Goal: Task Accomplishment & Management: Manage account settings

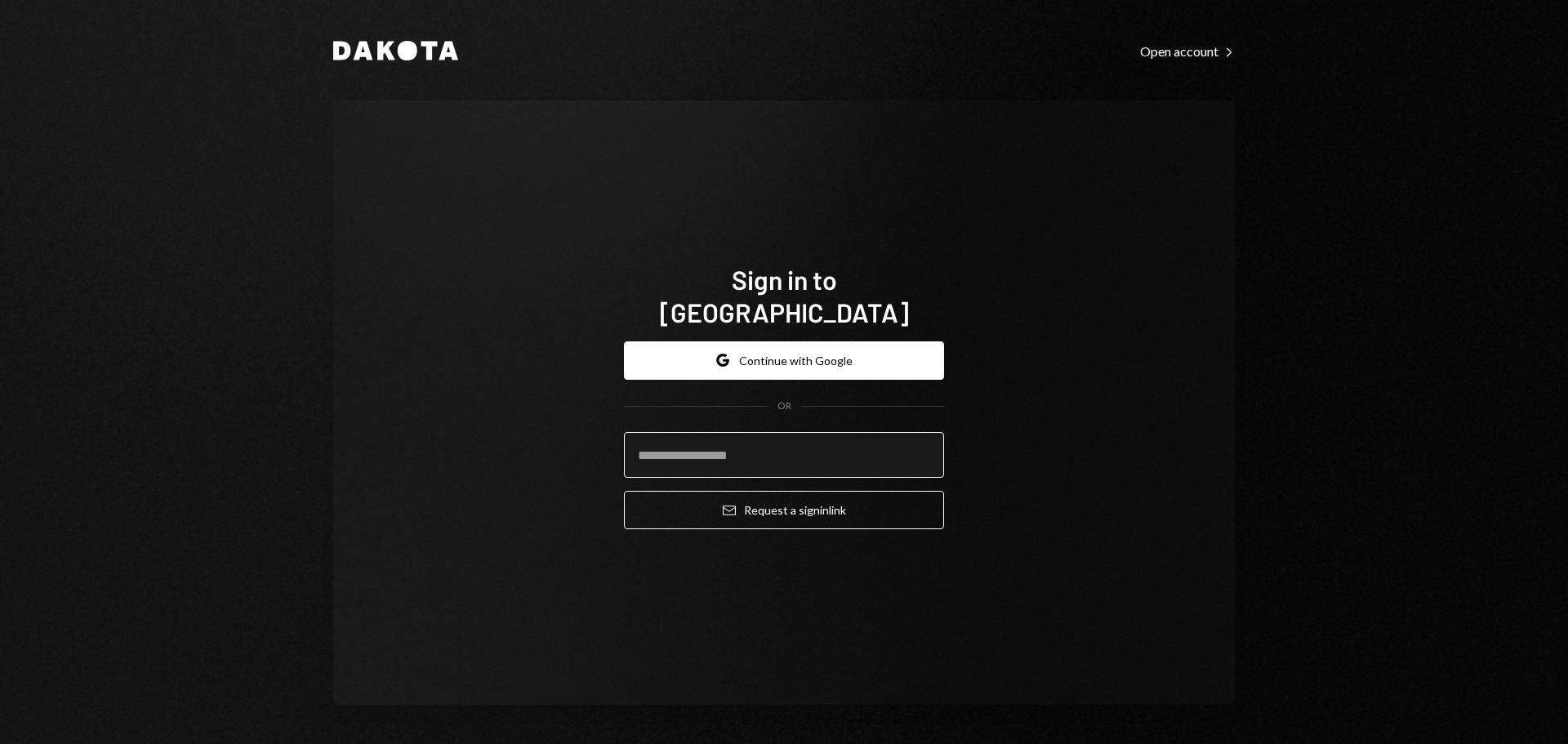
click at [707, 439] on input "email" at bounding box center [784, 454] width 320 height 45
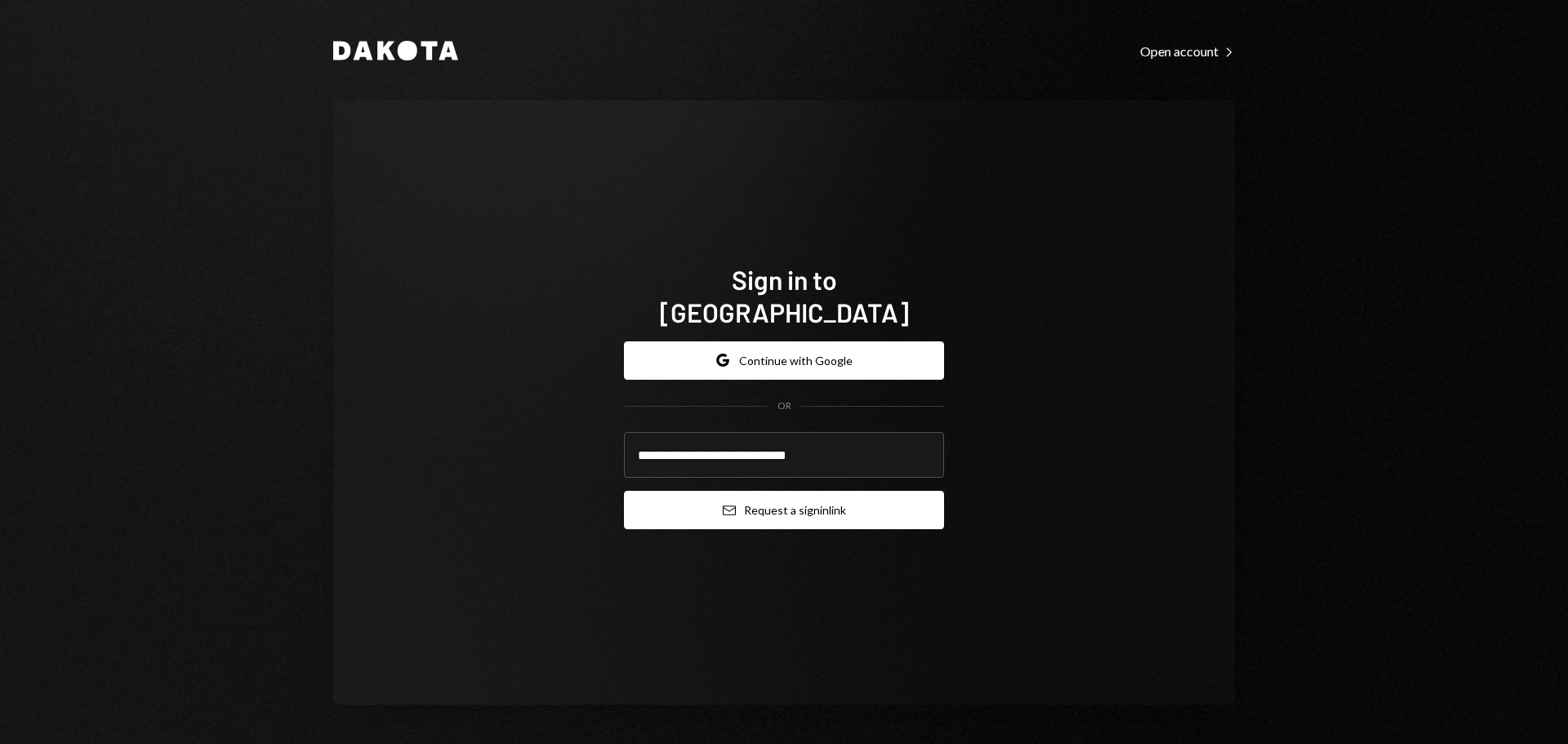
type input "**********"
click at [760, 502] on button "Email Request a sign in link" at bounding box center [784, 509] width 320 height 38
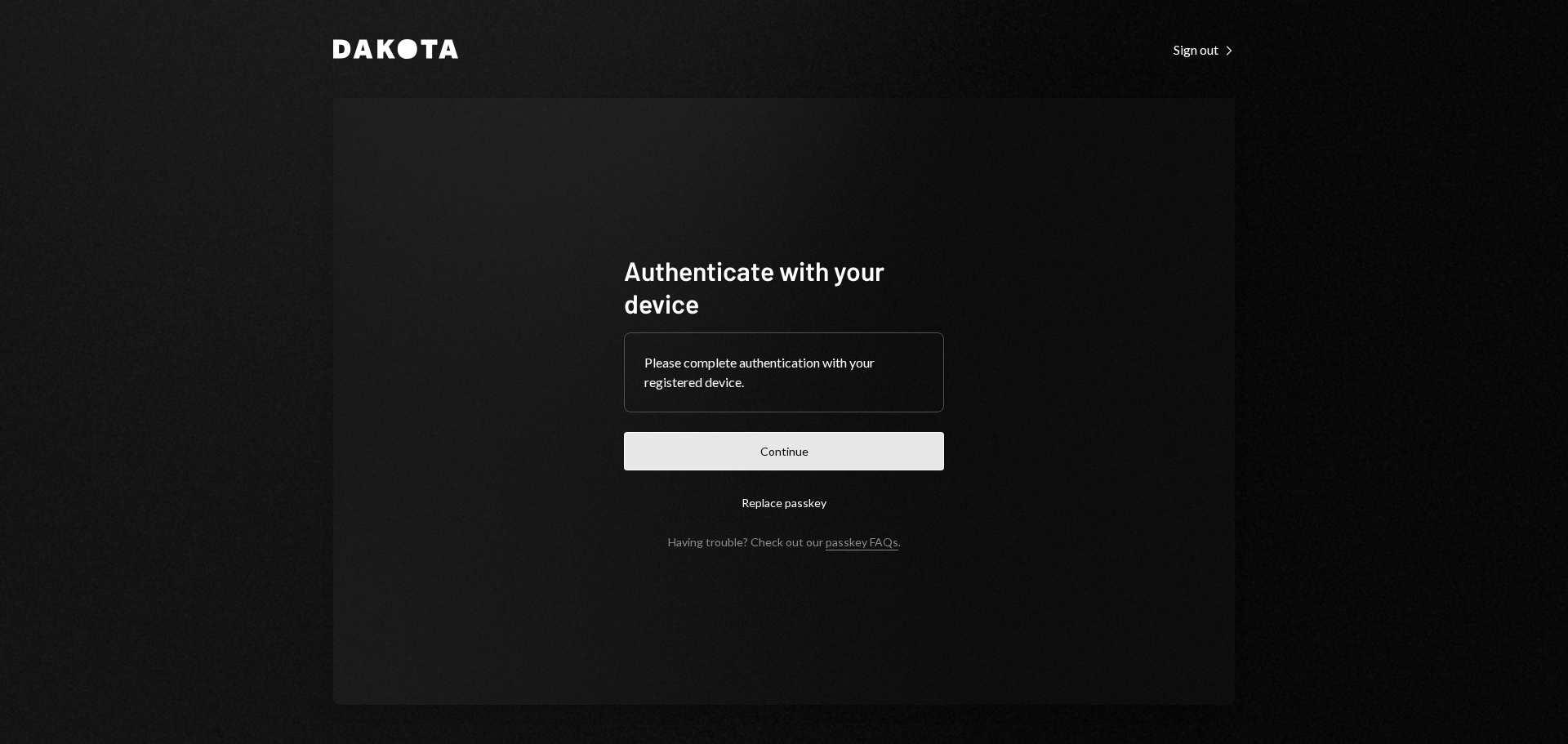
click at [691, 456] on button "Continue" at bounding box center [784, 451] width 320 height 38
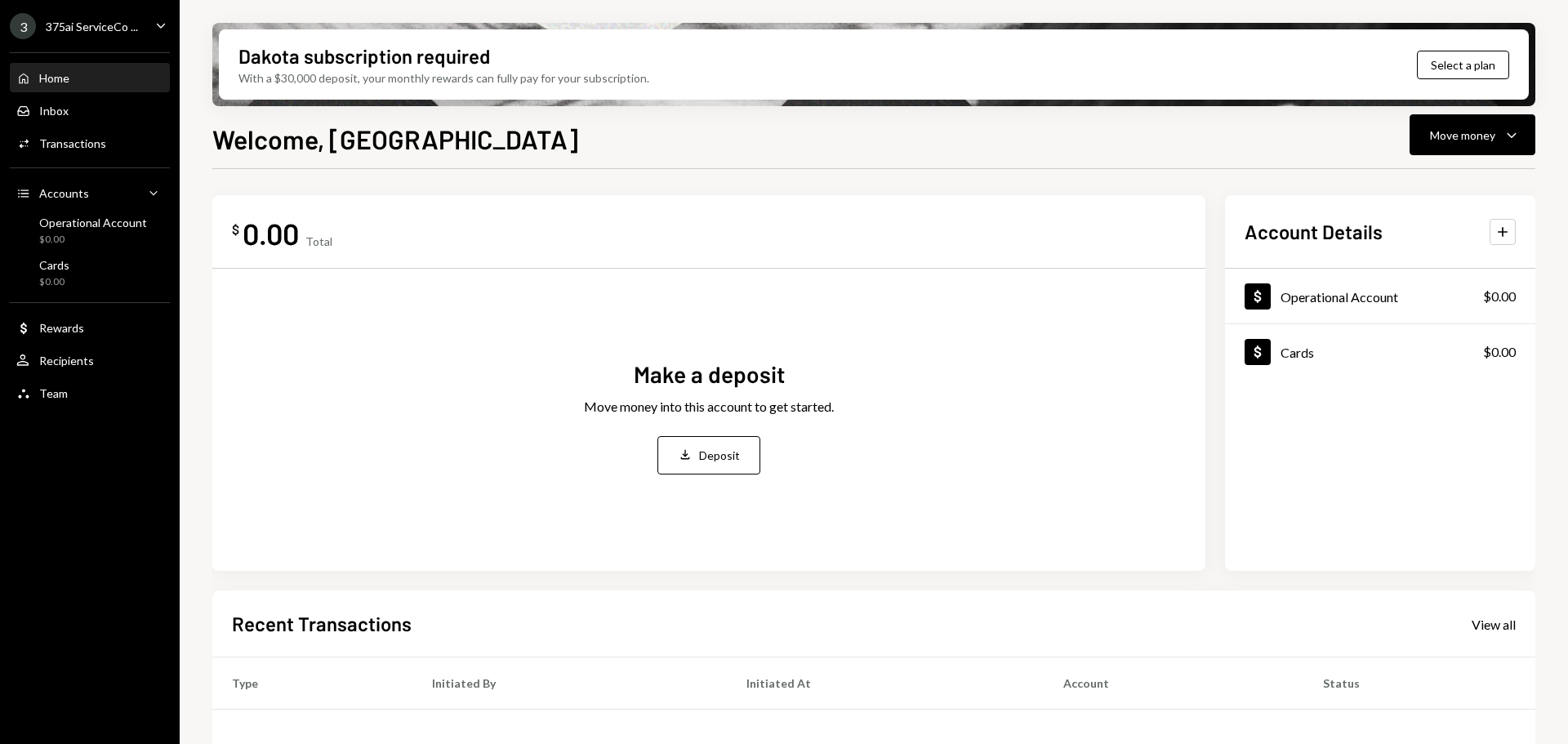
click at [108, 28] on div "375ai ServiceCo ..." at bounding box center [92, 26] width 93 height 14
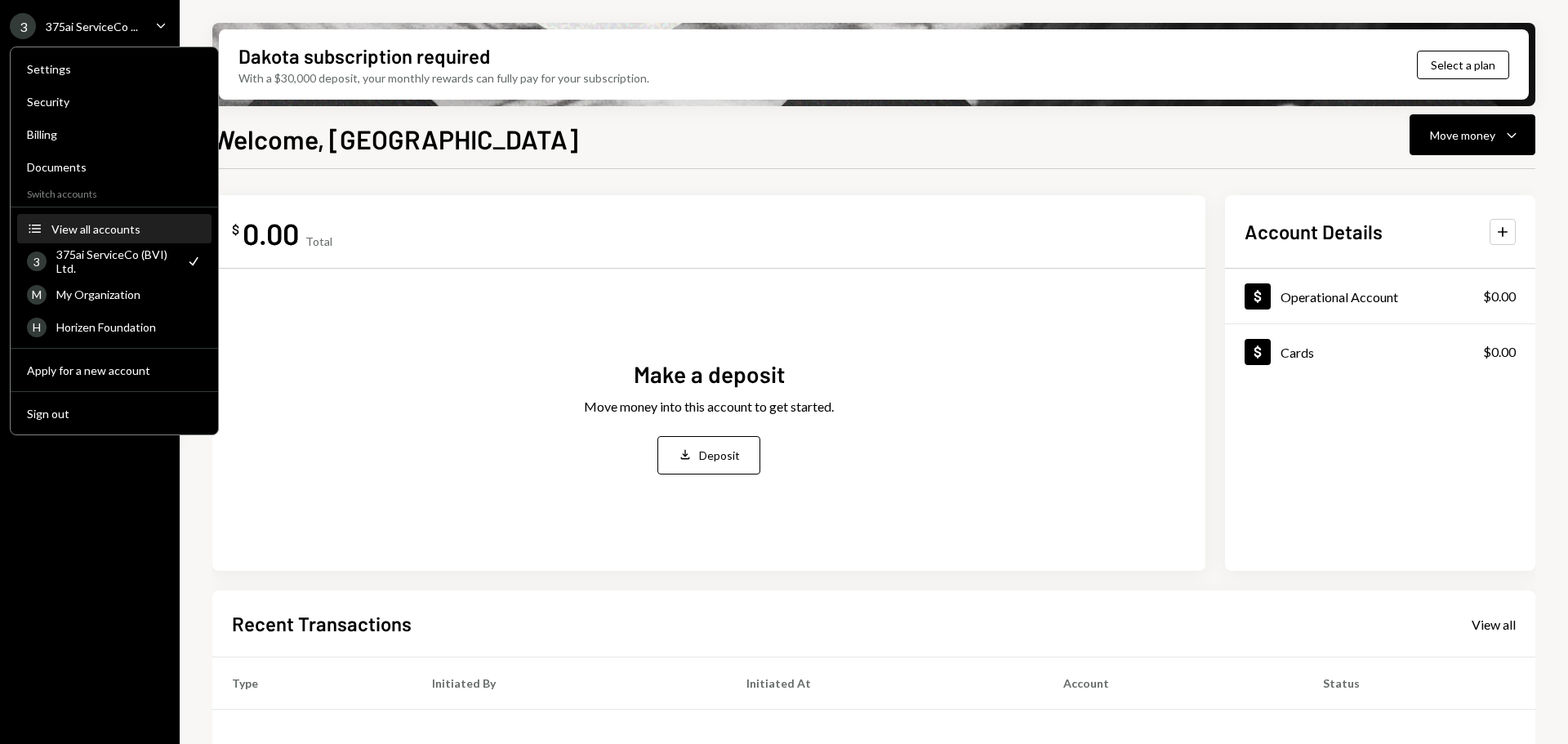
click at [99, 219] on button "Accounts View all accounts" at bounding box center [115, 229] width 194 height 30
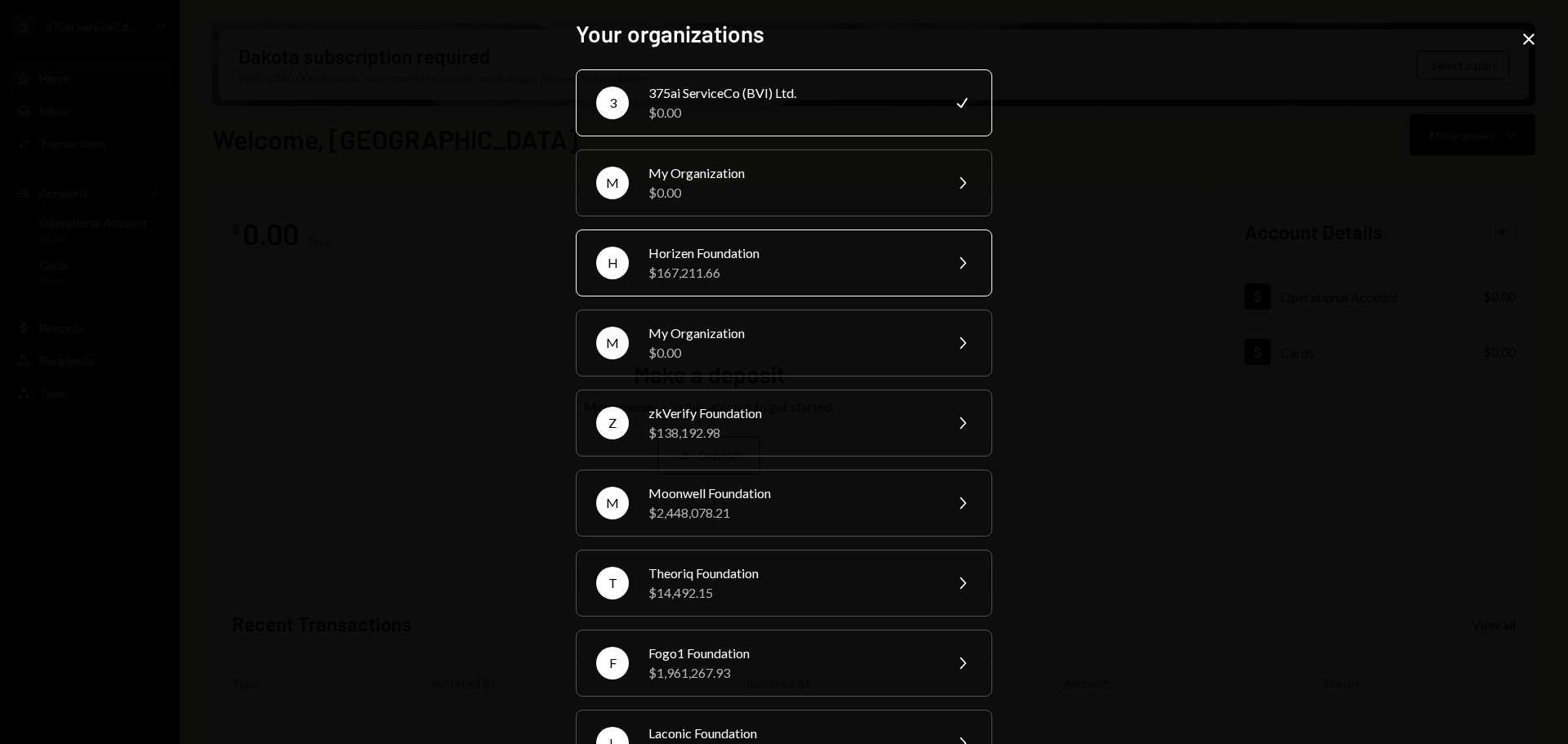
click at [669, 252] on div "Horizen Foundation" at bounding box center [790, 253] width 284 height 19
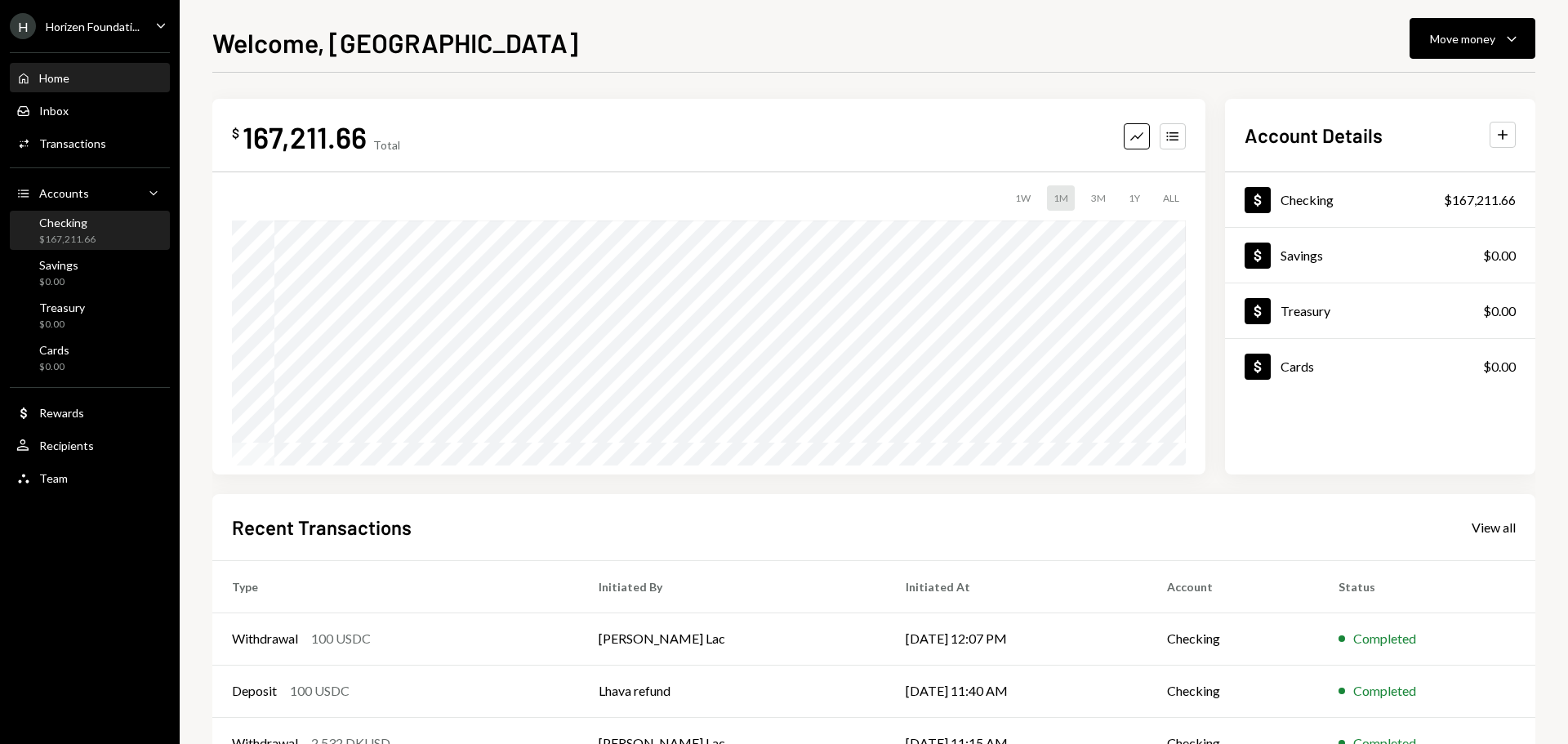
click at [93, 235] on div "$167,211.66" at bounding box center [67, 239] width 56 height 14
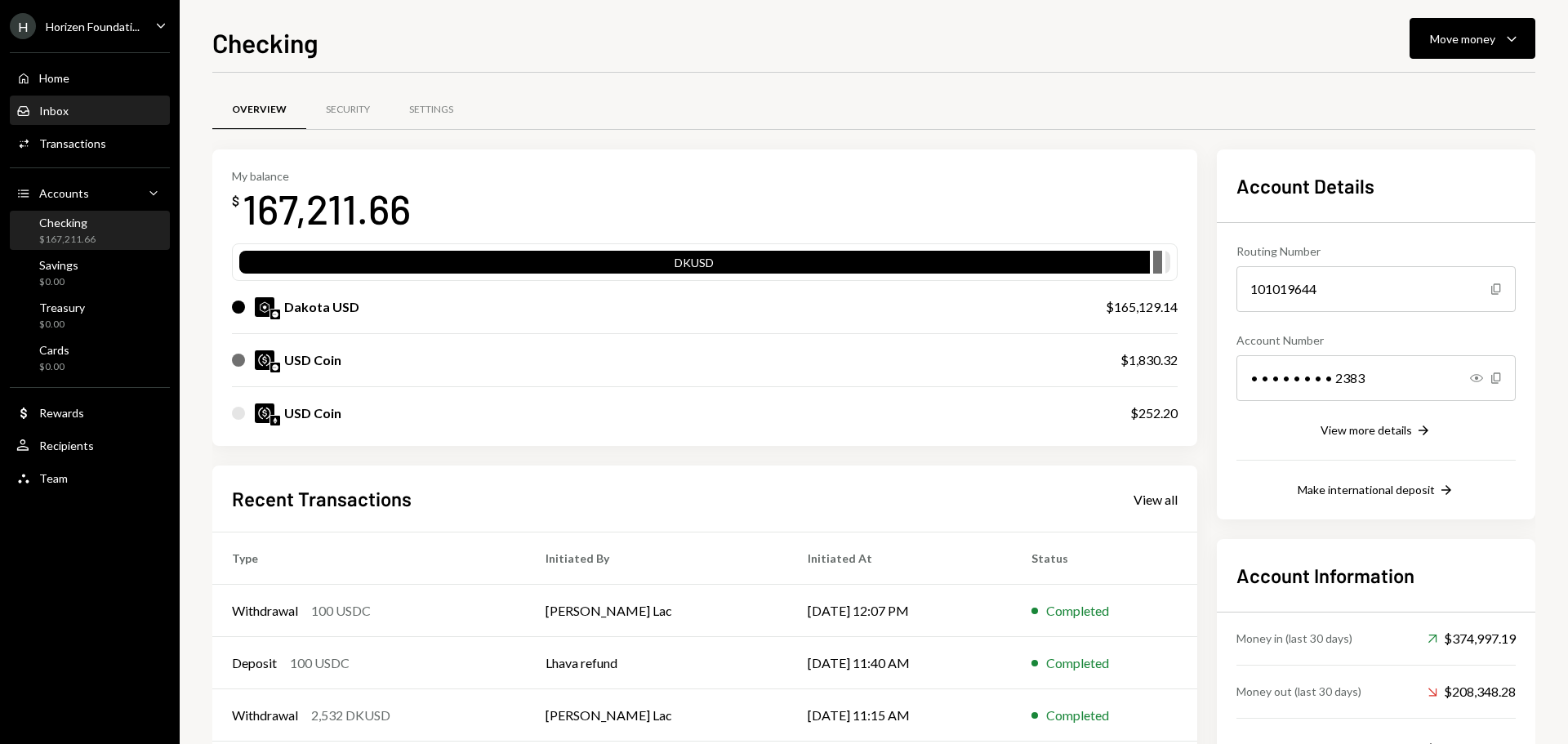
click at [91, 107] on div "Inbox Inbox" at bounding box center [90, 111] width 147 height 15
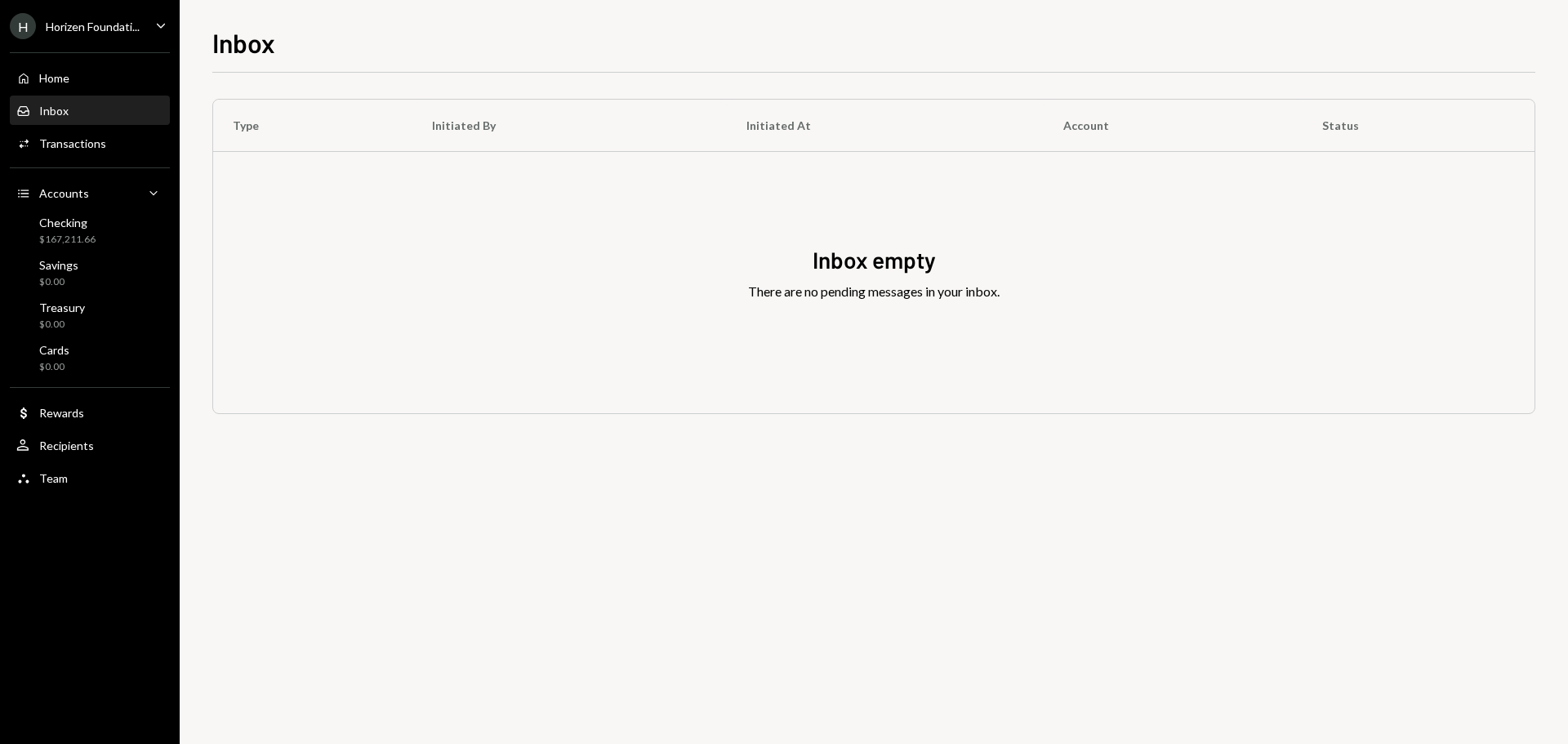
click at [107, 19] on div "Horizen Foundati..." at bounding box center [92, 26] width 93 height 14
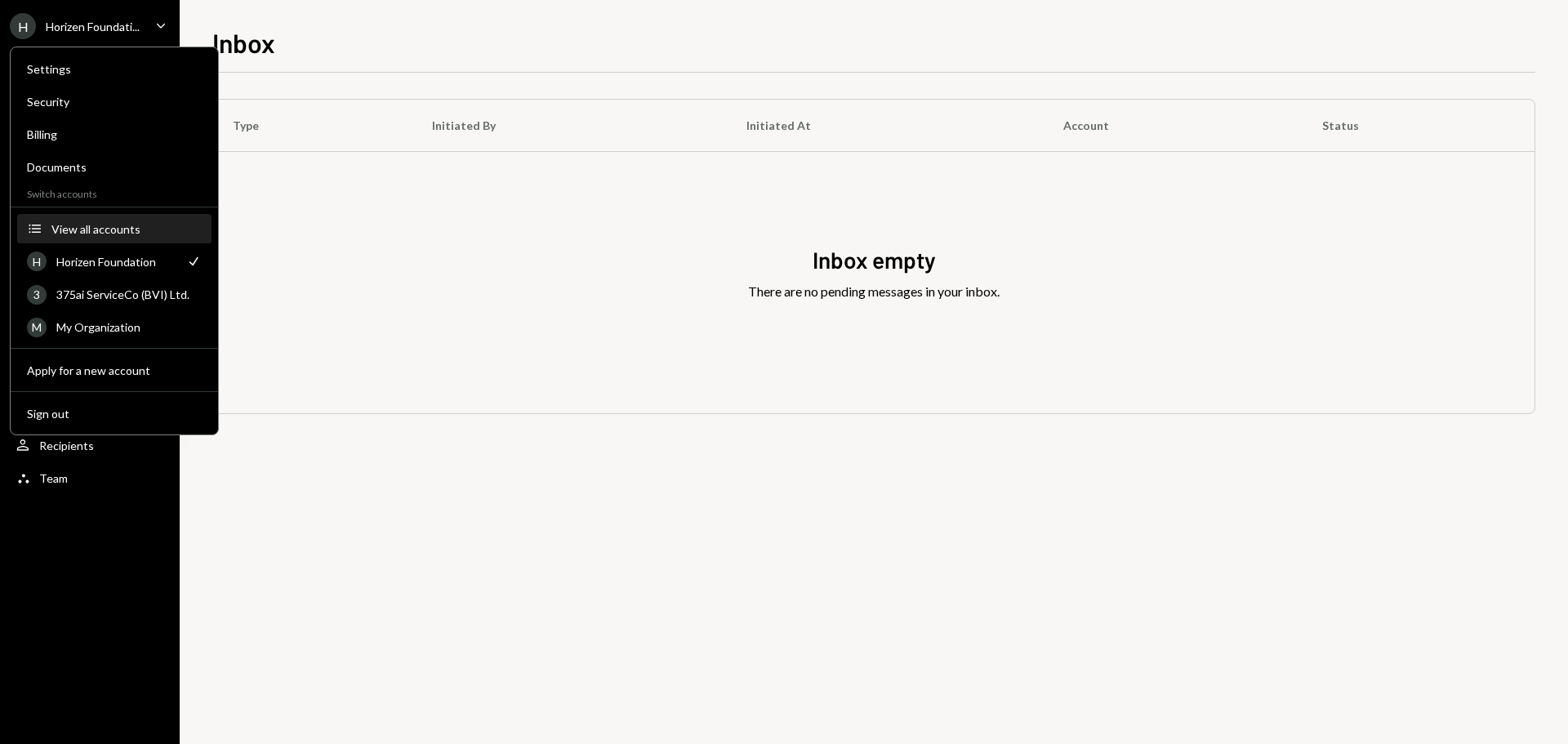
click at [114, 242] on button "Accounts View all accounts" at bounding box center [115, 229] width 194 height 30
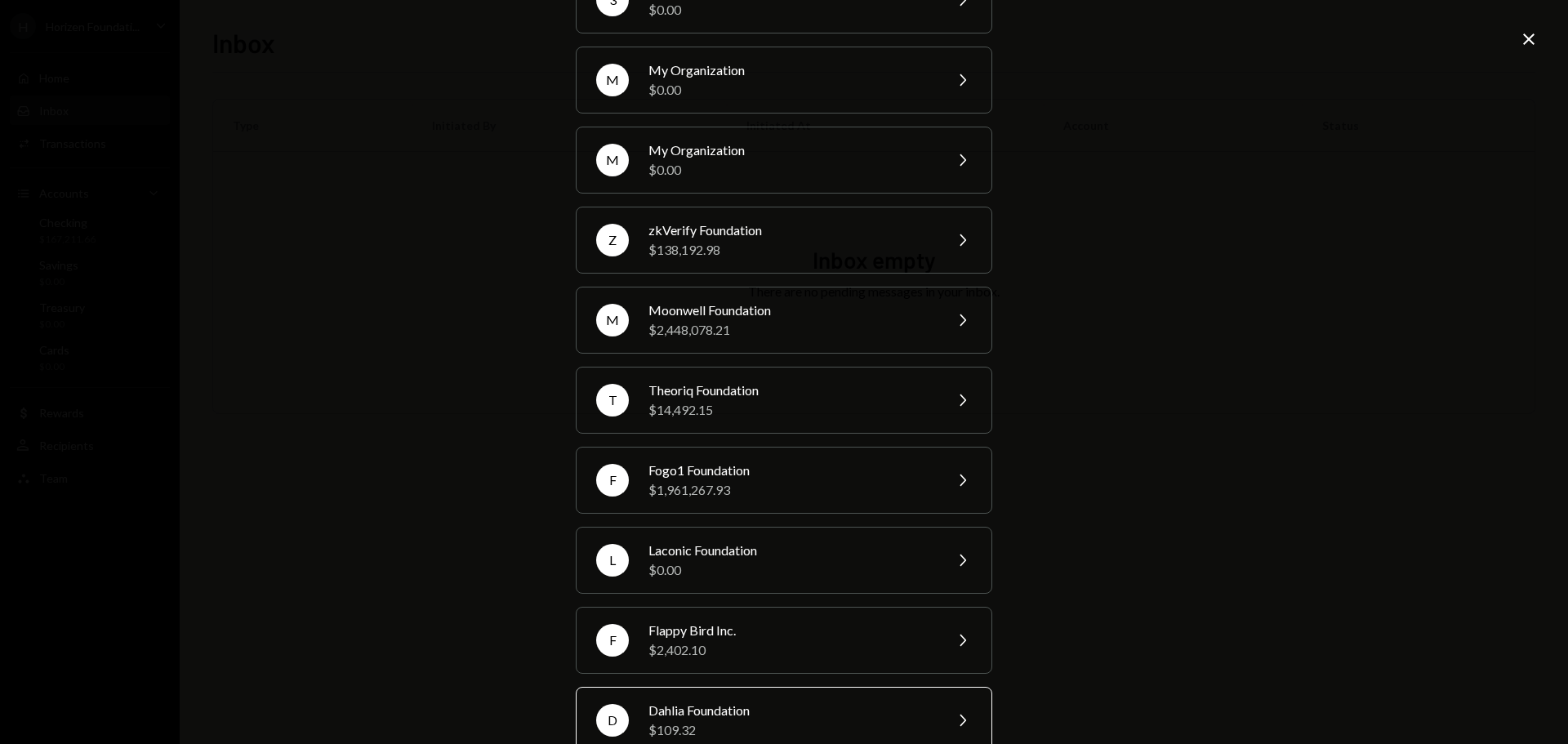
scroll to position [218, 0]
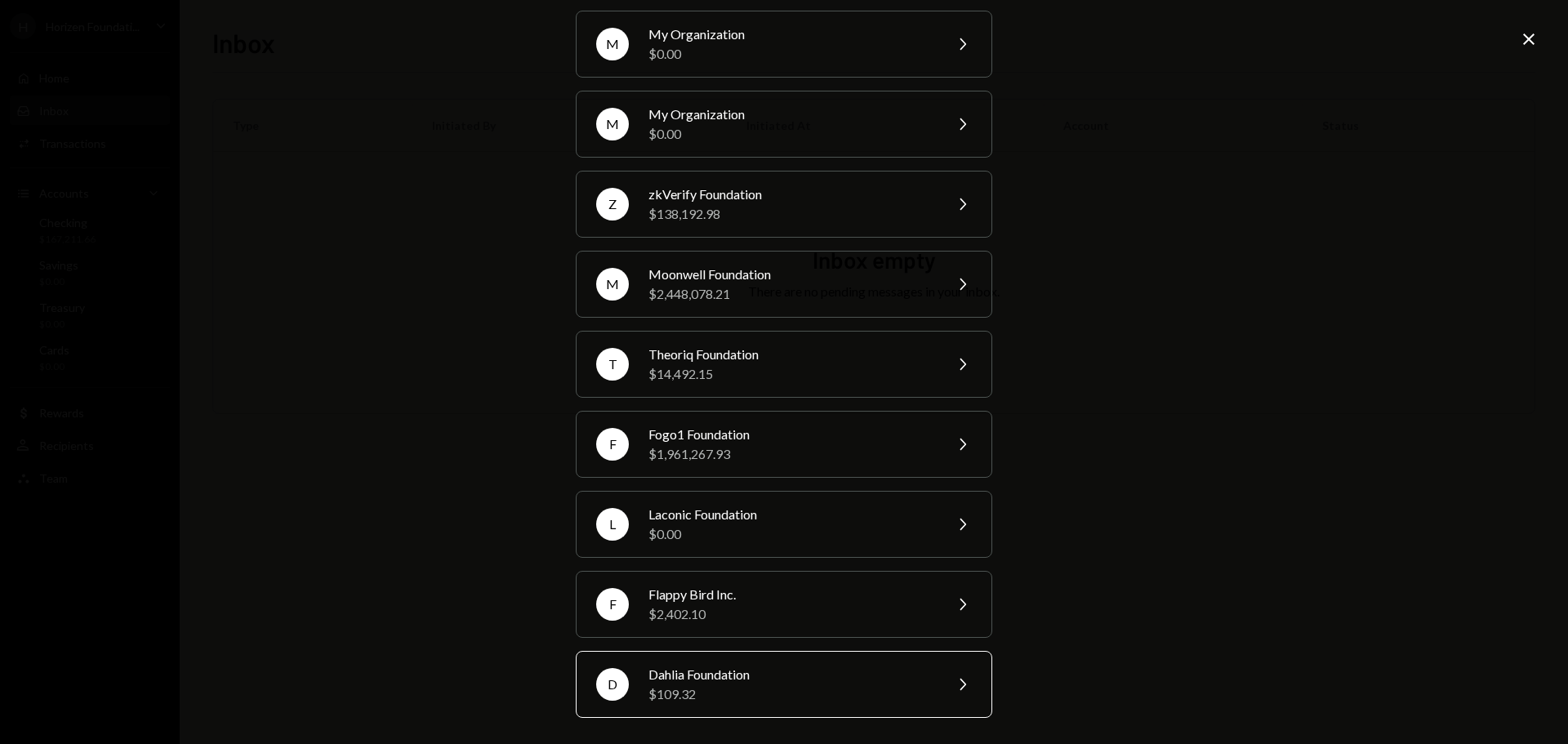
click at [694, 684] on div "$109.32" at bounding box center [790, 693] width 284 height 19
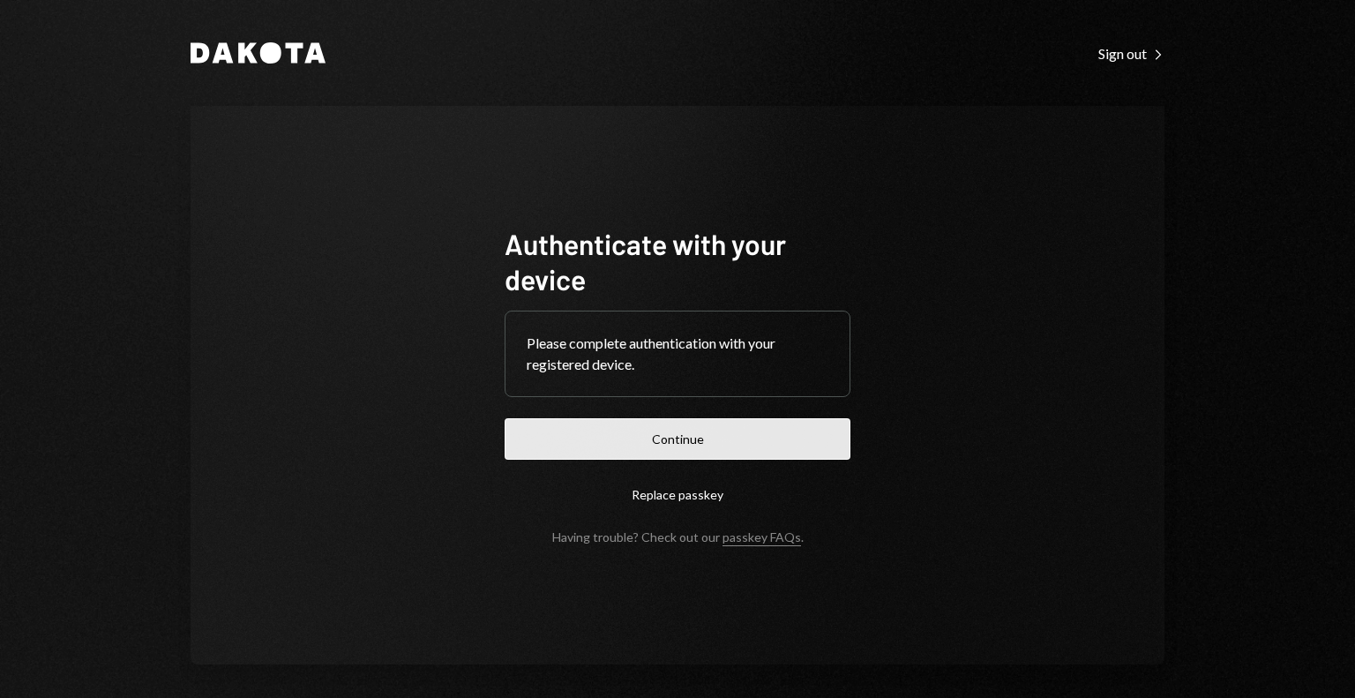
click at [670, 432] on button "Continue" at bounding box center [678, 438] width 346 height 41
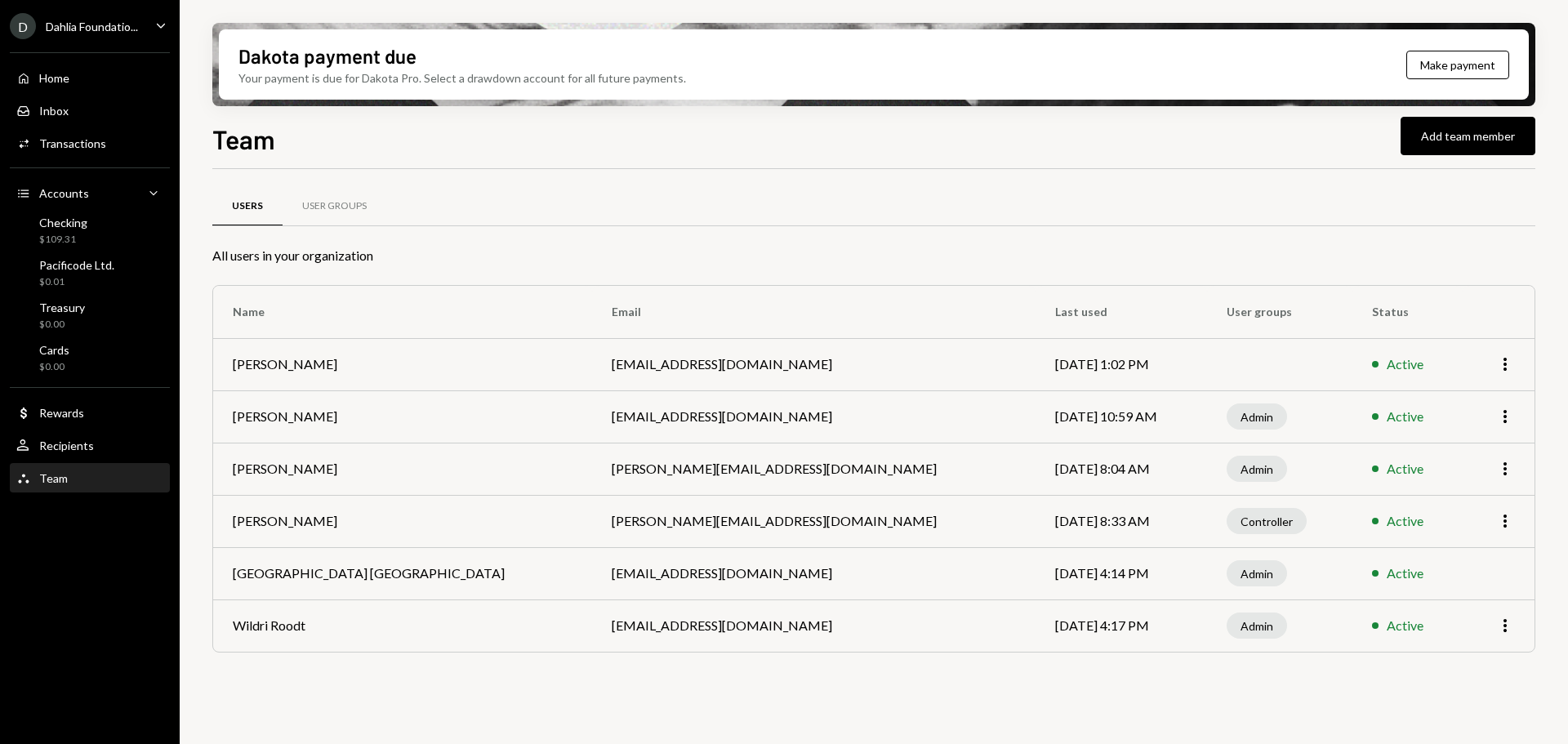
drag, startPoint x: 272, startPoint y: 573, endPoint x: 273, endPoint y: 561, distance: 12.0
click at [272, 572] on td "Savannah Netherlands" at bounding box center [402, 573] width 379 height 52
drag, startPoint x: 272, startPoint y: 529, endPoint x: 278, endPoint y: 486, distance: 43.4
click at [272, 528] on td "Sarah Wheeler" at bounding box center [402, 521] width 379 height 52
click at [278, 482] on td "Mitchell hodgson" at bounding box center [402, 468] width 379 height 52
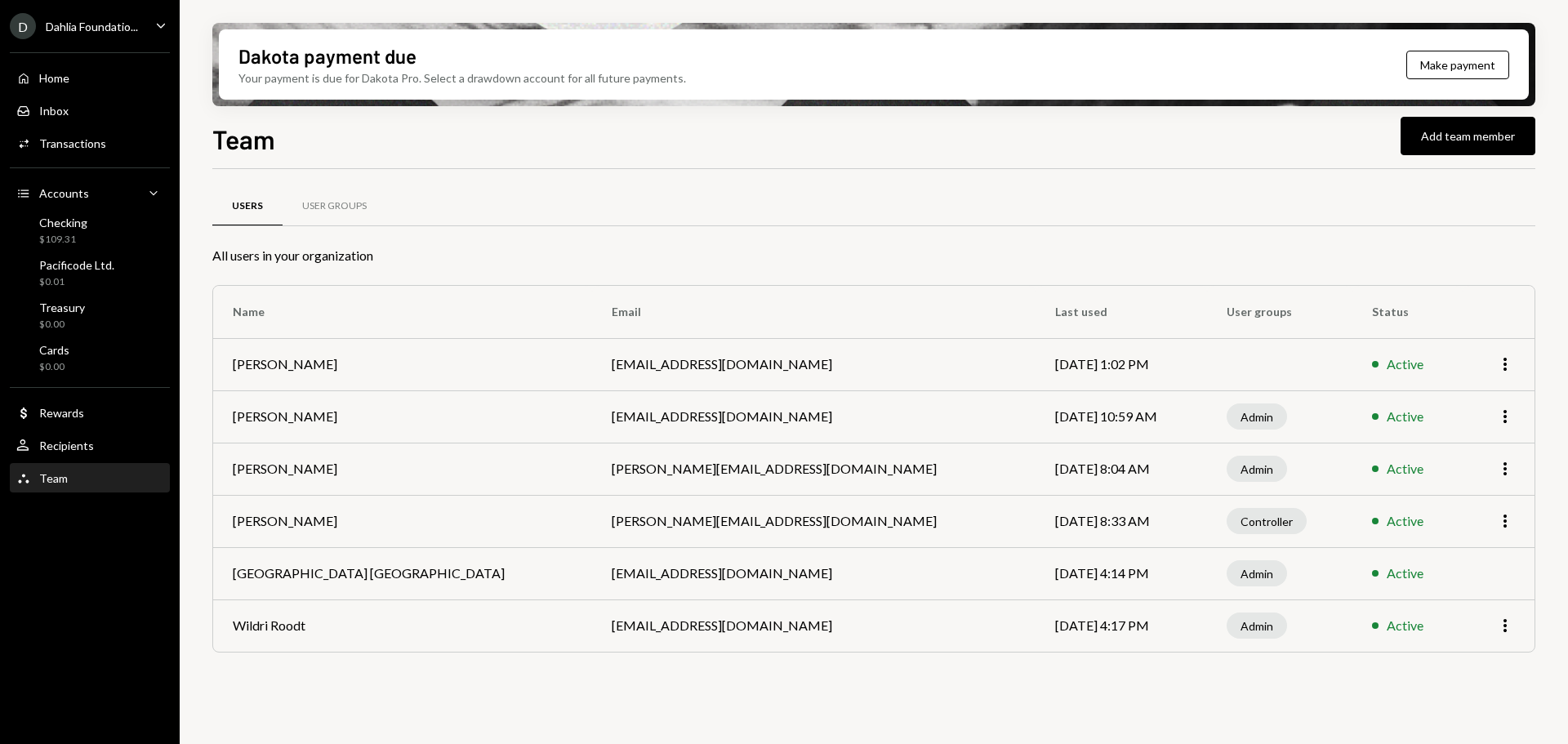
click at [280, 428] on td "Bryce M Howarth" at bounding box center [402, 416] width 379 height 52
click at [1504, 417] on icon "button" at bounding box center [1505, 416] width 4 height 13
click at [329, 204] on div "User Groups" at bounding box center [334, 205] width 65 height 14
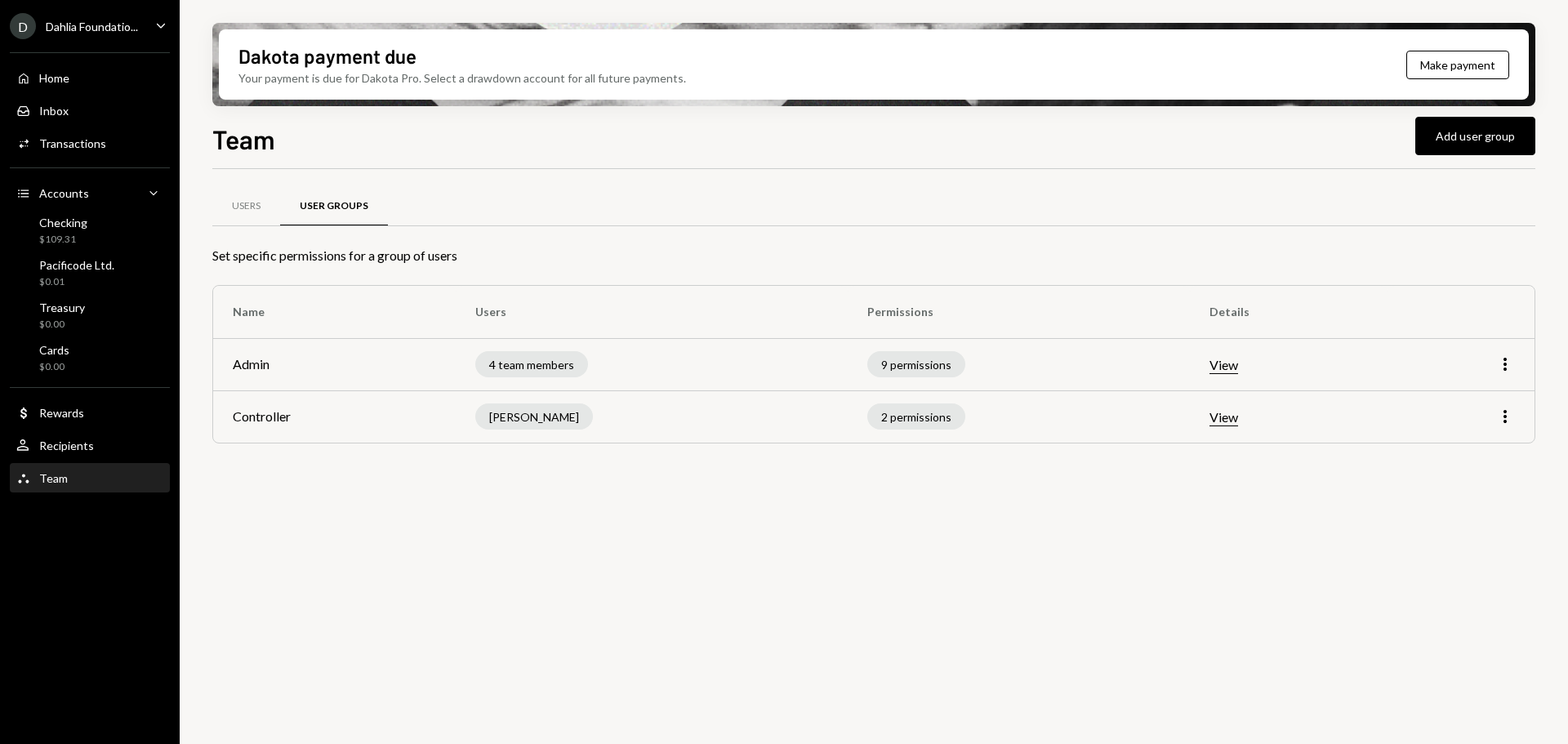
click at [1224, 371] on button "View" at bounding box center [1224, 366] width 29 height 18
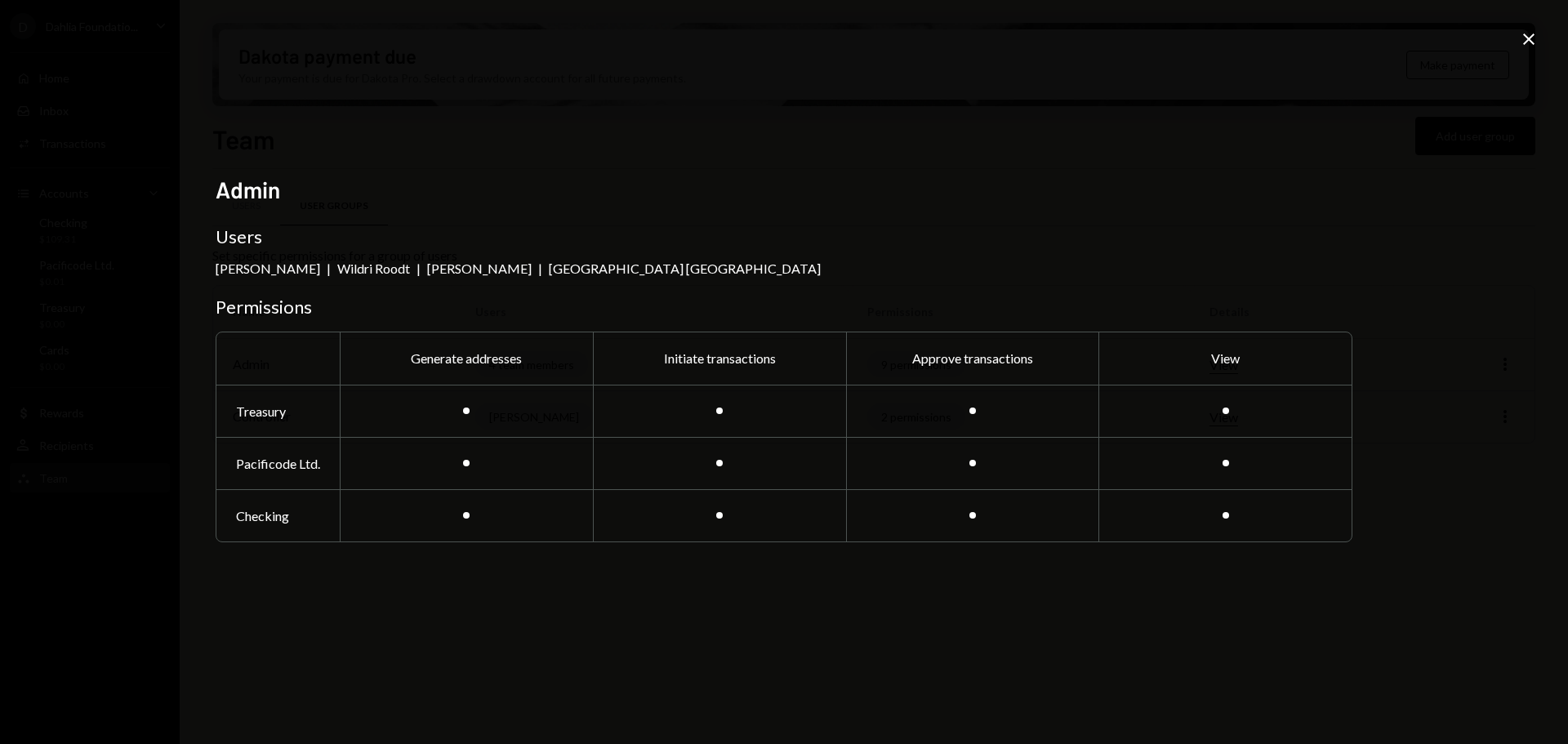
click at [1536, 51] on div "Close" at bounding box center [1528, 41] width 19 height 22
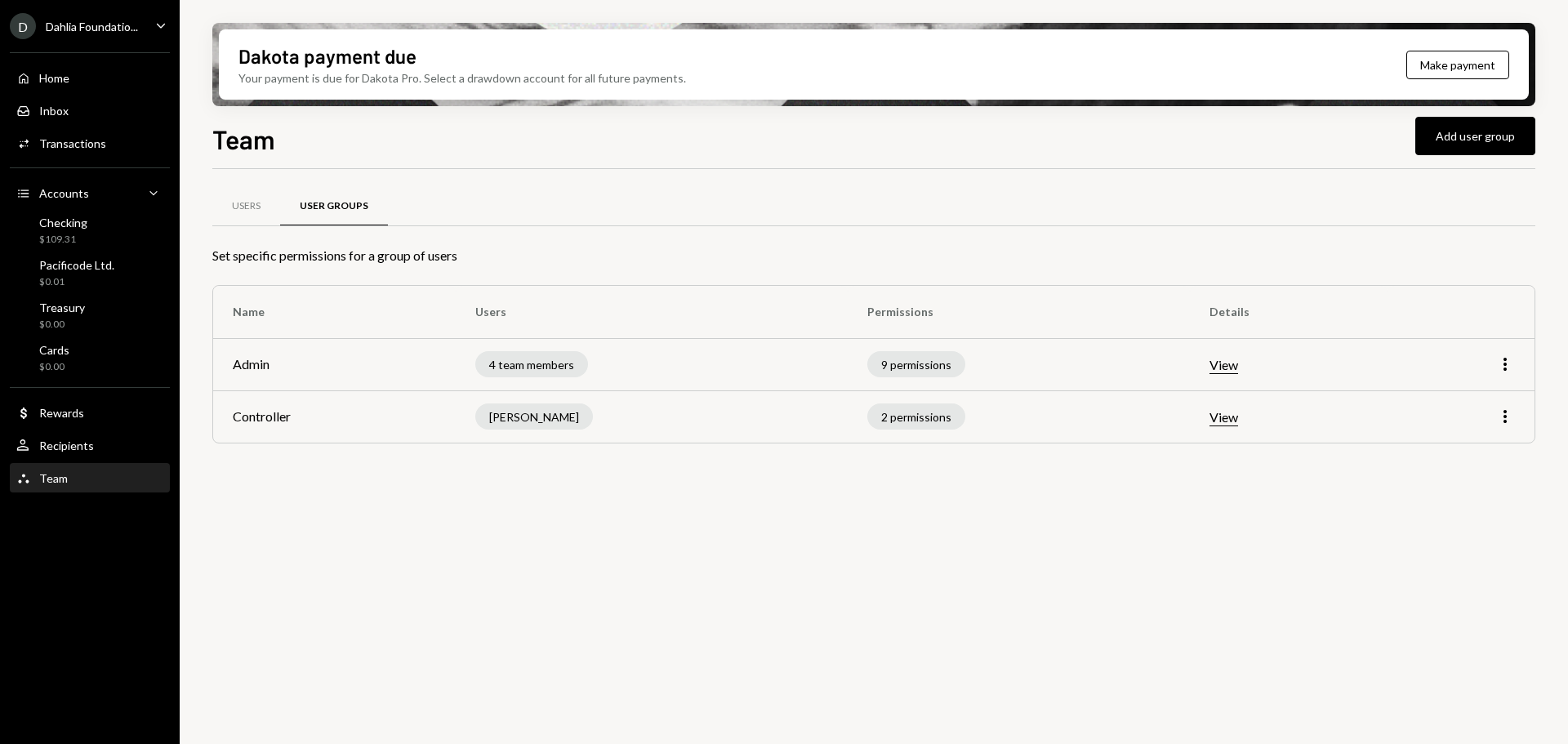
click at [1507, 353] on td "More" at bounding box center [1461, 364] width 147 height 52
click at [1501, 362] on icon "More" at bounding box center [1504, 364] width 19 height 19
click at [1461, 391] on div "Edit" at bounding box center [1467, 399] width 81 height 29
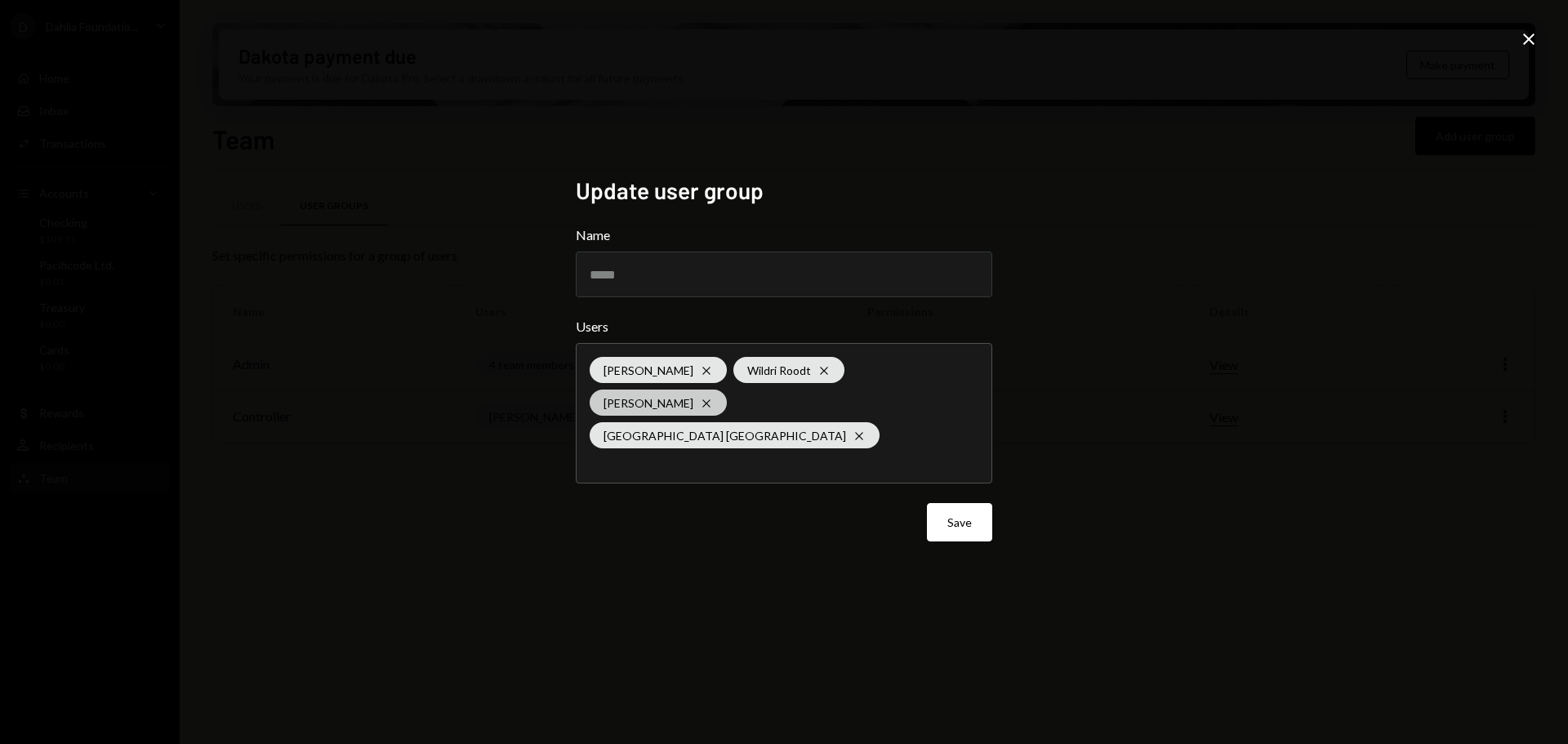
click at [708, 410] on icon "Cross" at bounding box center [706, 403] width 13 height 13
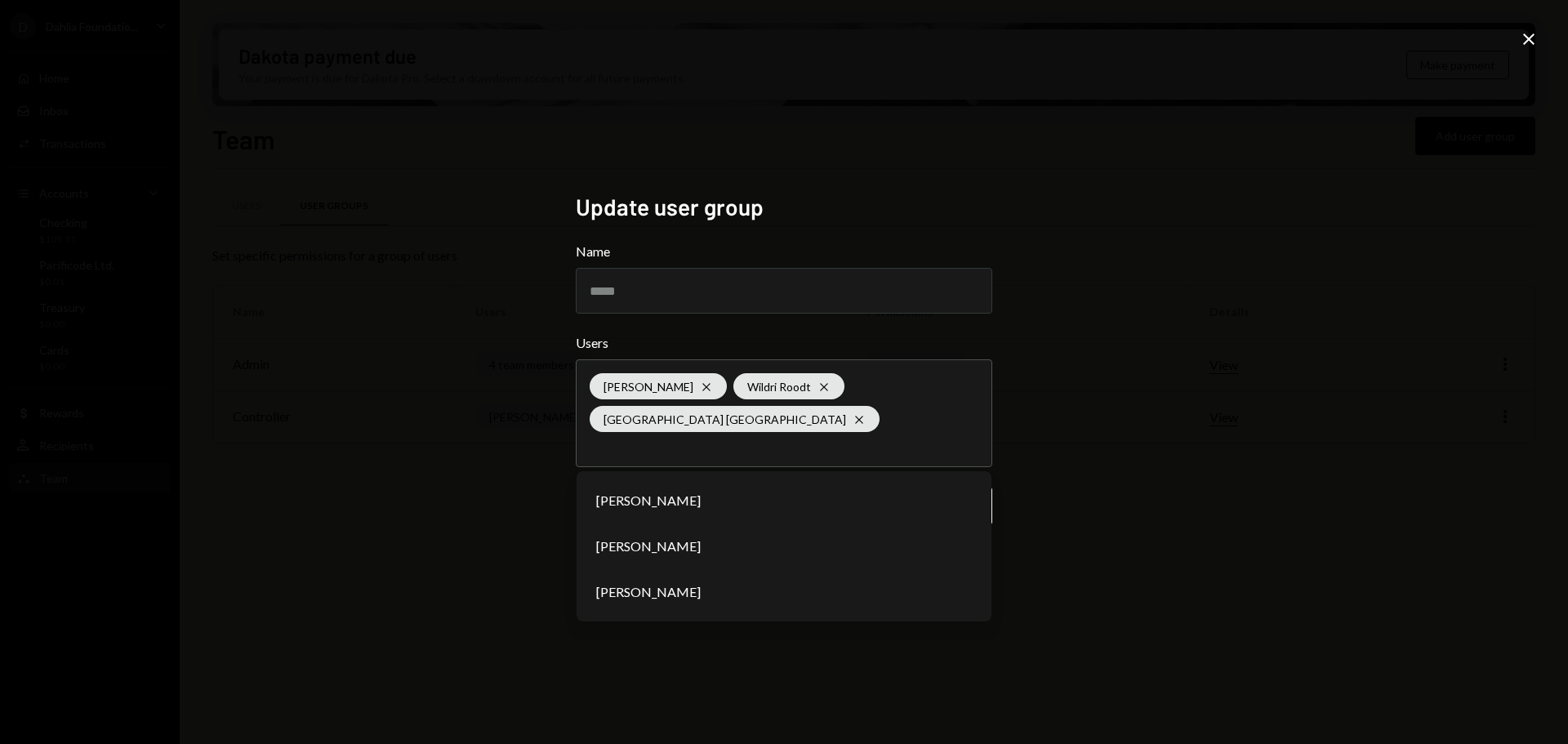
click at [458, 532] on div "Update user group Name ***** Users Mitchell hodgson Cross Wildri Roodt Cross Sa…" at bounding box center [784, 372] width 1568 height 744
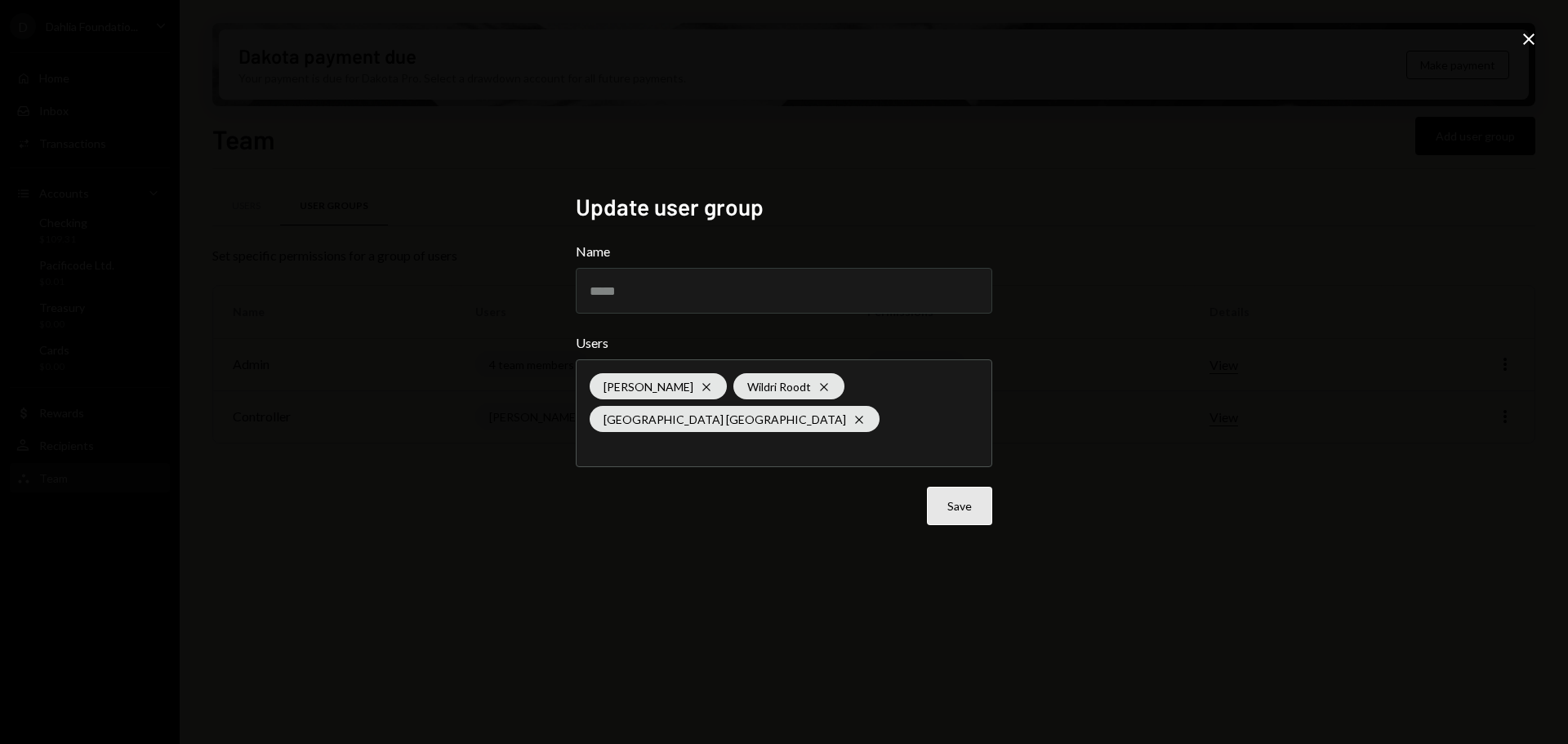
click at [946, 511] on button "Save" at bounding box center [959, 505] width 66 height 38
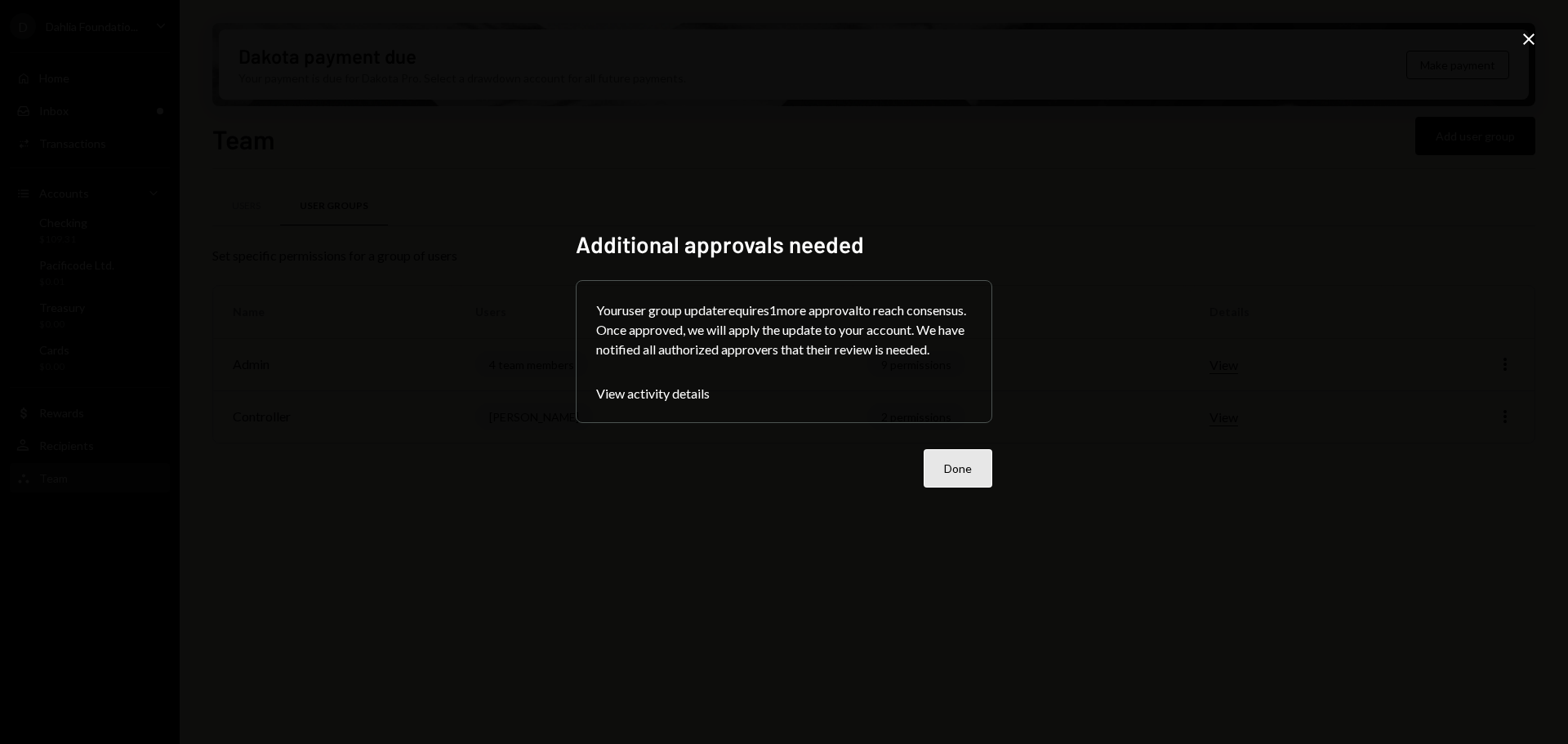
click at [938, 475] on button "Done" at bounding box center [958, 467] width 68 height 38
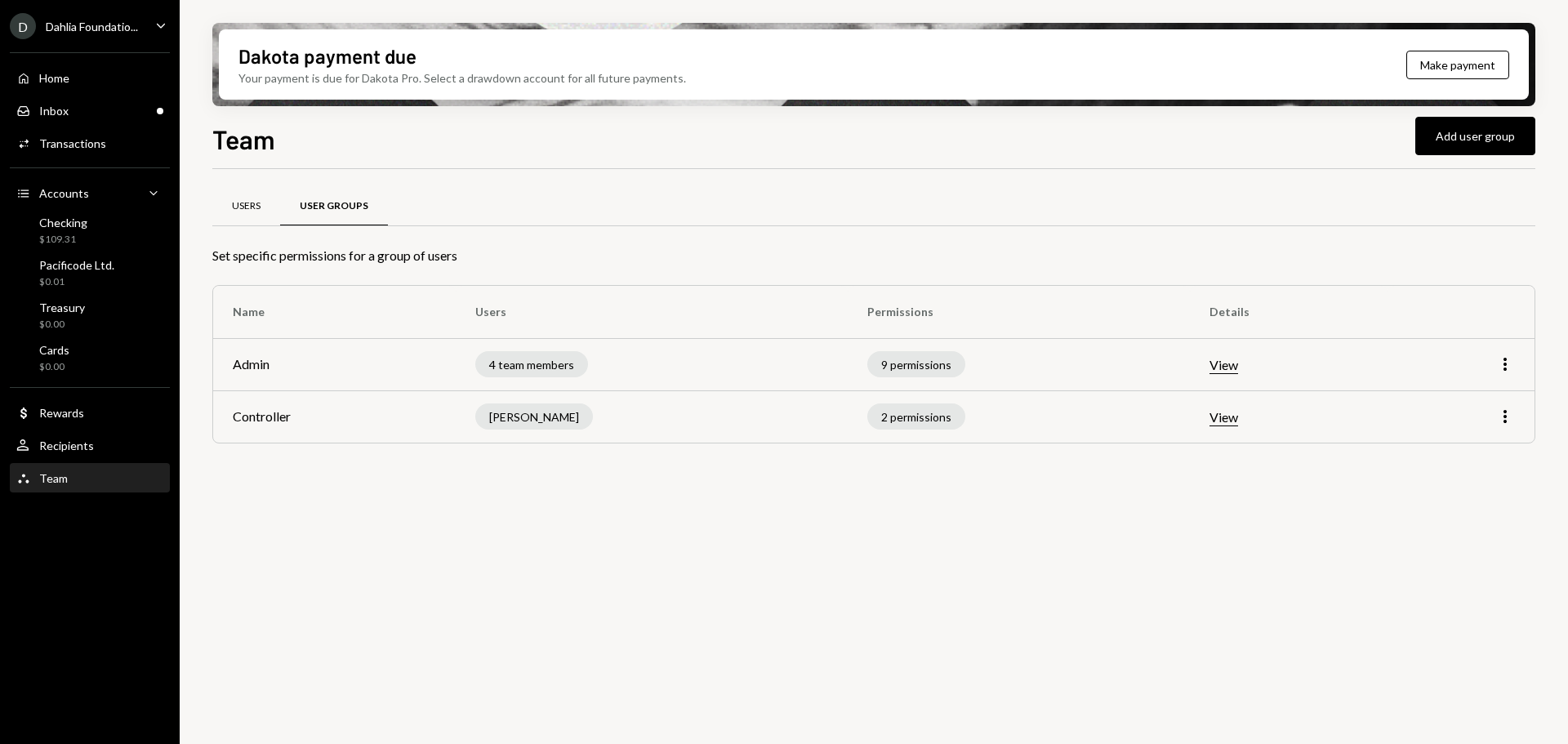
click at [223, 207] on div "Users" at bounding box center [245, 206] width 68 height 39
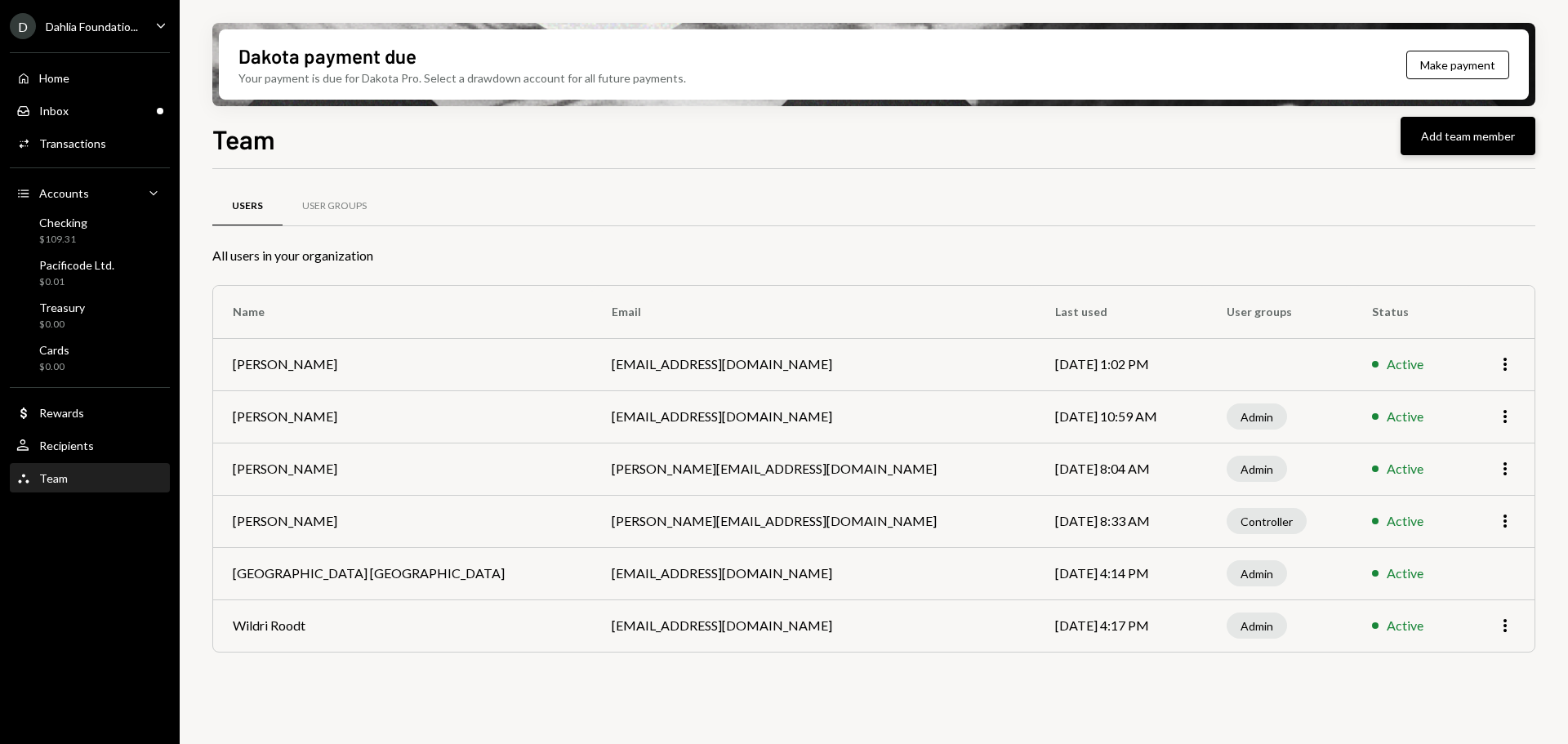
click at [1503, 137] on button "Add team member" at bounding box center [1468, 135] width 135 height 38
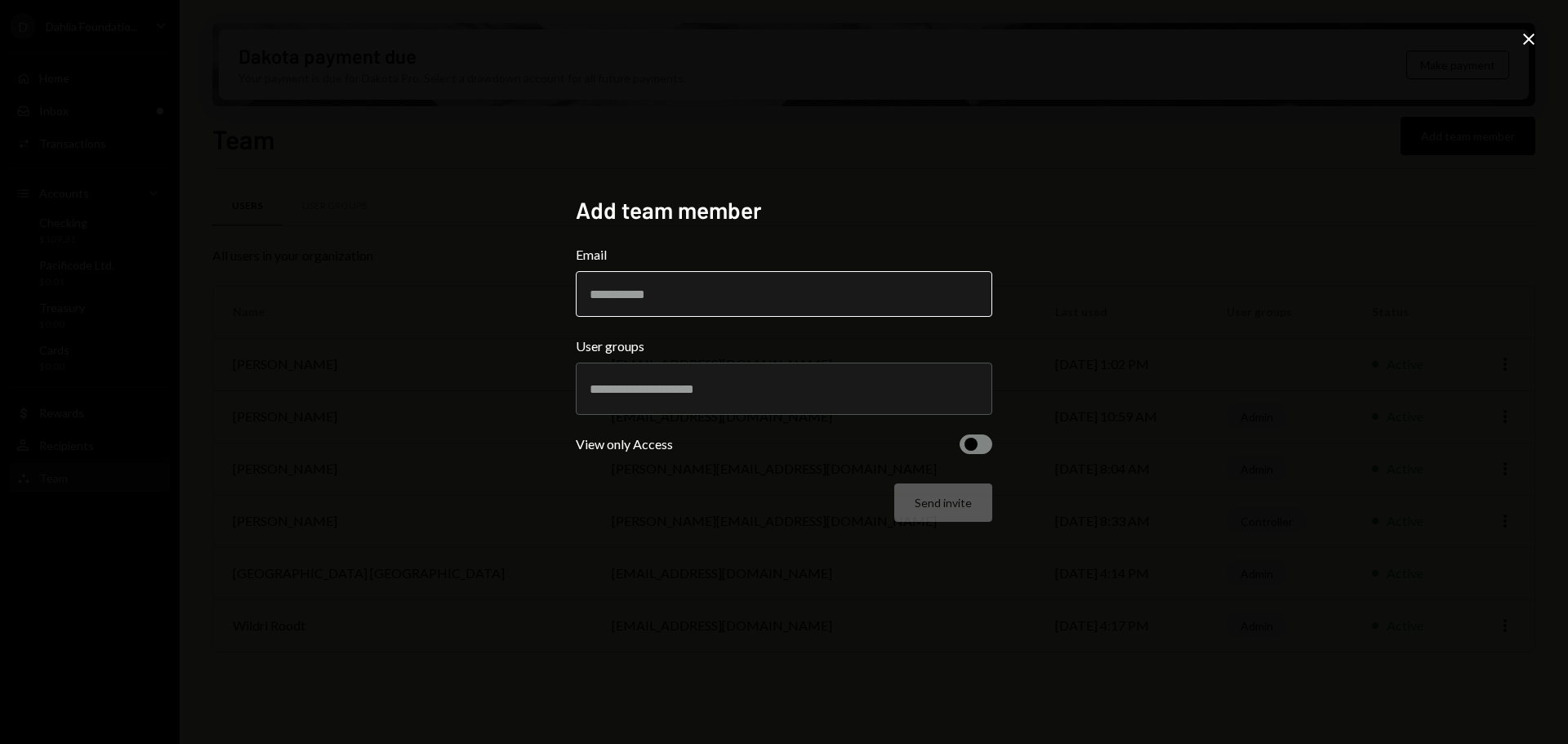
click at [693, 292] on input "Email" at bounding box center [784, 293] width 417 height 45
type input "**********"
click at [636, 406] on div at bounding box center [784, 389] width 389 height 41
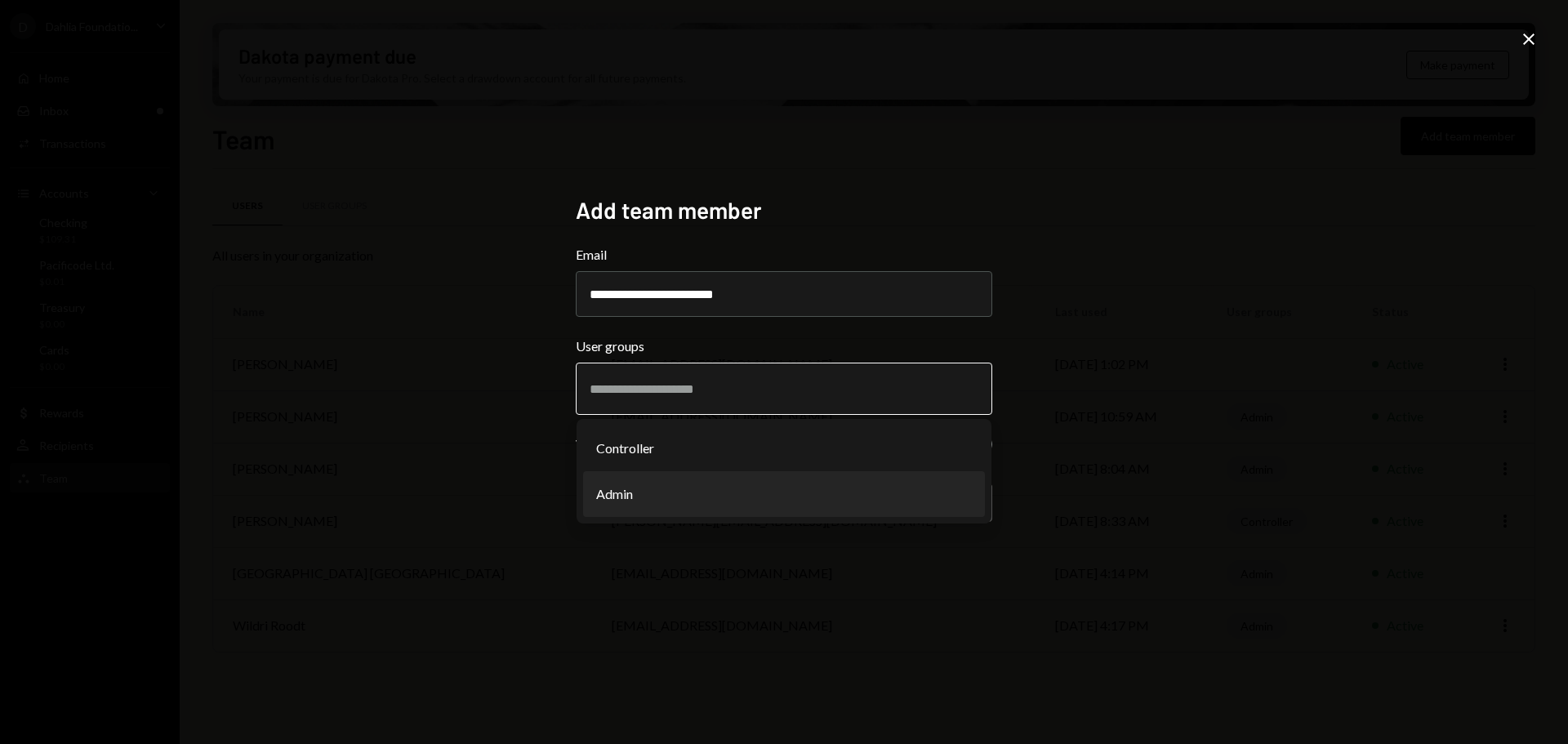
click at [627, 491] on li "Admin" at bounding box center [784, 493] width 402 height 45
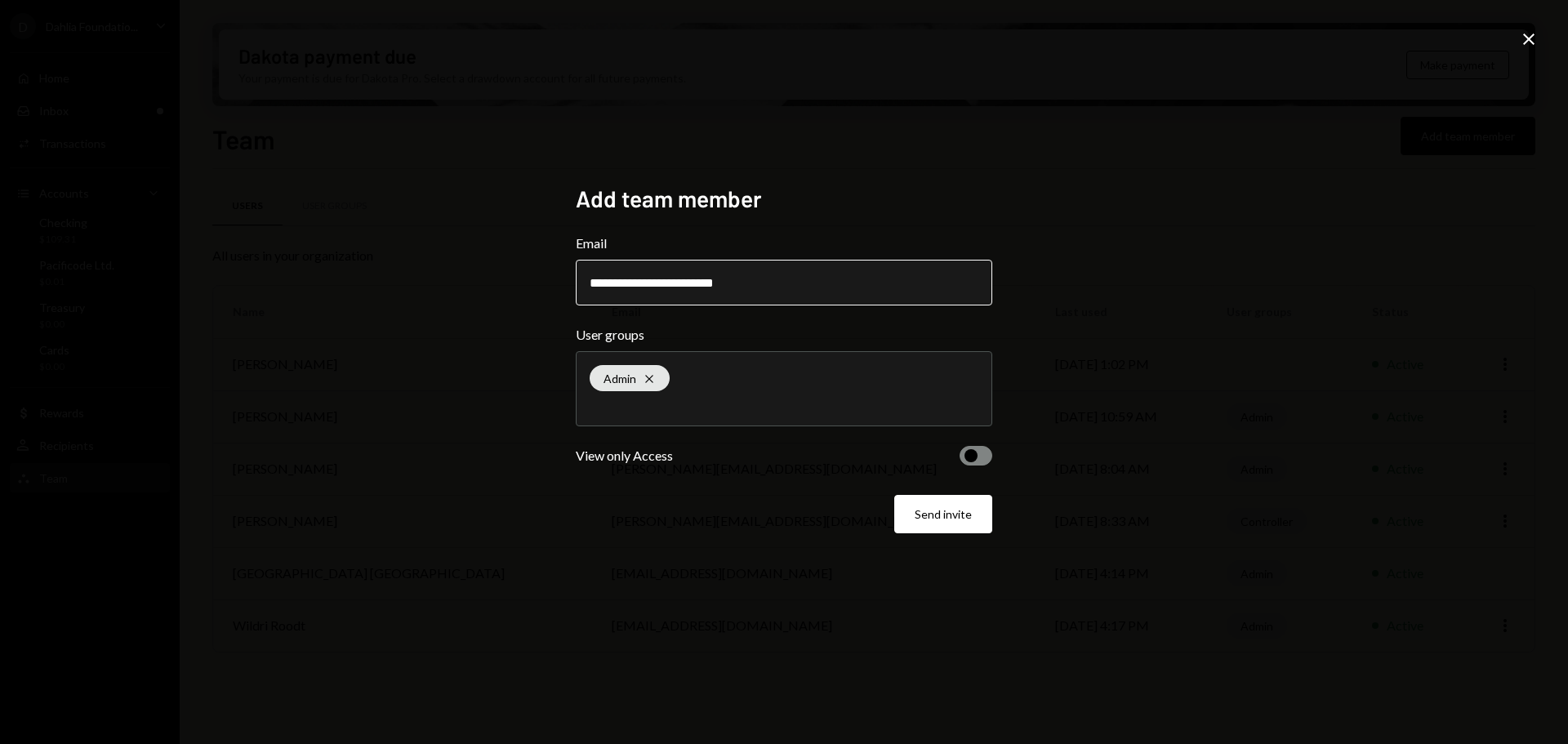
click at [784, 285] on input "**********" at bounding box center [784, 282] width 417 height 45
click at [926, 510] on button "Send invite" at bounding box center [943, 514] width 98 height 38
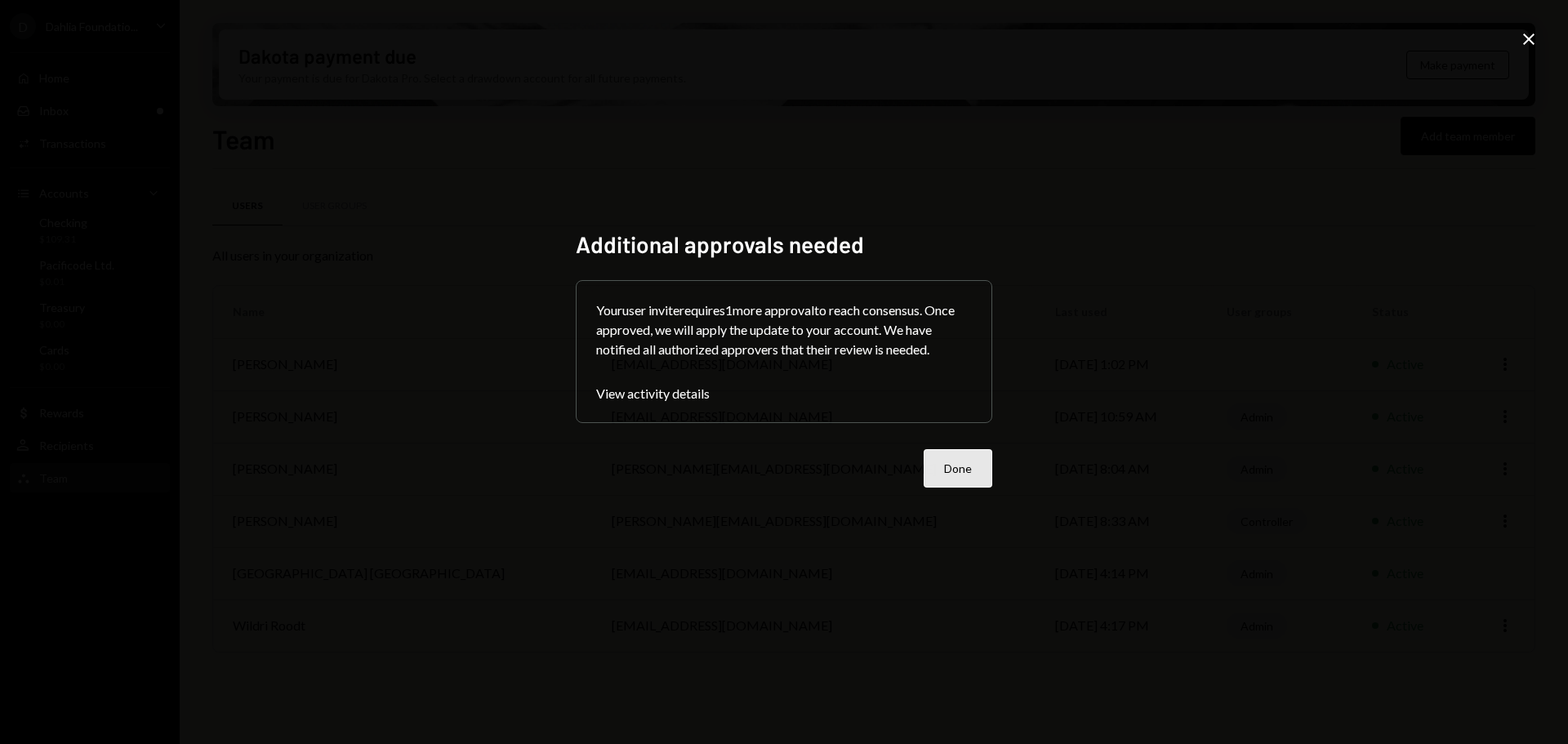
click at [969, 473] on button "Done" at bounding box center [958, 467] width 68 height 38
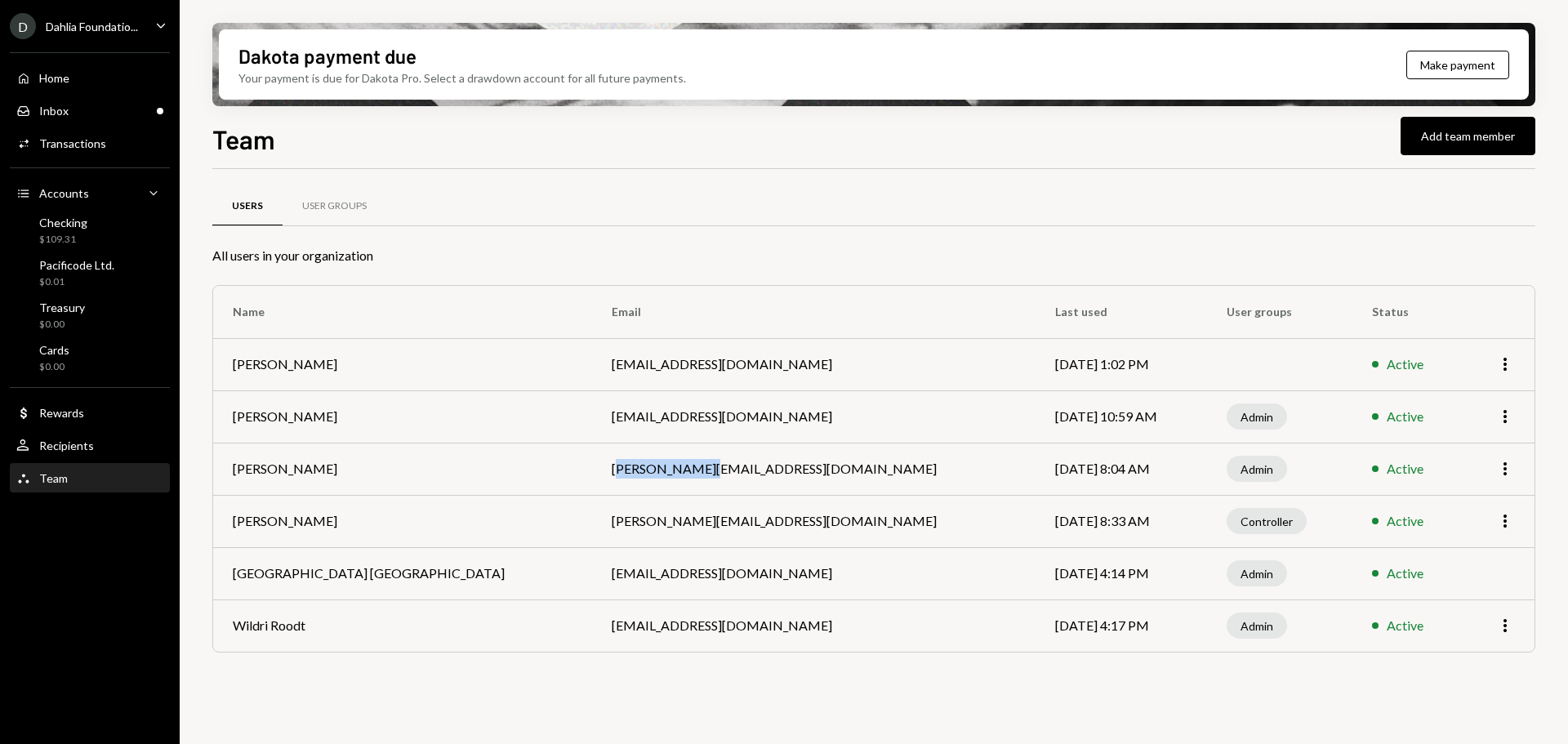
drag, startPoint x: 492, startPoint y: 473, endPoint x: 585, endPoint y: 475, distance: 93.0
click at [592, 475] on td "mitchell+dahlia@autonomousprojects.co" at bounding box center [814, 468] width 443 height 52
click at [592, 427] on td "bryce@autonomousprojects.co" at bounding box center [814, 416] width 443 height 52
click at [592, 365] on td "bryce+dhalia@autonomousprojects.co" at bounding box center [814, 364] width 443 height 52
click at [93, 107] on div "Inbox Inbox" at bounding box center [90, 111] width 147 height 15
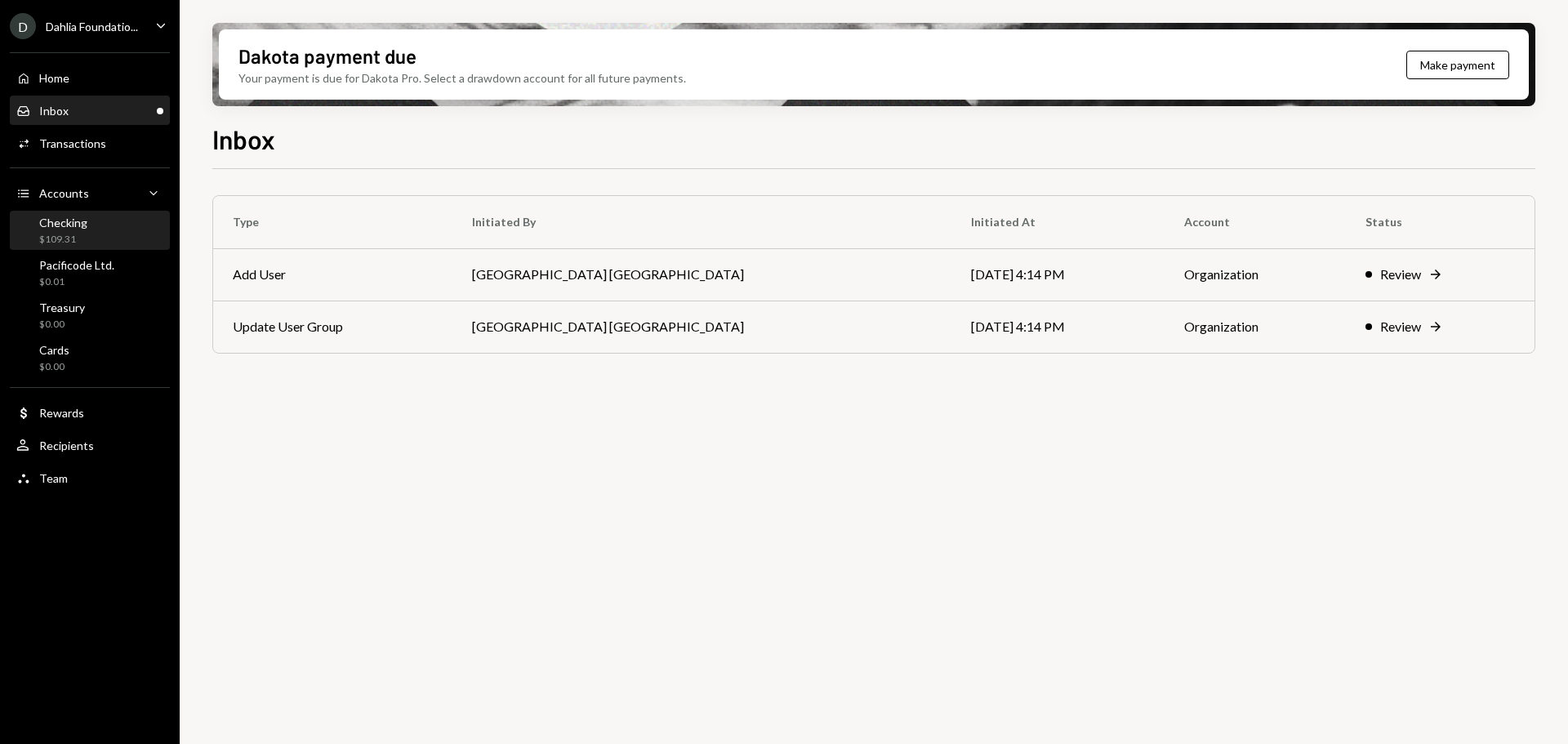
click at [70, 237] on div "$109.31" at bounding box center [63, 239] width 48 height 14
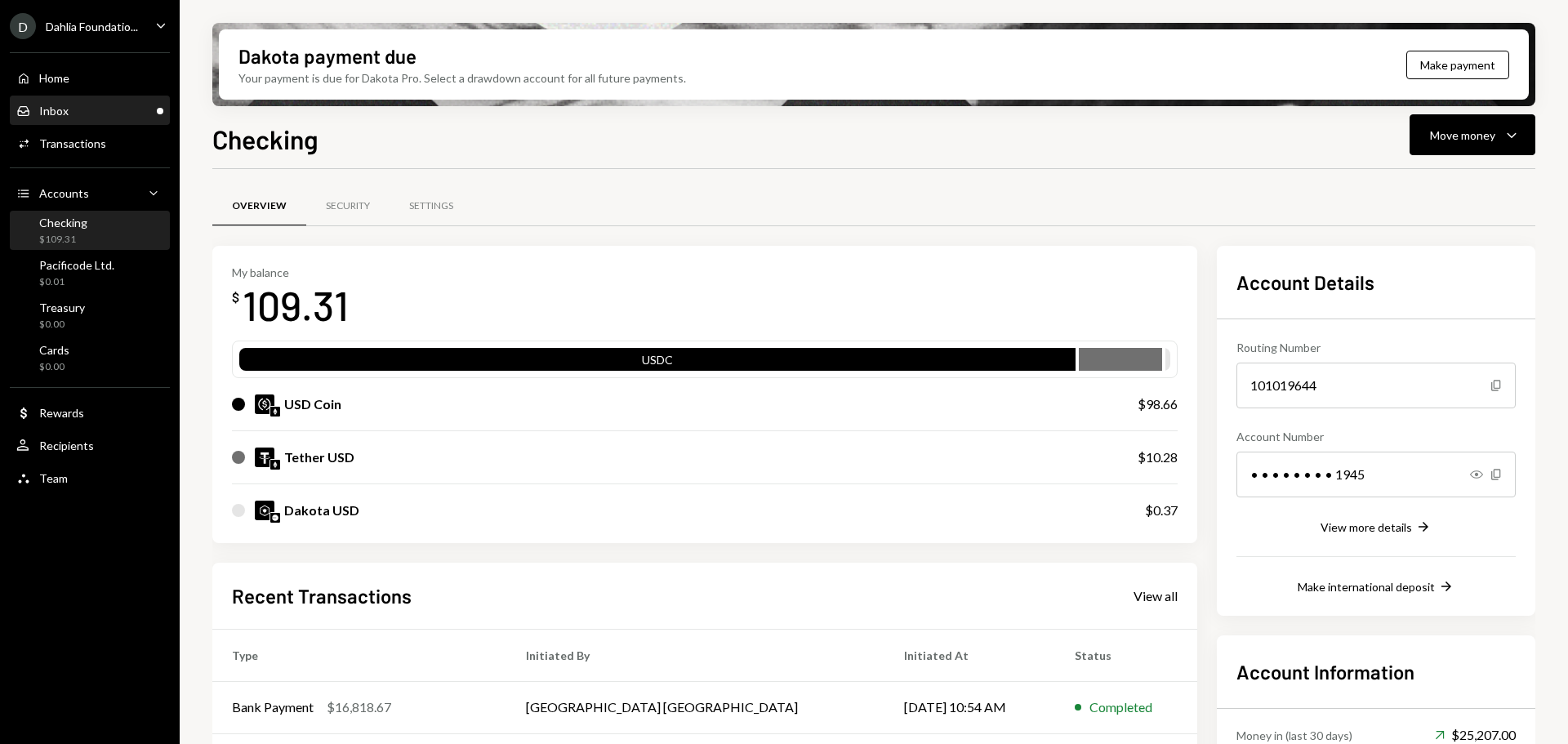
click at [107, 111] on div "Inbox Inbox" at bounding box center [90, 111] width 147 height 15
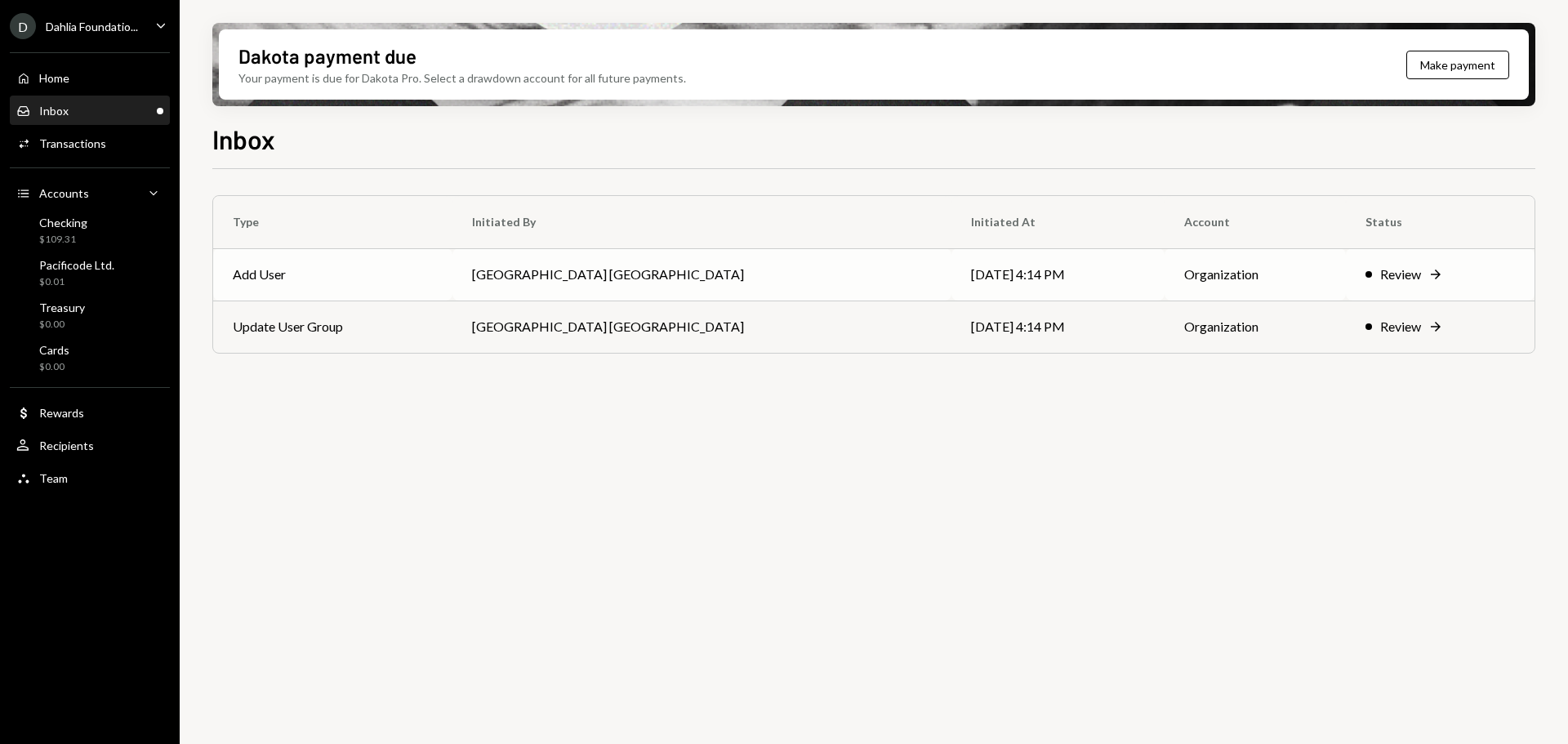
click at [359, 288] on td "Add User" at bounding box center [332, 274] width 239 height 52
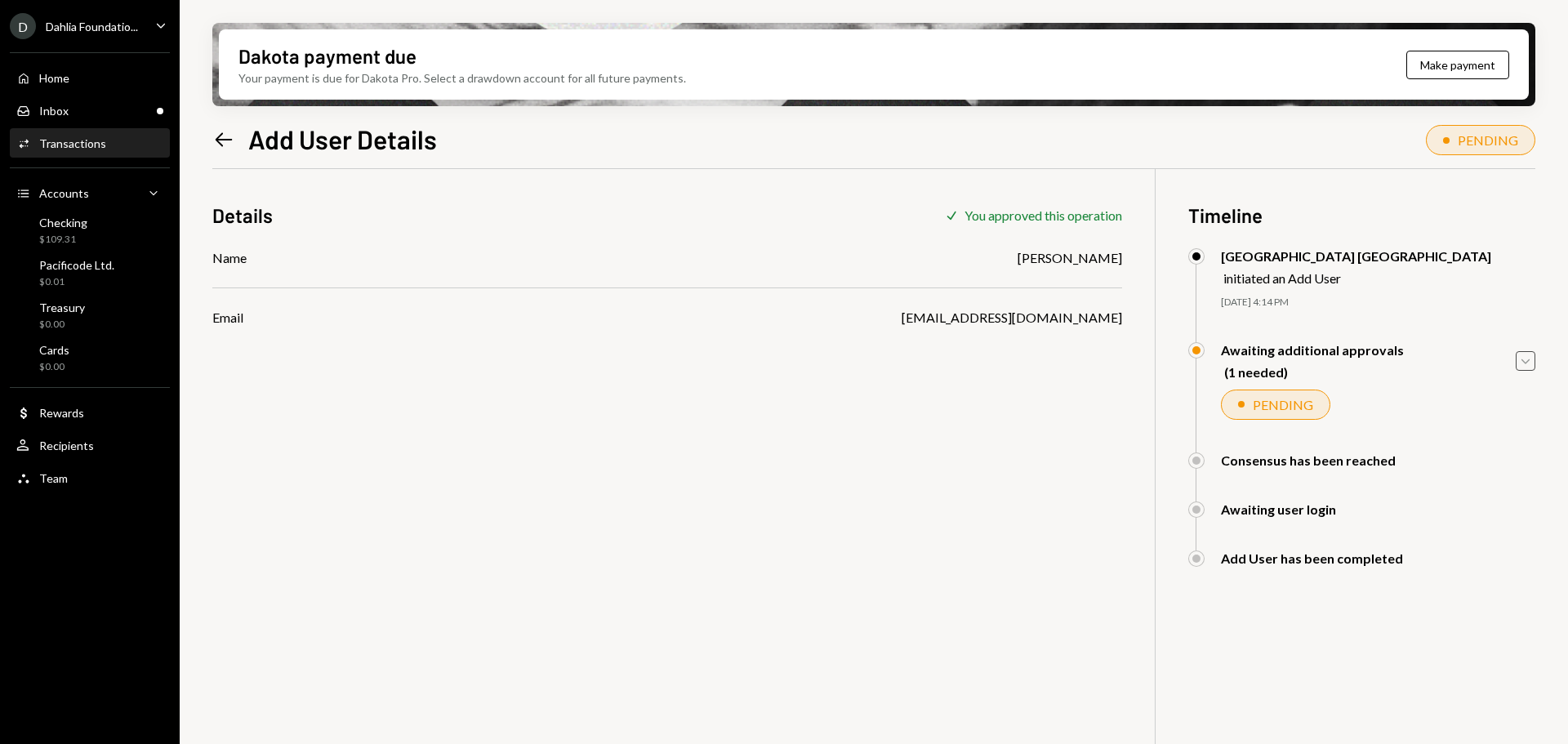
click at [1531, 361] on icon "Caret Down" at bounding box center [1524, 360] width 18 height 18
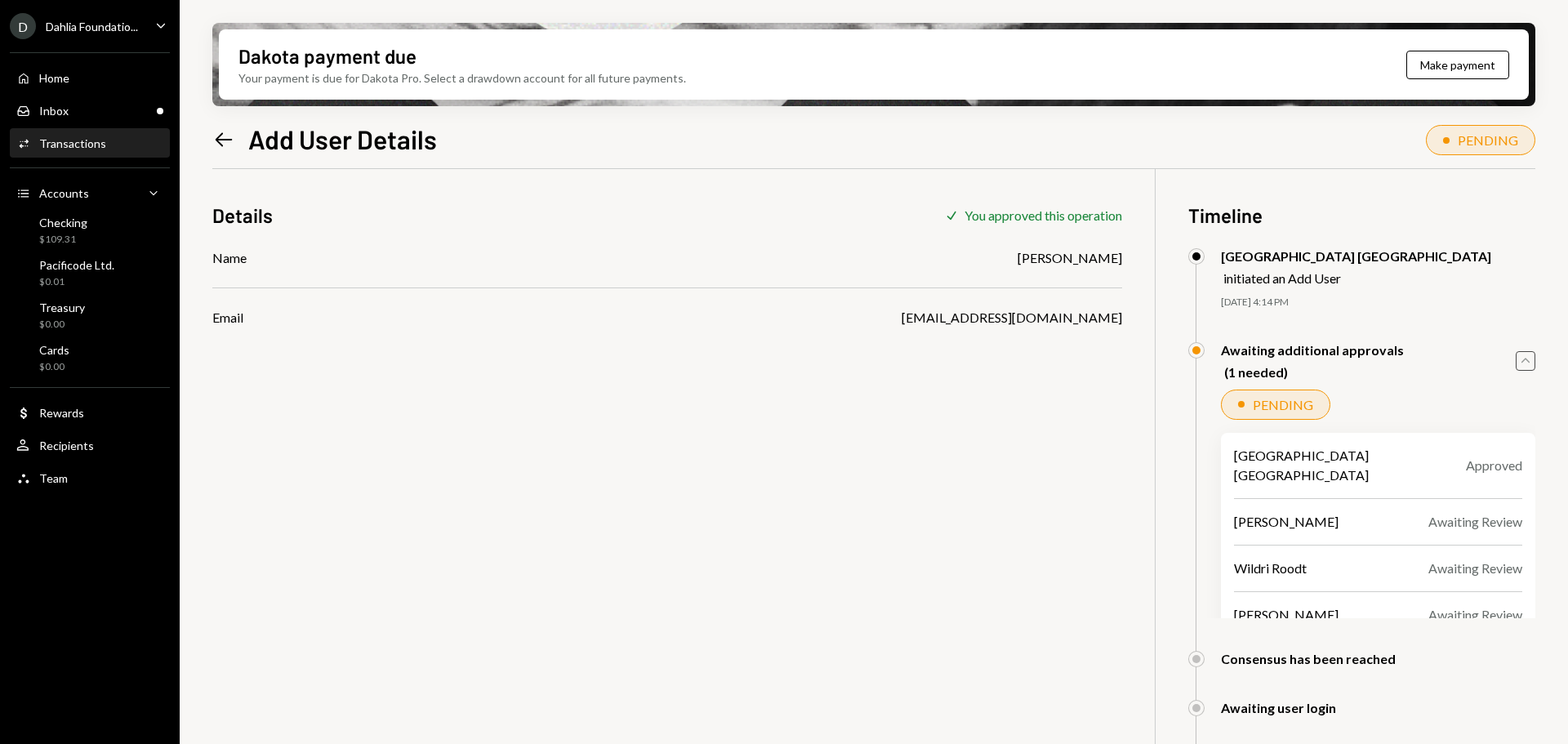
click at [1526, 364] on icon "Caret Up" at bounding box center [1524, 360] width 18 height 18
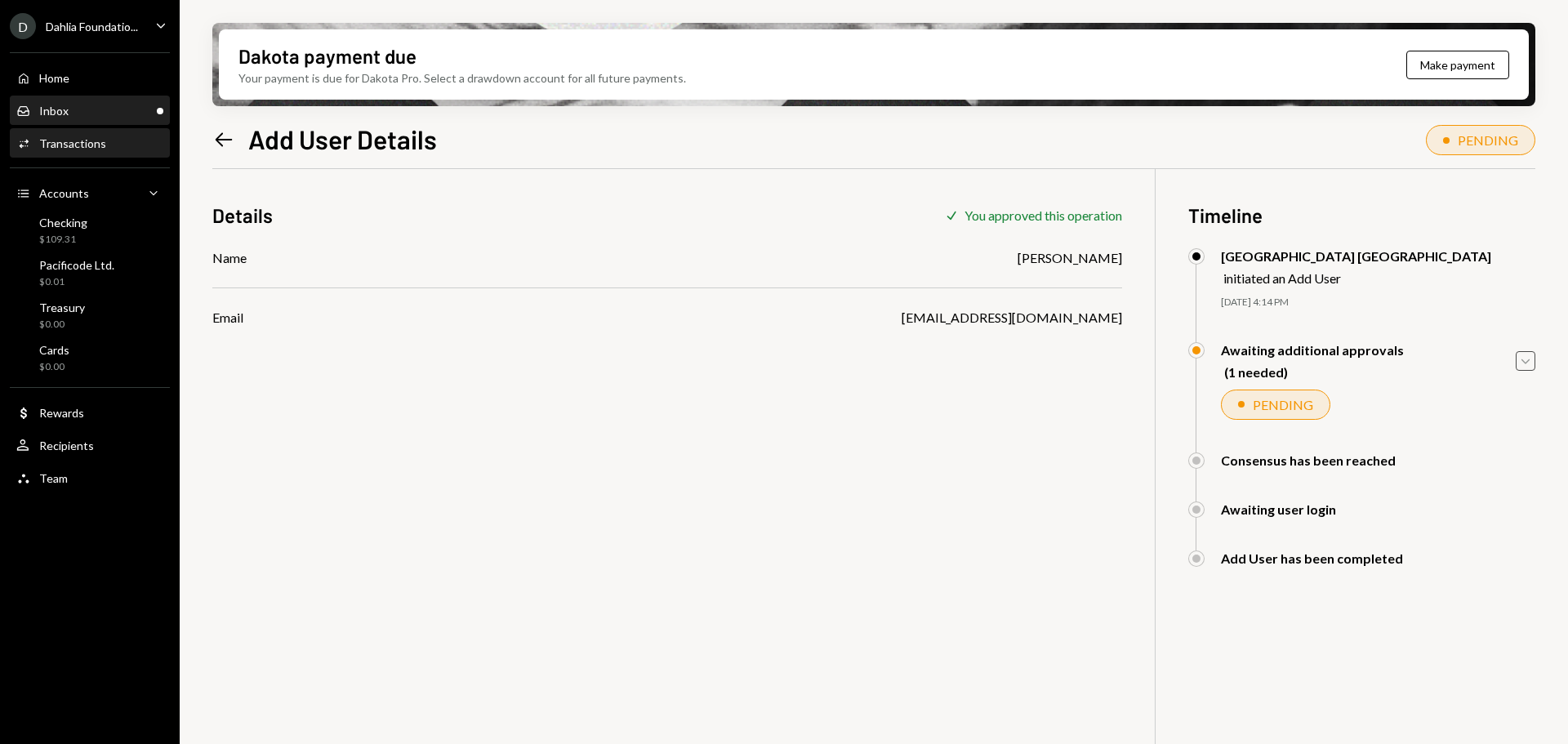
click at [112, 102] on div "Inbox Inbox" at bounding box center [90, 111] width 147 height 28
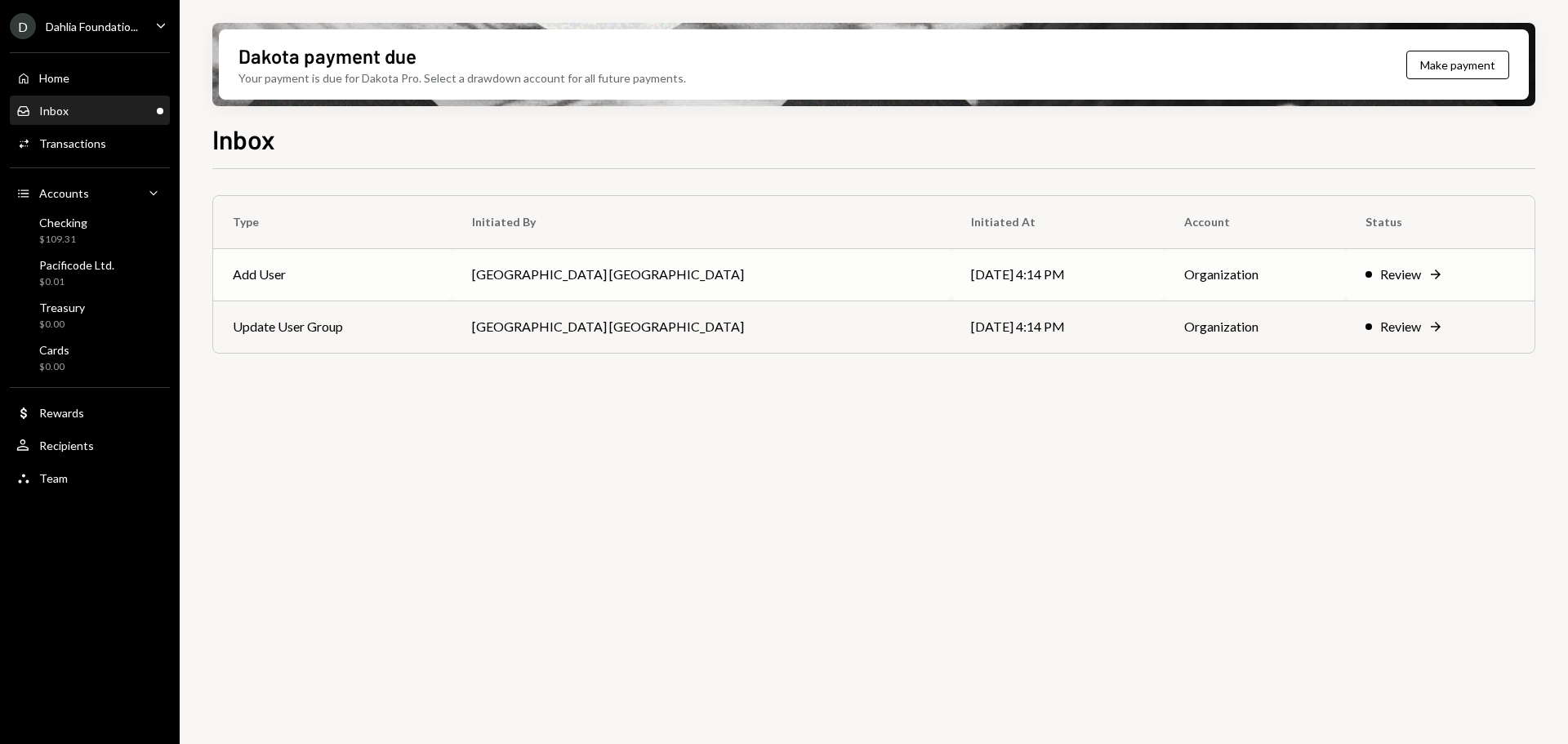
click at [316, 278] on td "Add User" at bounding box center [332, 274] width 239 height 52
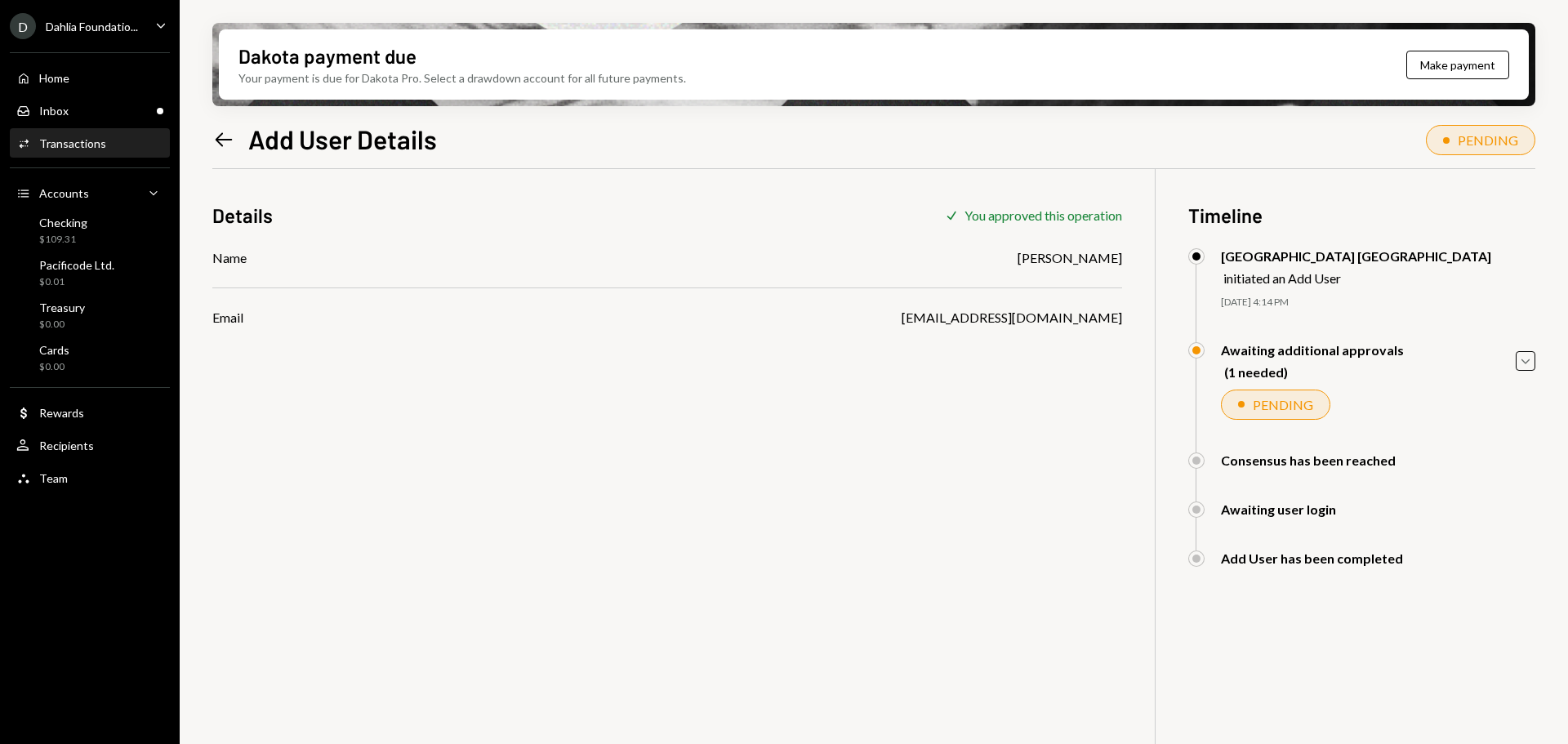
click at [211, 139] on div "Dakota payment due Your payment is due for Dakota Pro. Select a drawdown accoun…" at bounding box center [874, 372] width 1388 height 744
click at [223, 138] on icon "Left Arrow" at bounding box center [223, 140] width 23 height 23
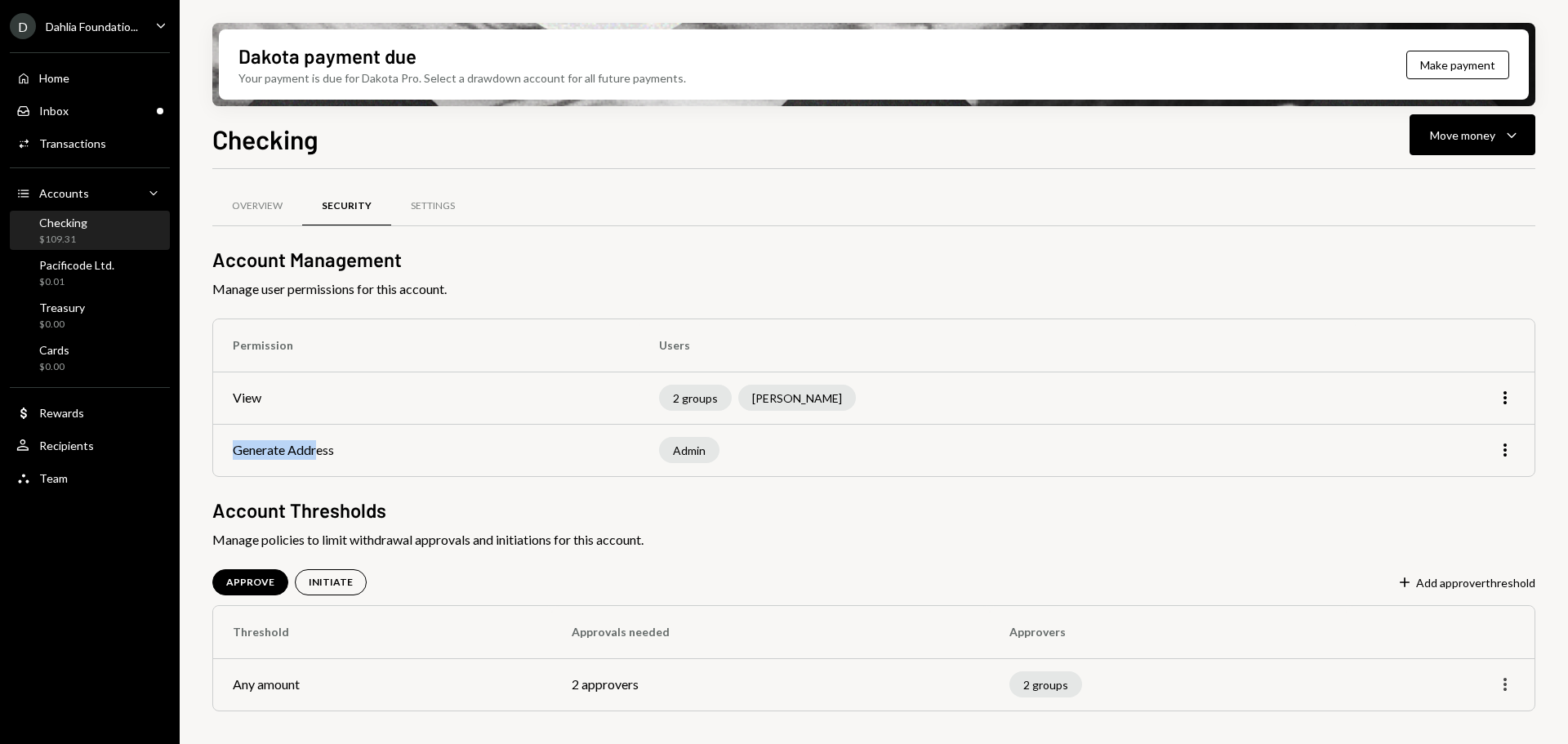
click at [1502, 683] on icon "More" at bounding box center [1504, 684] width 19 height 19
click at [1484, 713] on div "Edit" at bounding box center [1467, 718] width 81 height 29
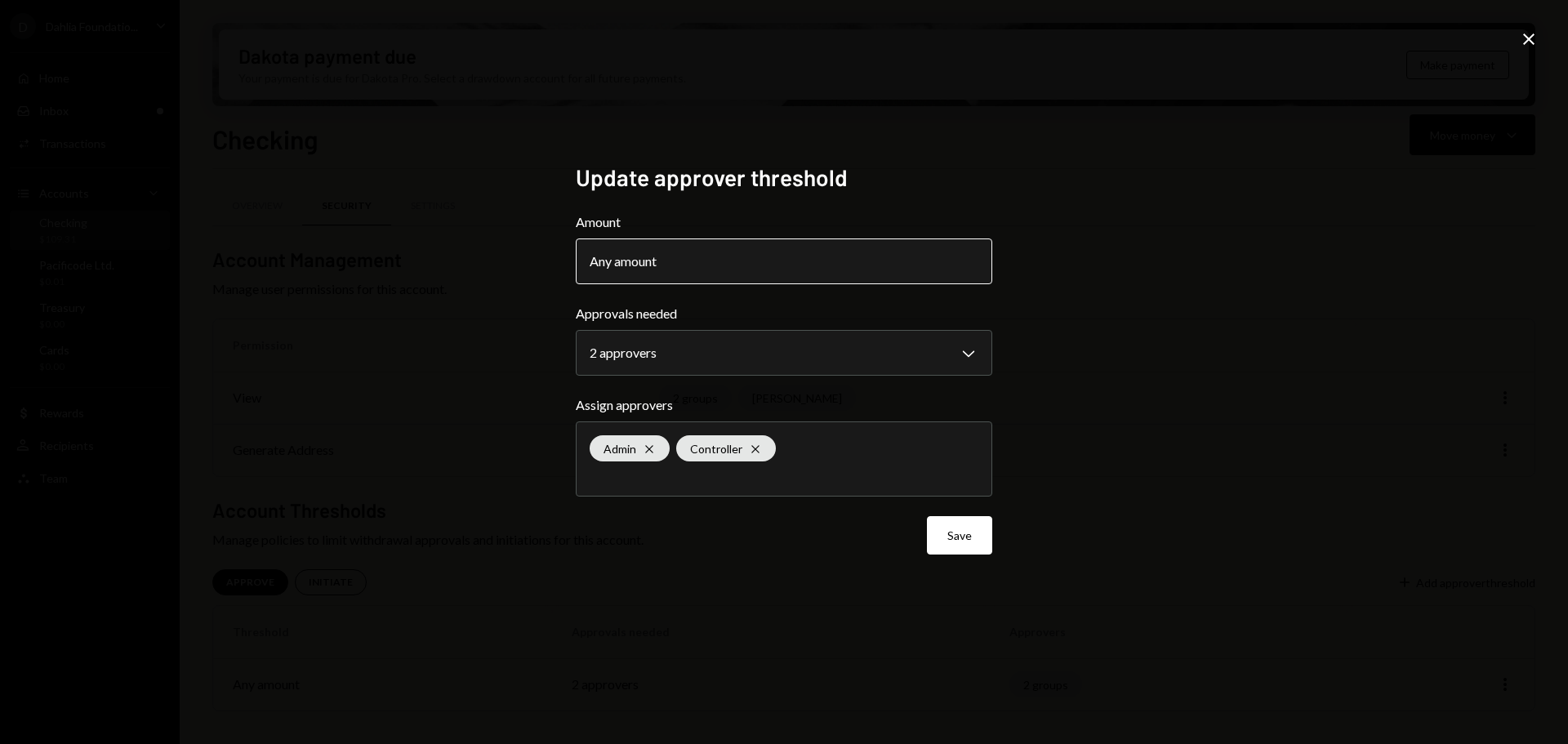
click at [683, 264] on button "Any amount" at bounding box center [784, 261] width 417 height 45
click at [429, 266] on div "**********" at bounding box center [784, 372] width 1568 height 744
click at [1521, 45] on icon "Close" at bounding box center [1528, 39] width 19 height 19
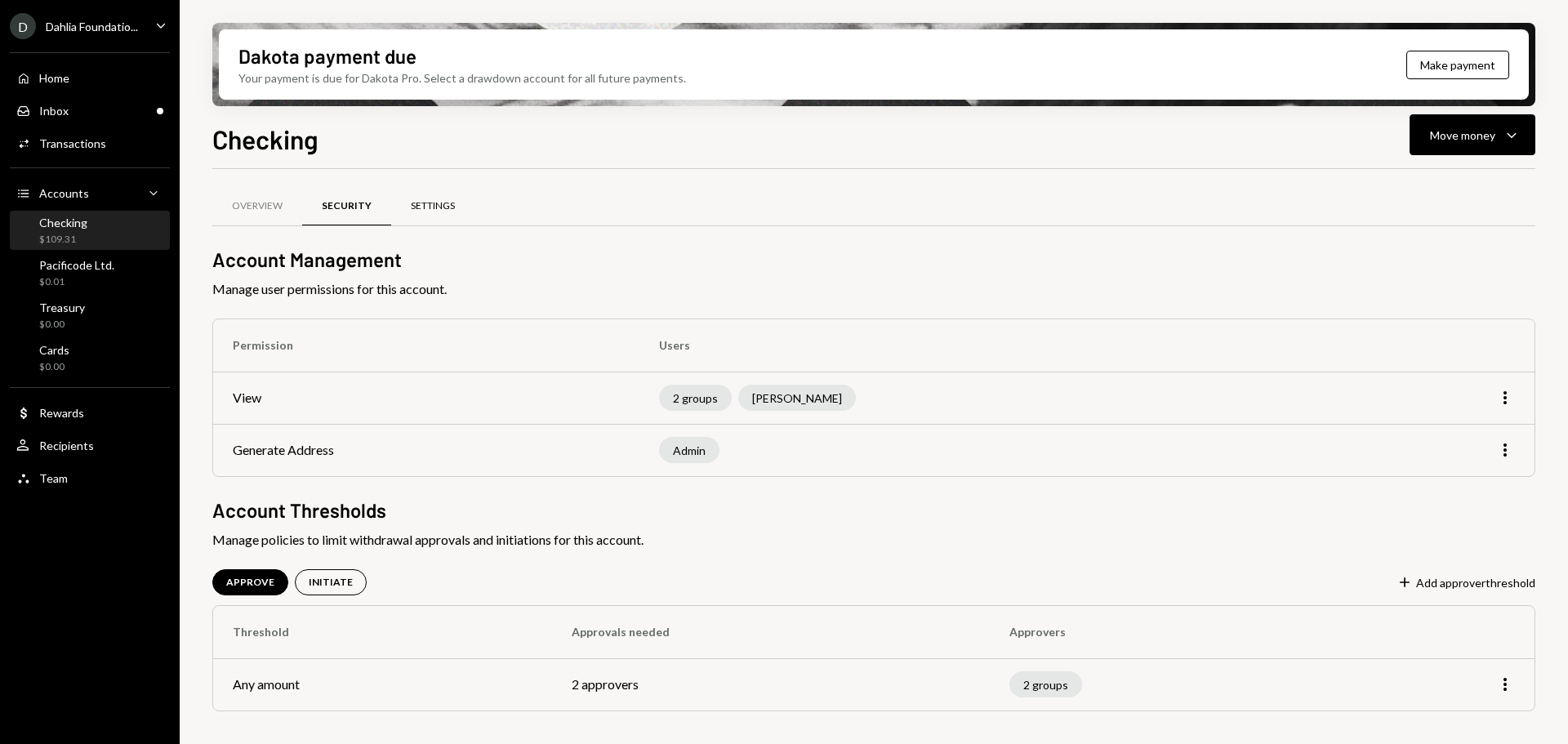
click at [443, 211] on div "Settings" at bounding box center [433, 205] width 44 height 14
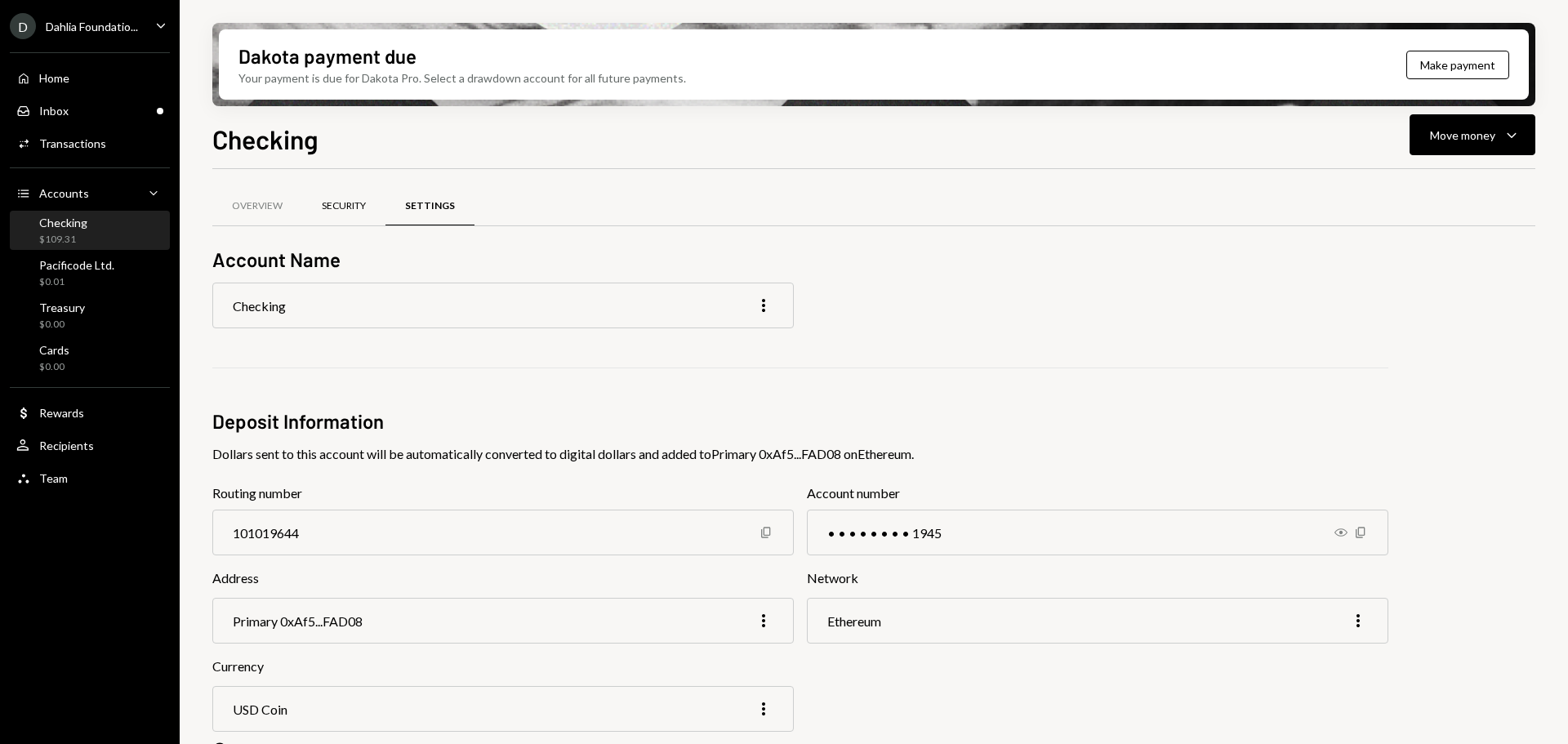
click at [353, 214] on div "Security" at bounding box center [343, 206] width 83 height 39
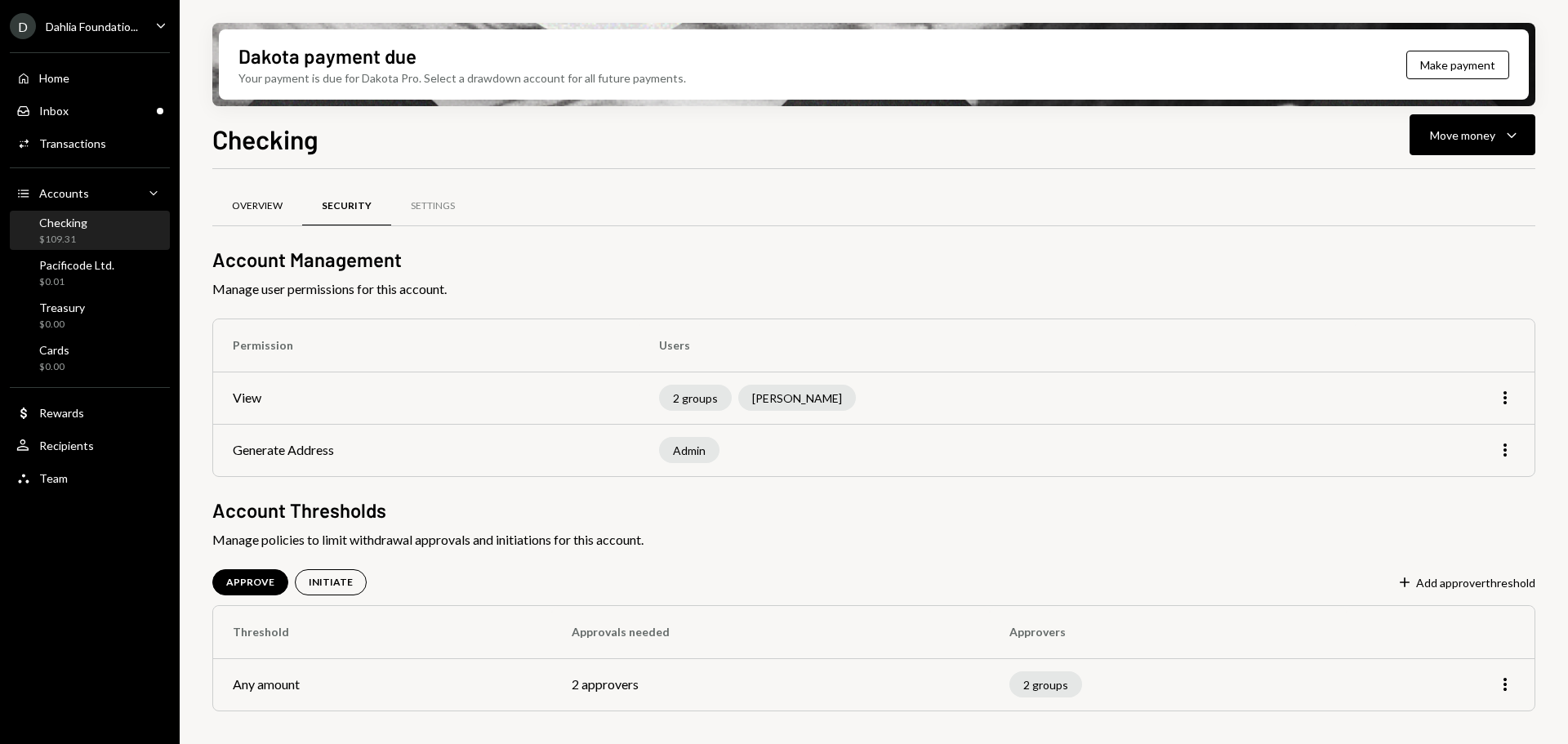
click at [271, 210] on div "Overview" at bounding box center [257, 205] width 51 height 14
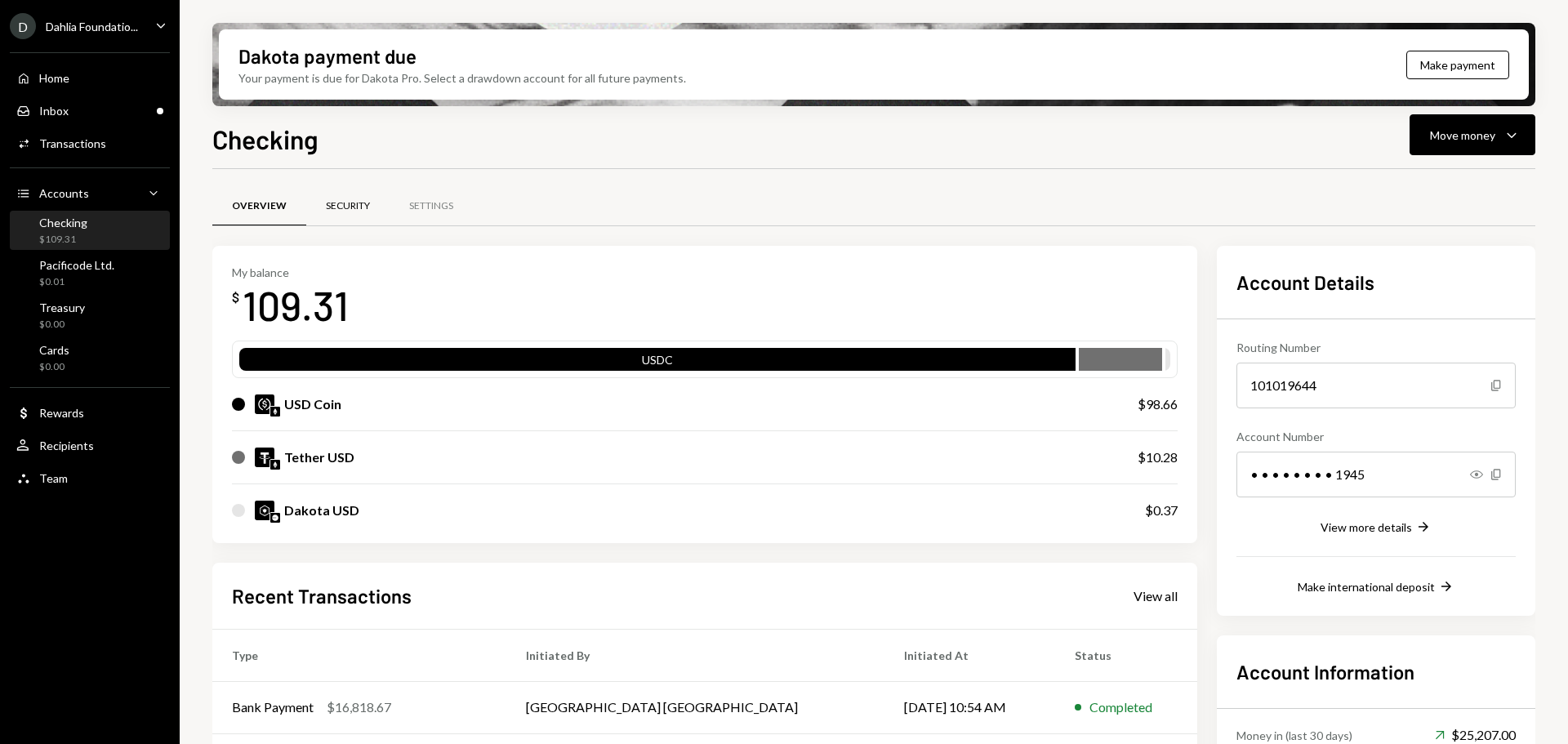
click at [343, 205] on div "Security" at bounding box center [348, 205] width 44 height 14
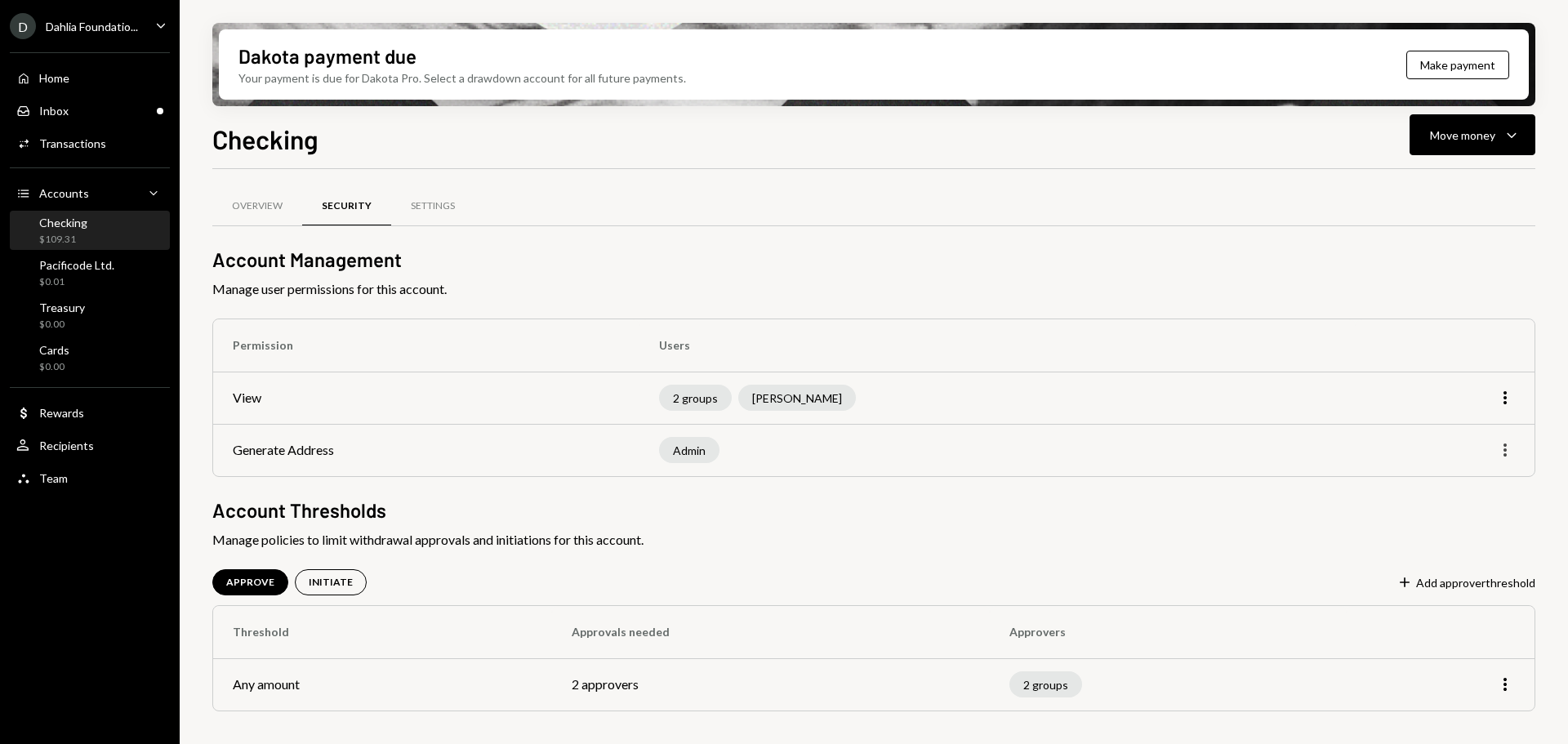
click at [1510, 449] on icon "More" at bounding box center [1504, 450] width 19 height 19
click at [1499, 477] on div "Edit" at bounding box center [1467, 484] width 81 height 29
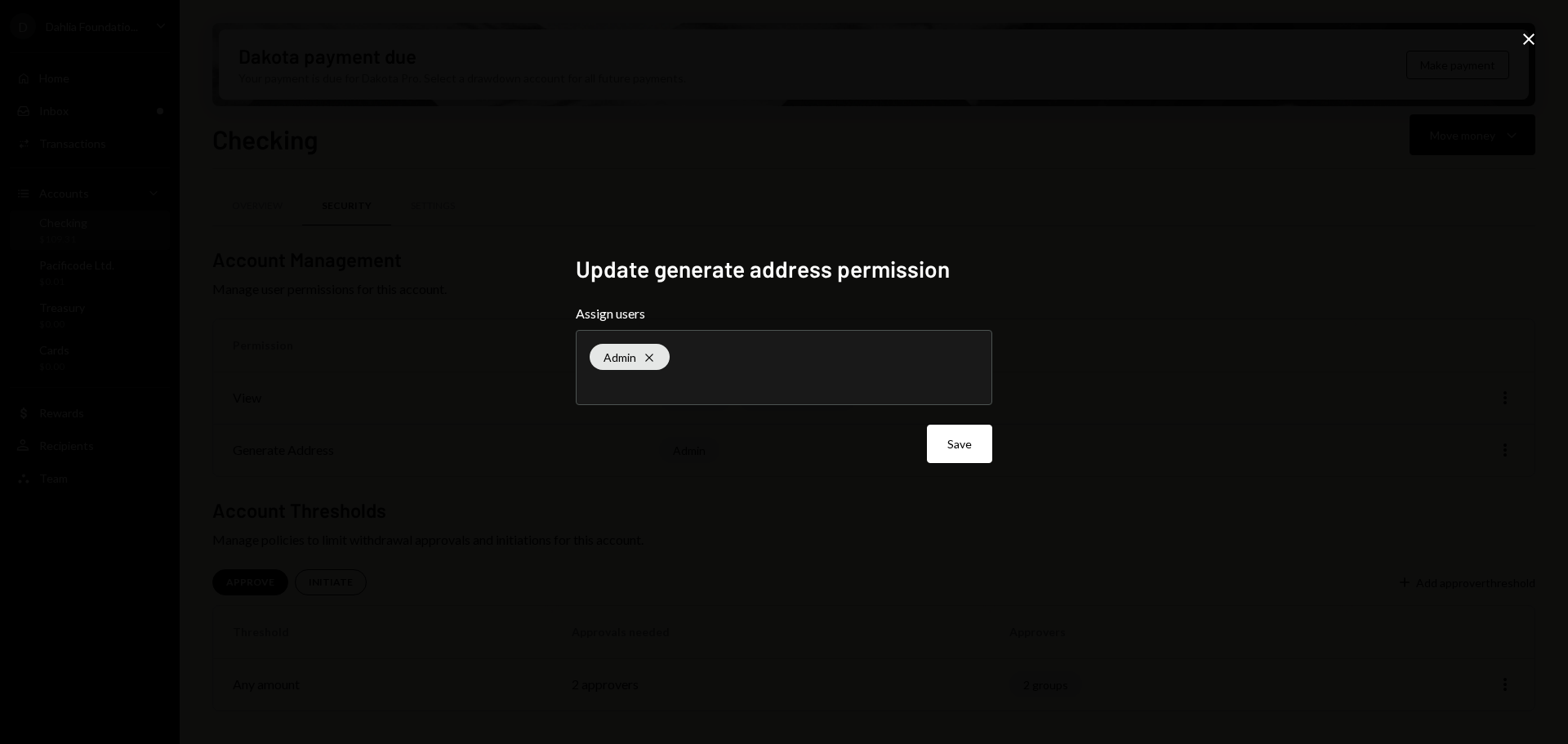
click at [1527, 38] on icon at bounding box center [1528, 39] width 11 height 11
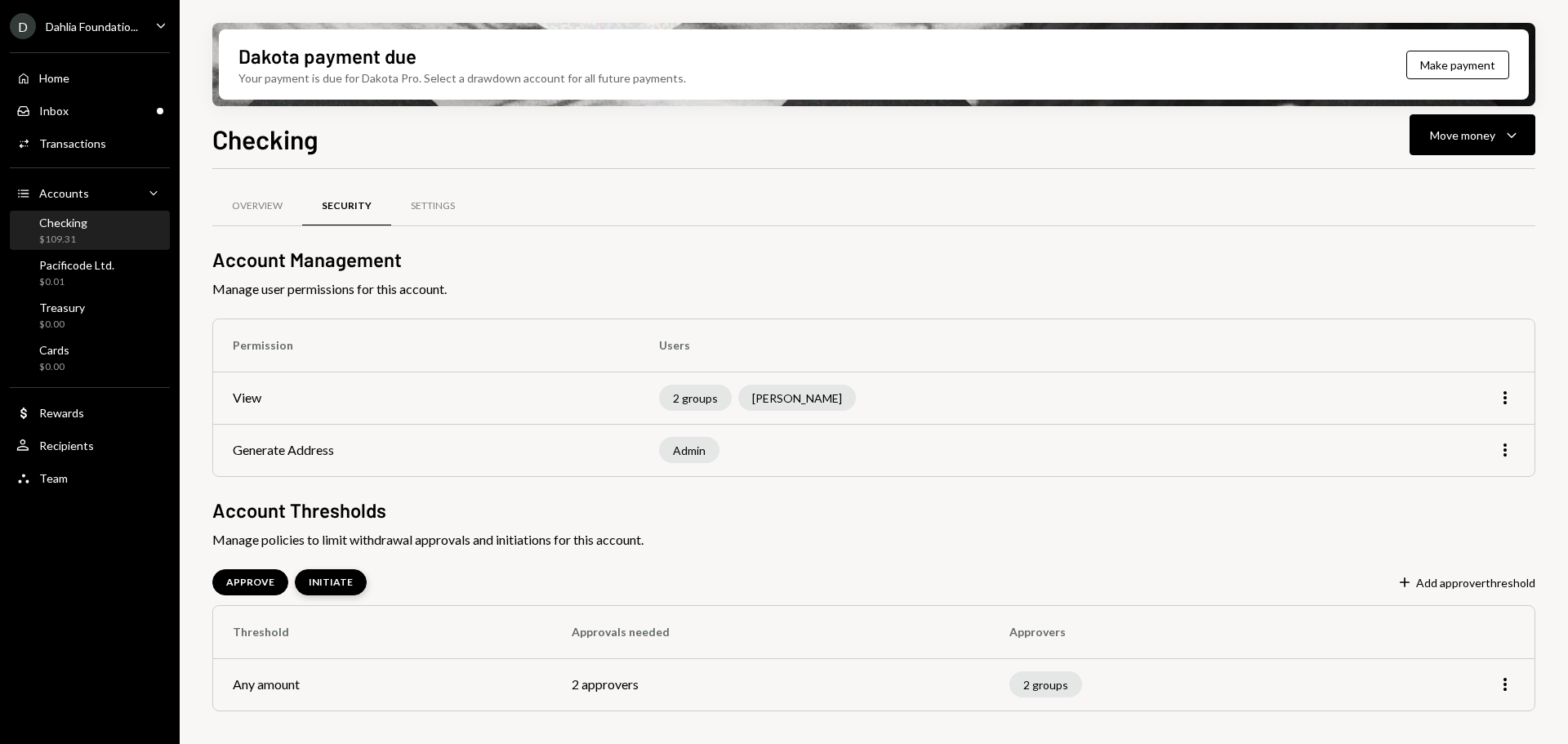
click at [320, 585] on div "INITIATE" at bounding box center [330, 582] width 44 height 14
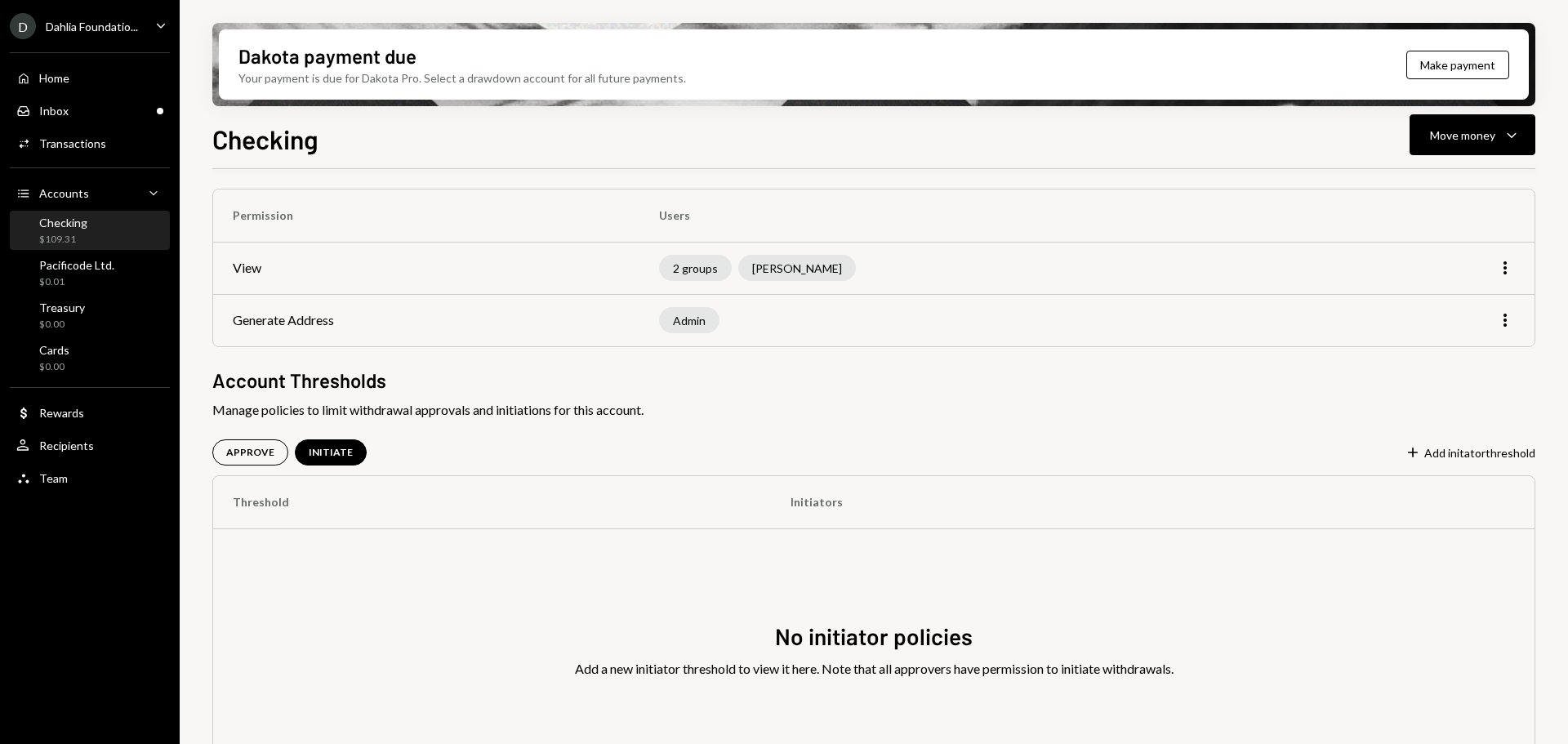
scroll to position [191, 0]
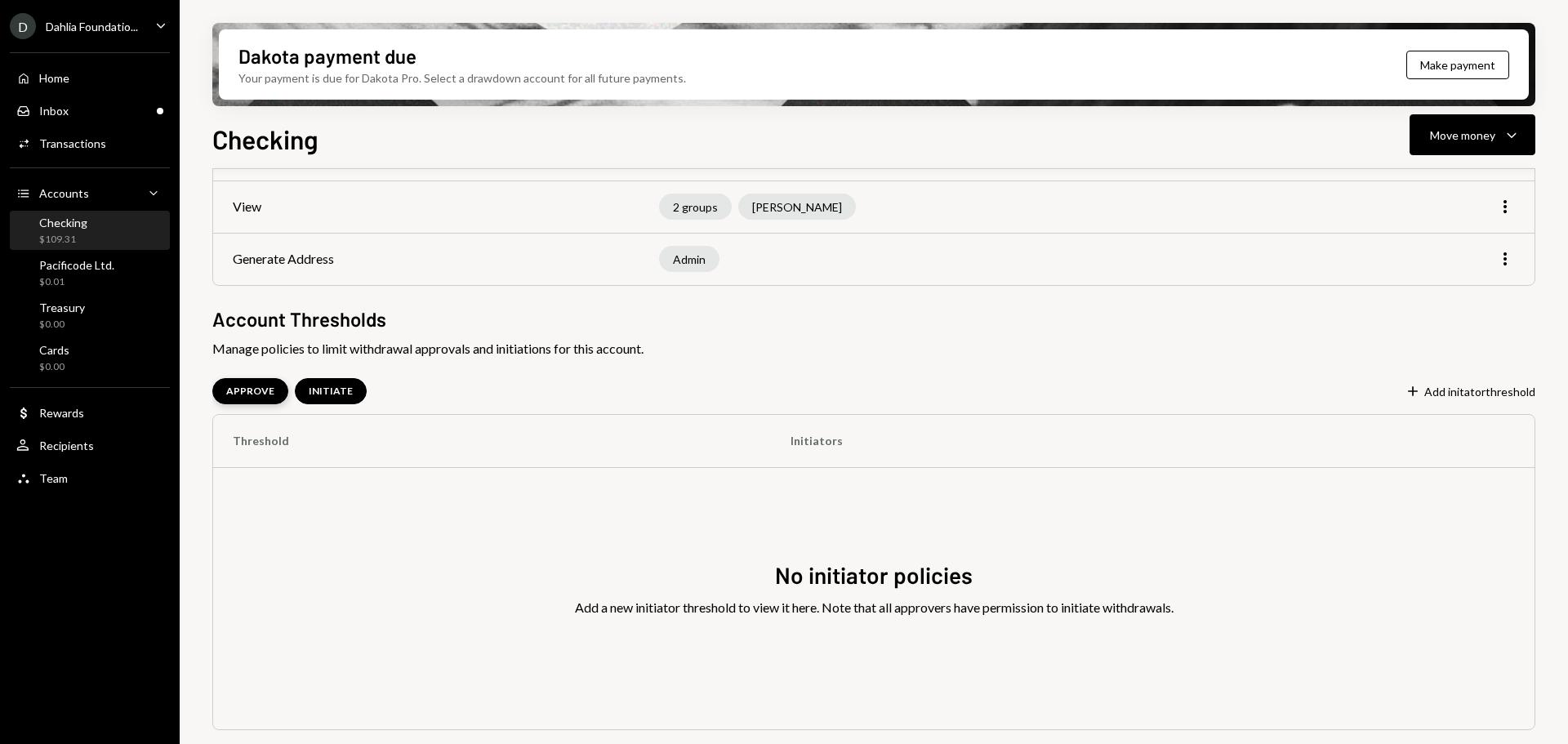
click at [255, 382] on div "APPROVE" at bounding box center [250, 391] width 76 height 26
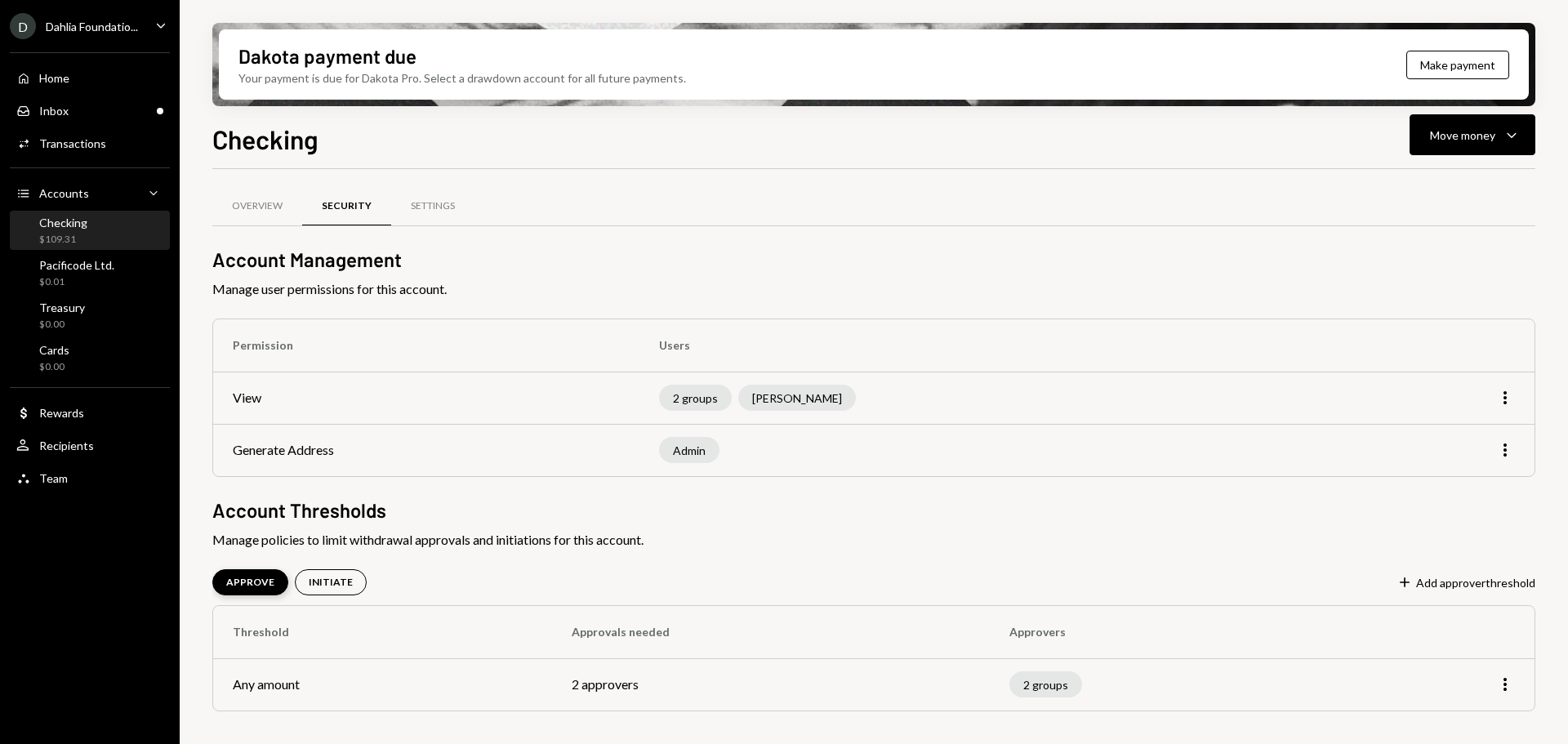
scroll to position [0, 0]
click at [118, 24] on div "Dahlia Foundatio..." at bounding box center [92, 26] width 93 height 14
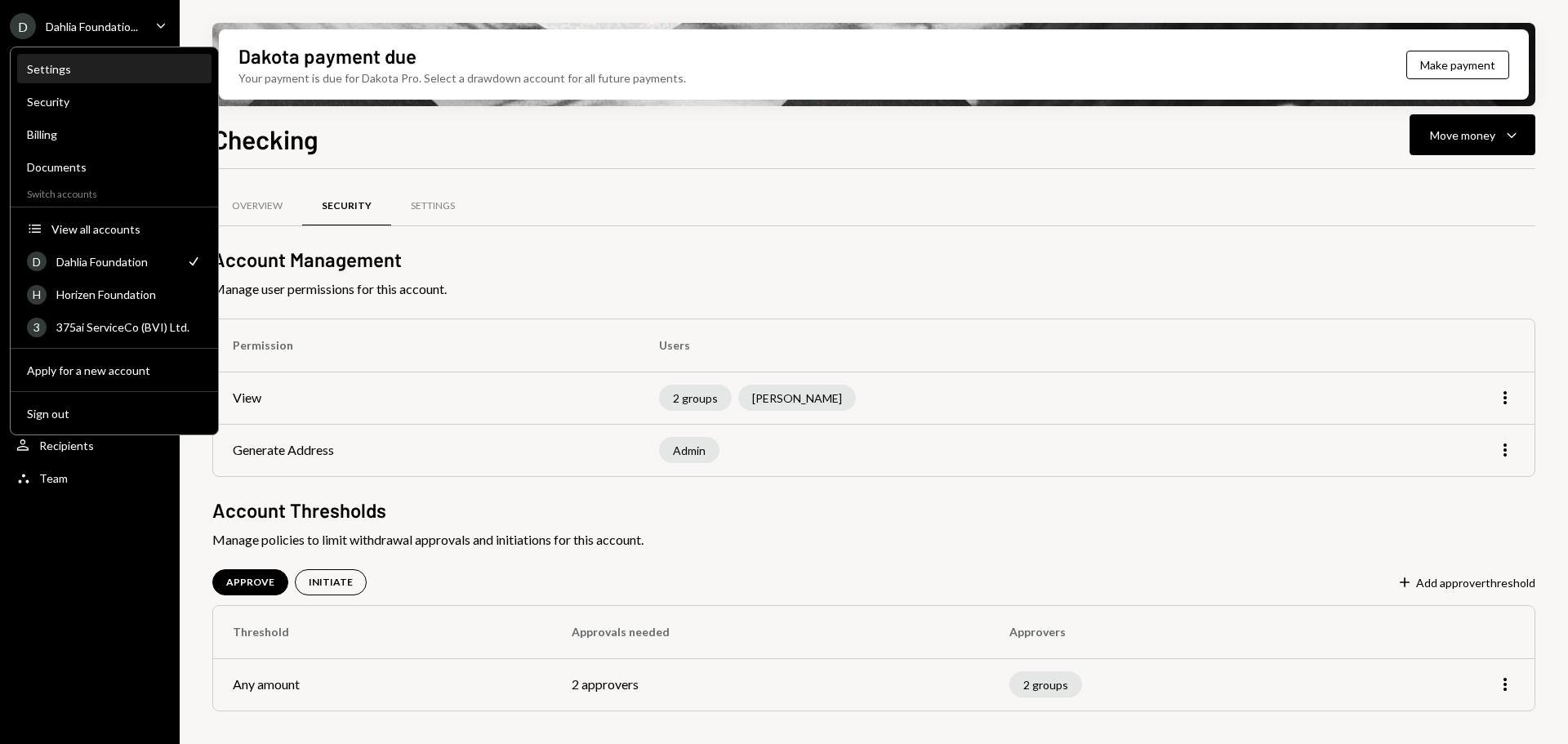
click at [68, 68] on div "Settings" at bounding box center [114, 68] width 175 height 14
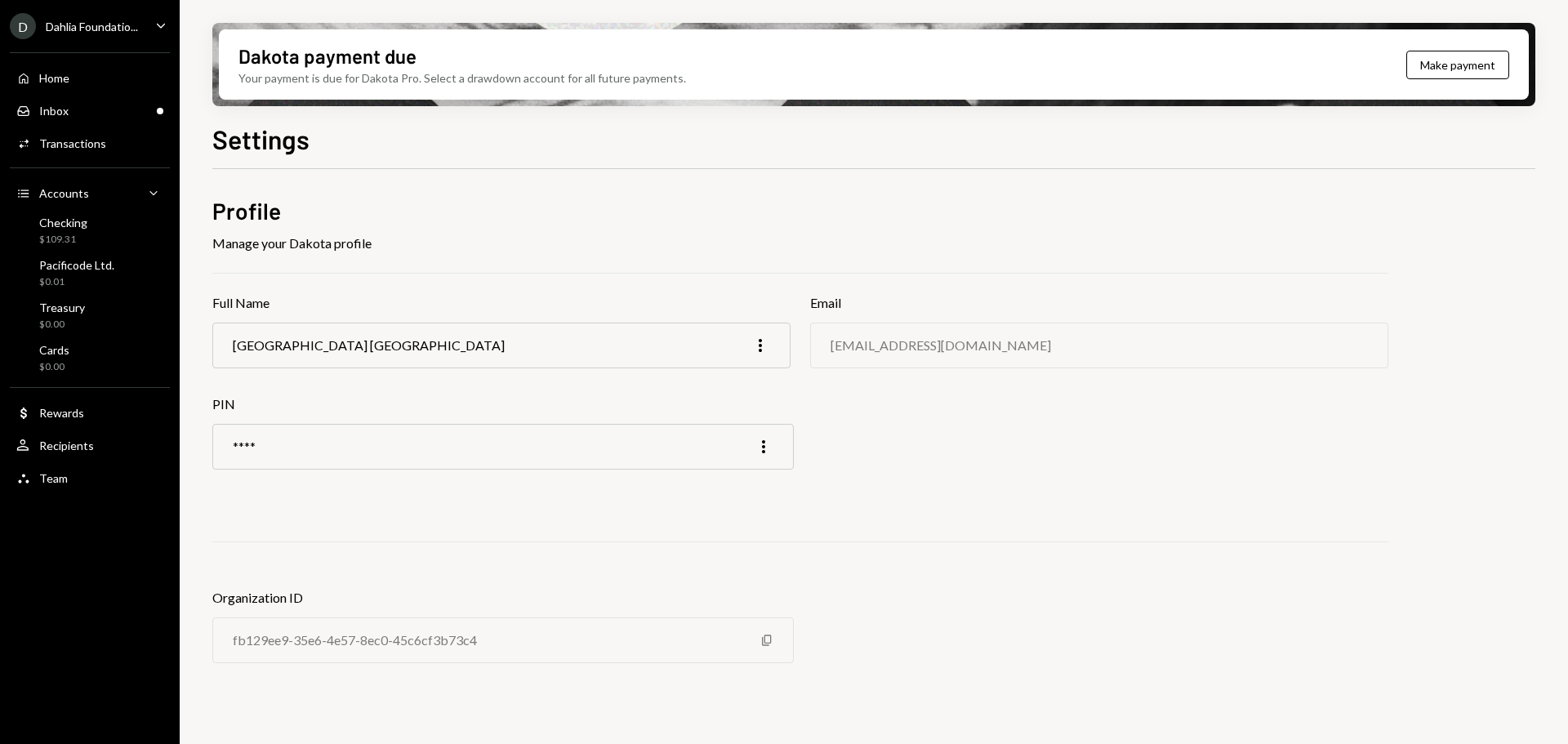
click at [87, 20] on div "Dahlia Foundatio..." at bounding box center [92, 26] width 93 height 14
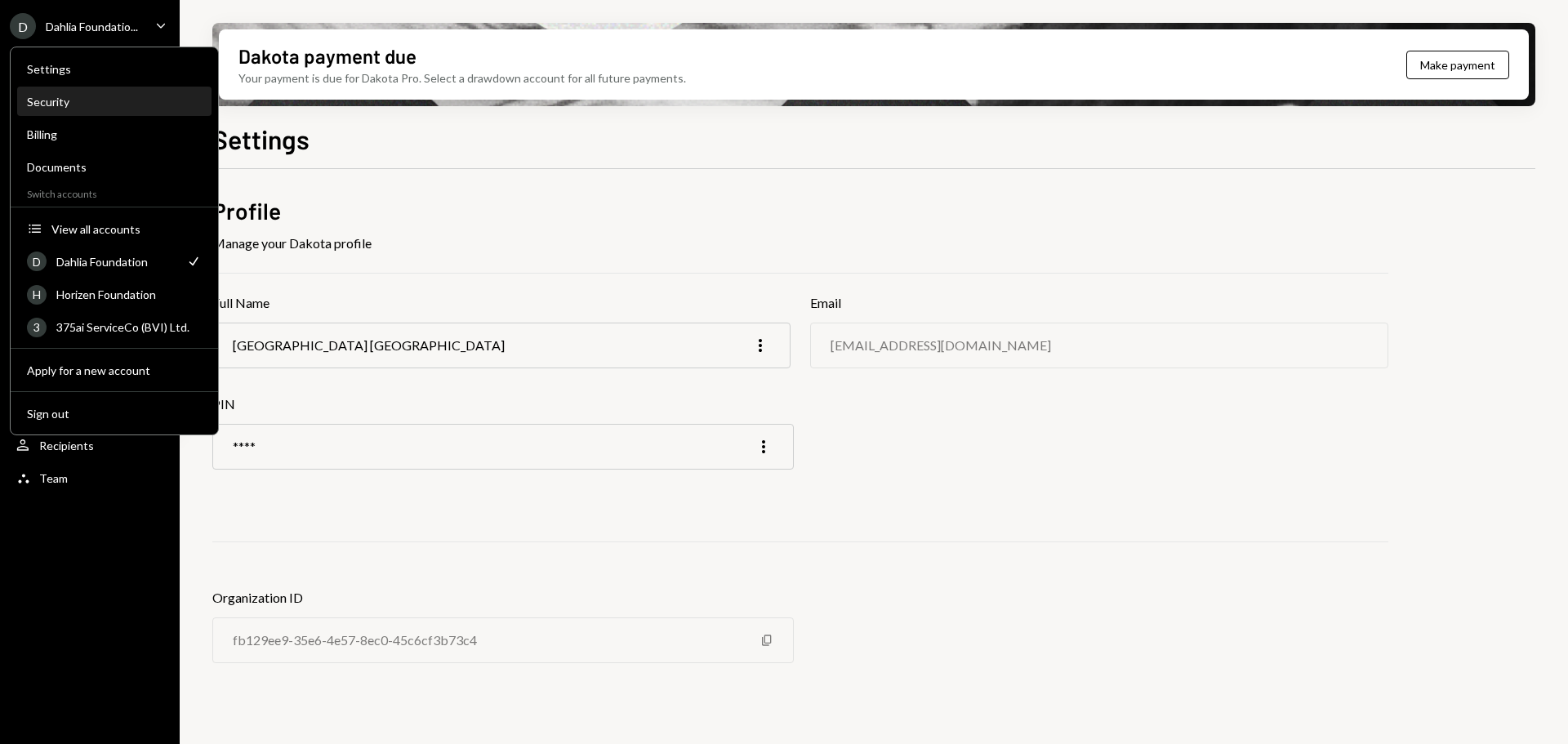
click at [64, 98] on div "Security" at bounding box center [114, 101] width 175 height 14
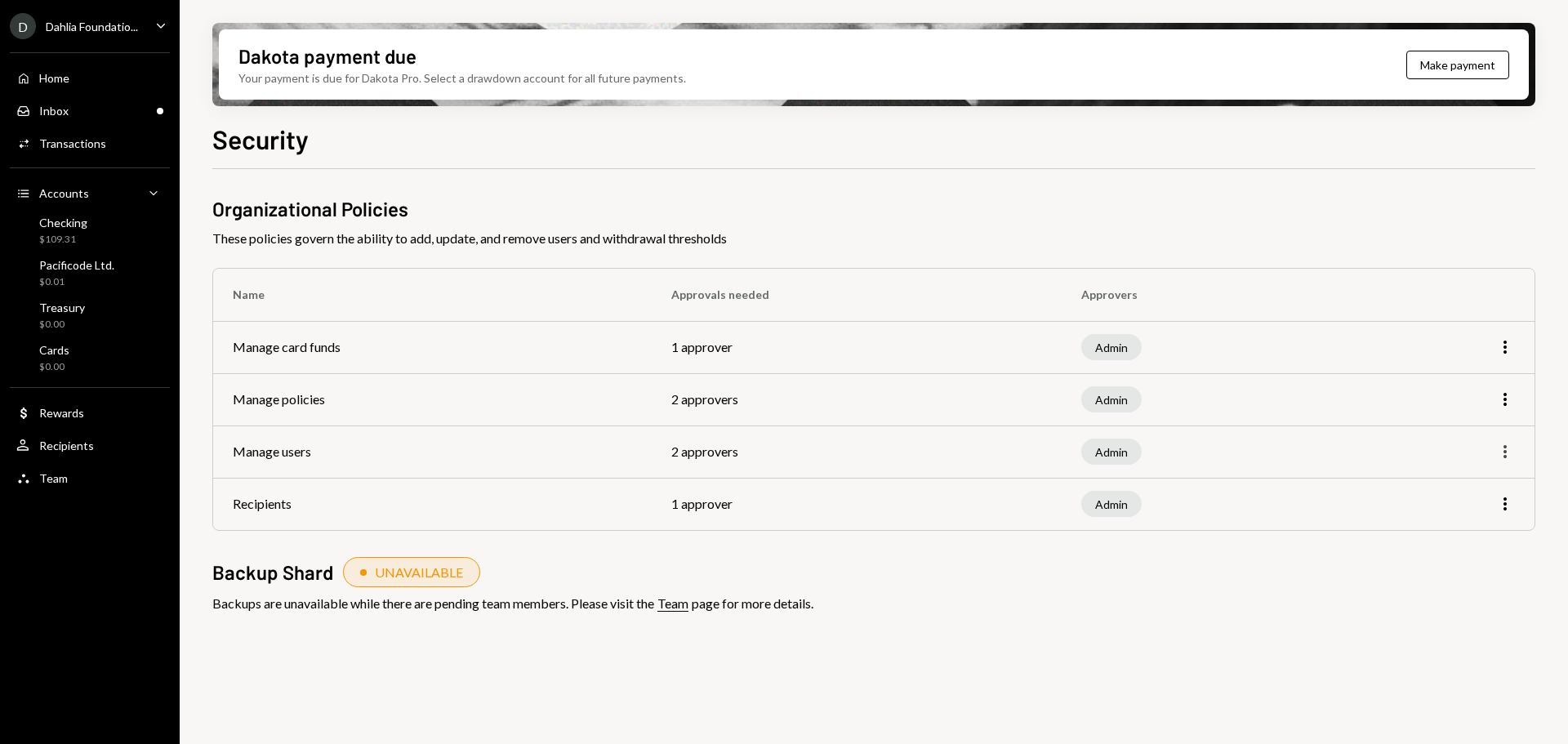
click at [1500, 452] on icon "More" at bounding box center [1504, 451] width 19 height 19
click at [1479, 487] on div "Edit" at bounding box center [1467, 486] width 81 height 29
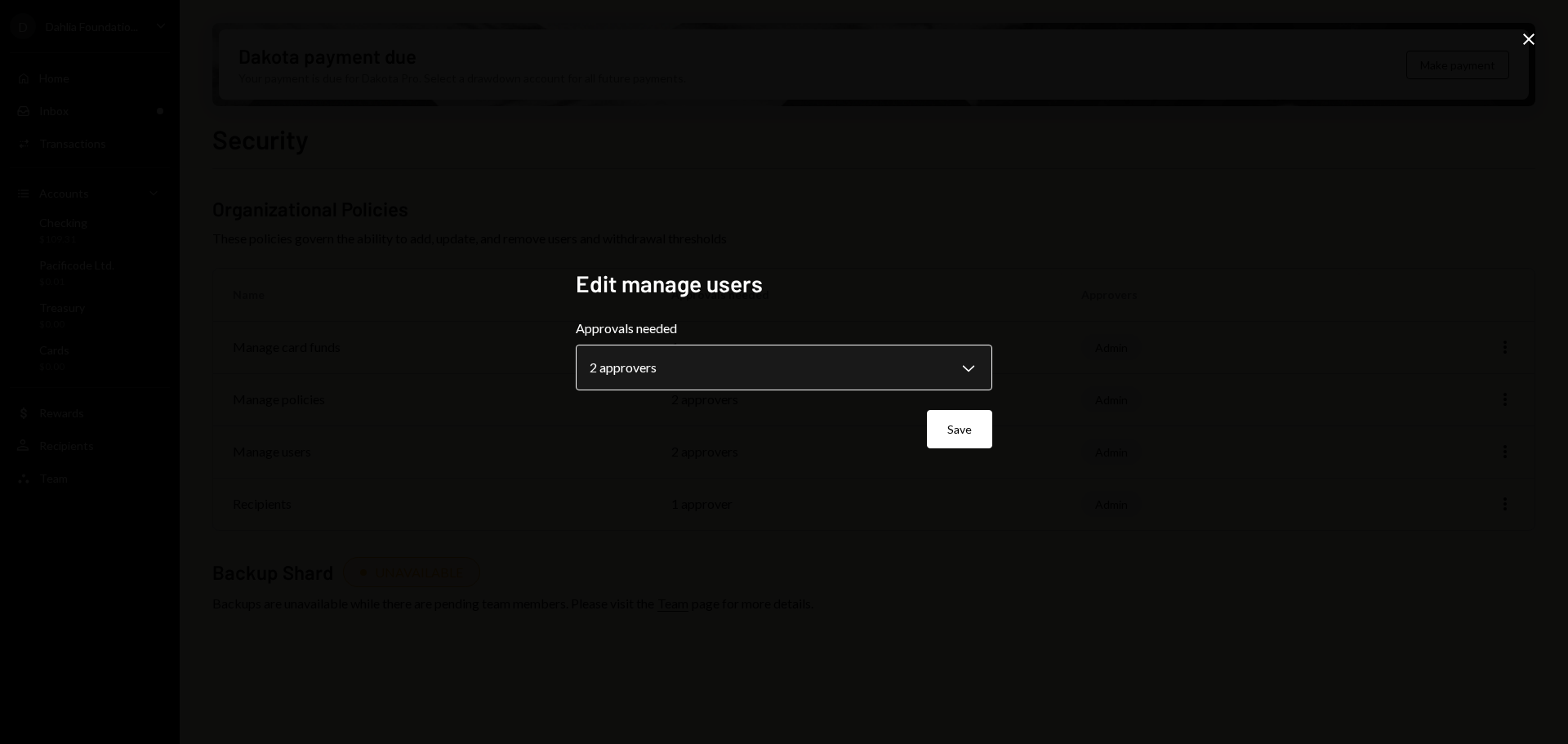
click at [698, 378] on body "**********" at bounding box center [784, 372] width 1568 height 744
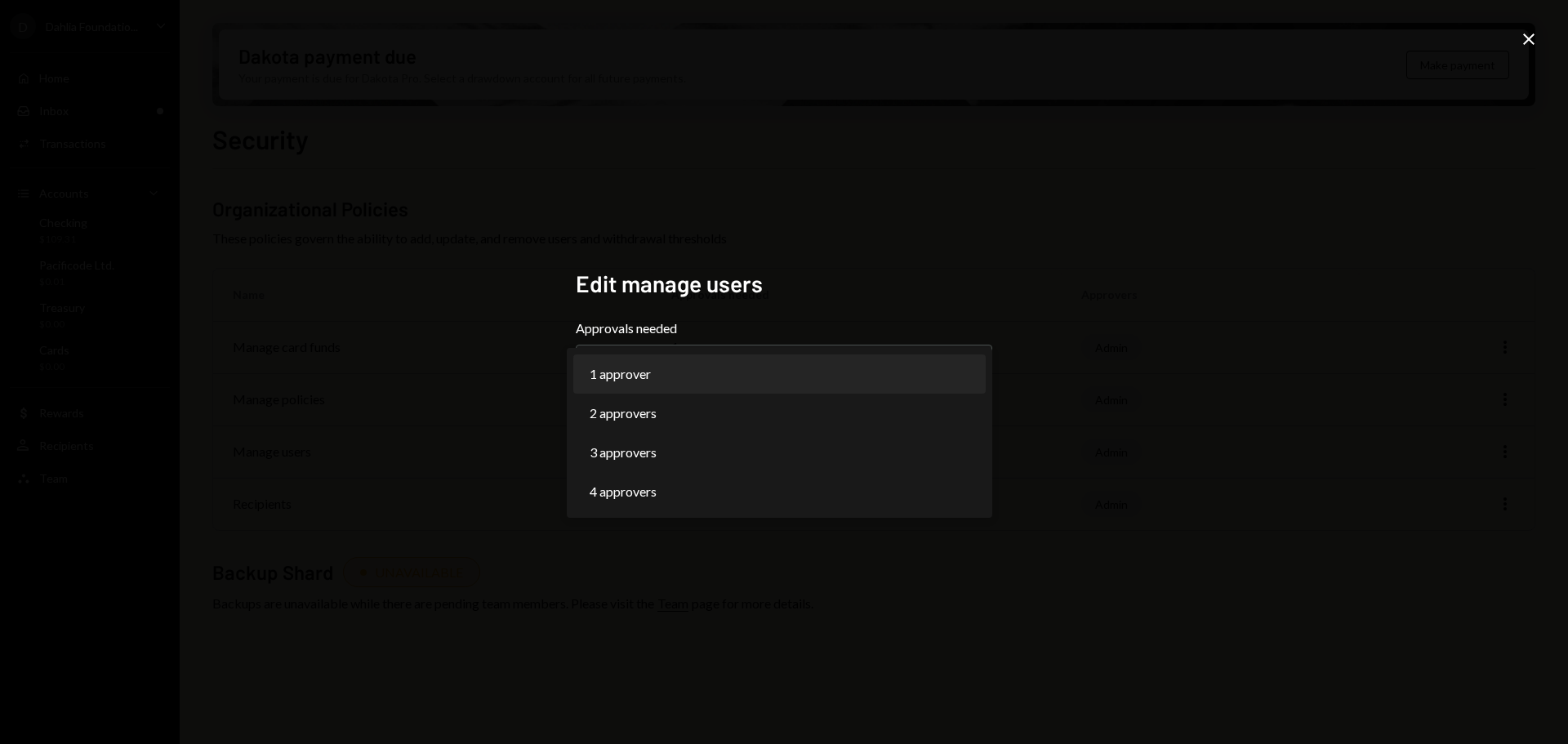
select select "*"
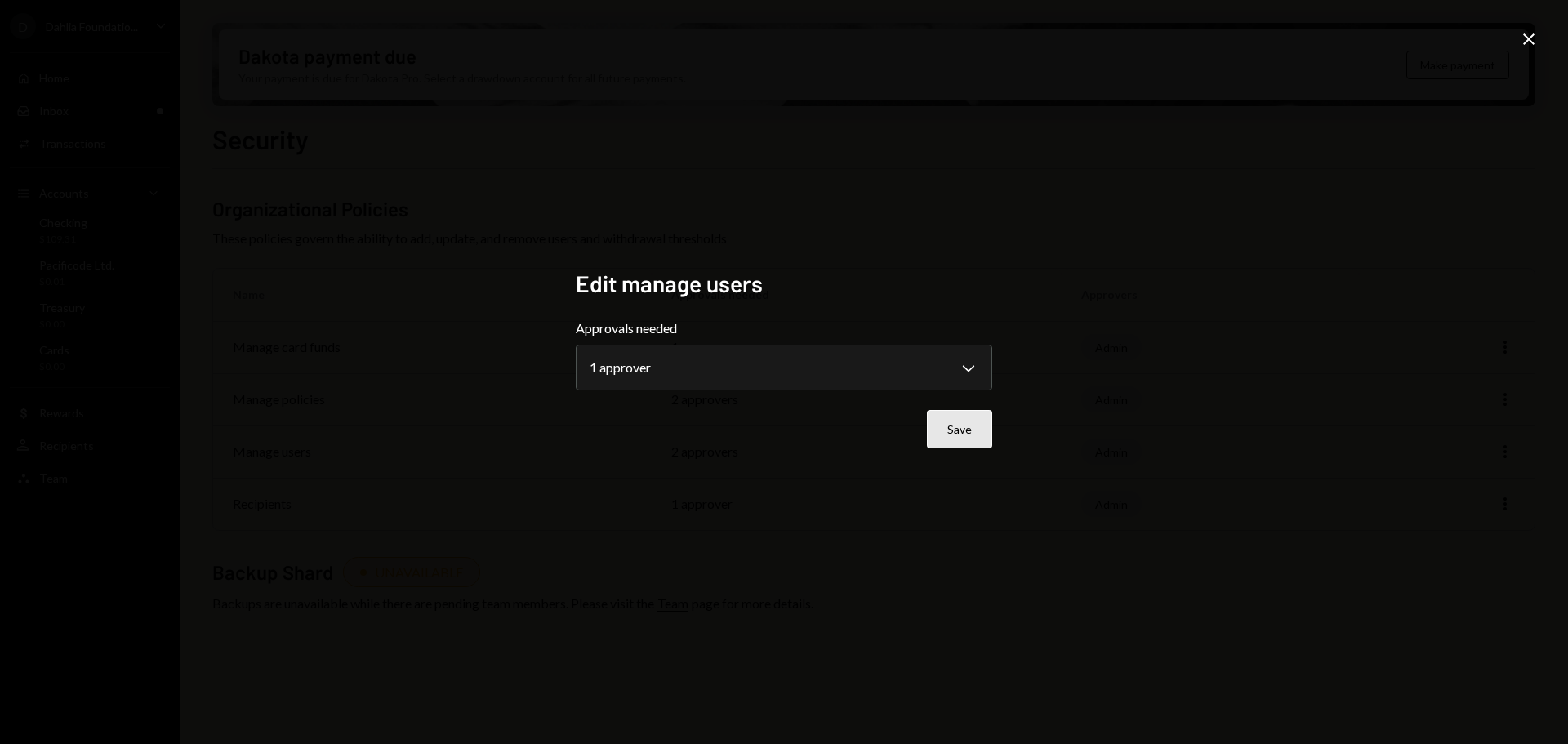
click at [967, 427] on button "Save" at bounding box center [959, 428] width 66 height 38
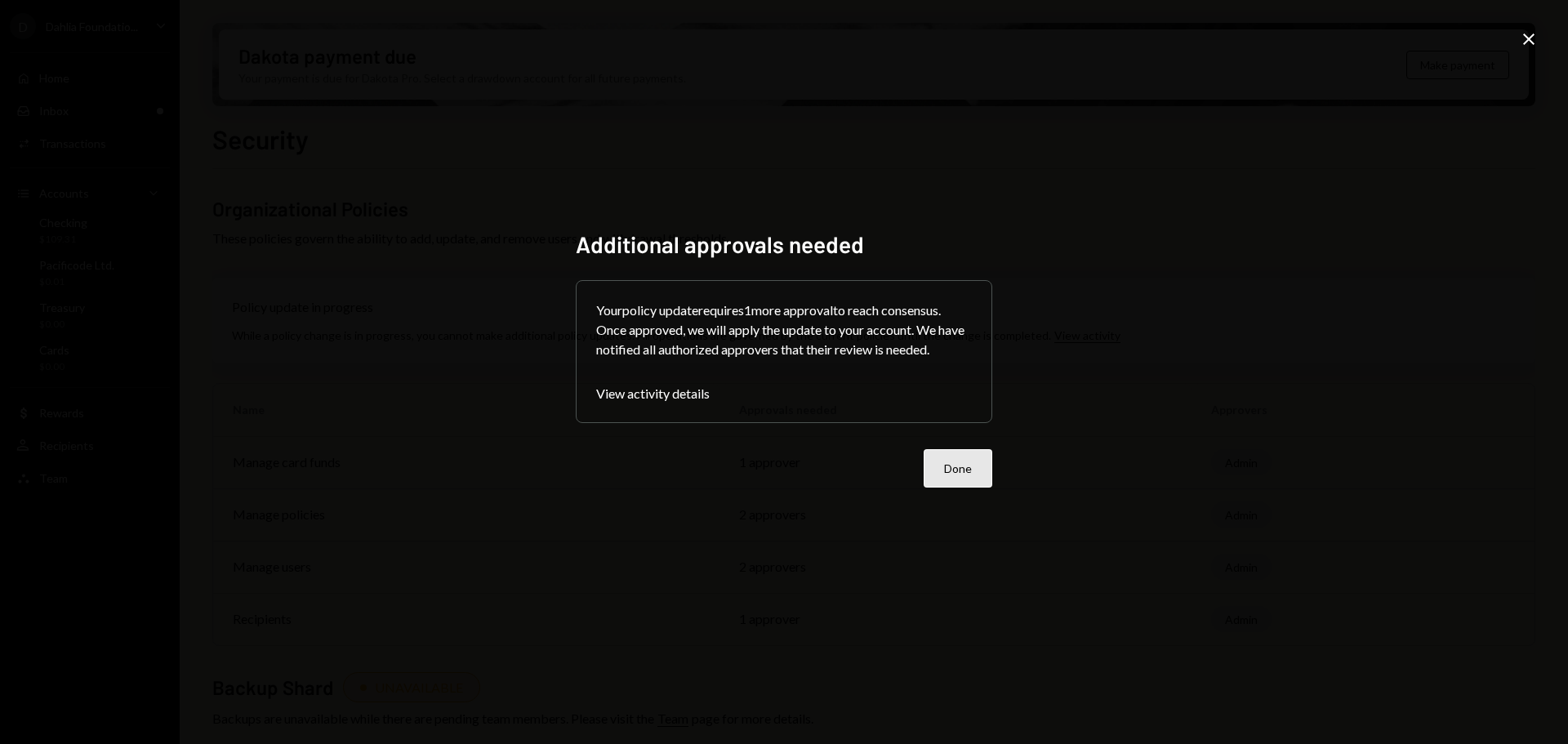
click at [948, 470] on button "Done" at bounding box center [958, 467] width 68 height 38
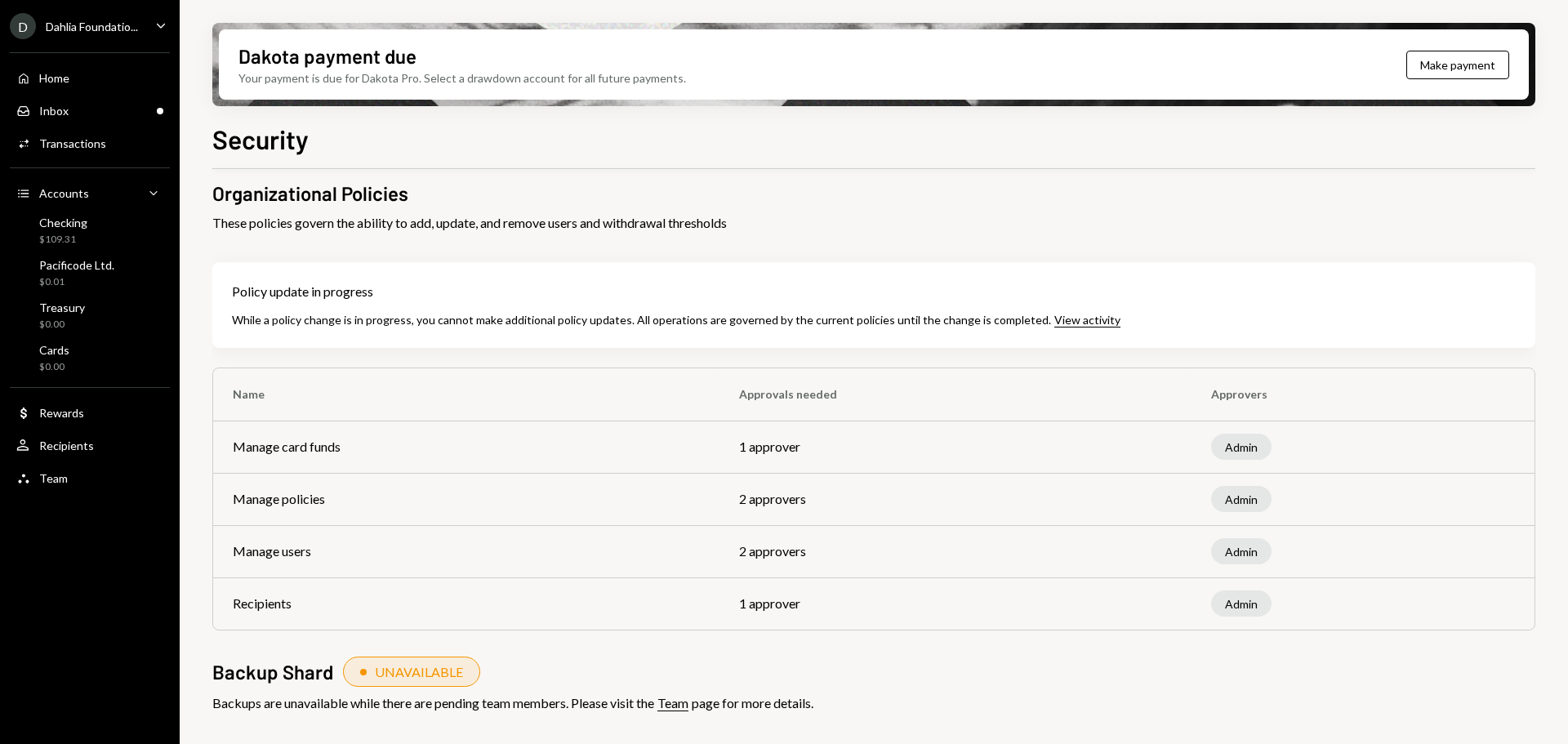
scroll to position [18, 0]
drag, startPoint x: 750, startPoint y: 500, endPoint x: 852, endPoint y: 506, distance: 102.2
click at [856, 502] on tr "Manage policies 2 approvers Admin" at bounding box center [873, 496] width 1321 height 52
drag, startPoint x: 705, startPoint y: 556, endPoint x: 840, endPoint y: 564, distance: 135.2
click at [840, 564] on tr "Manage users 2 approvers Admin" at bounding box center [873, 549] width 1321 height 52
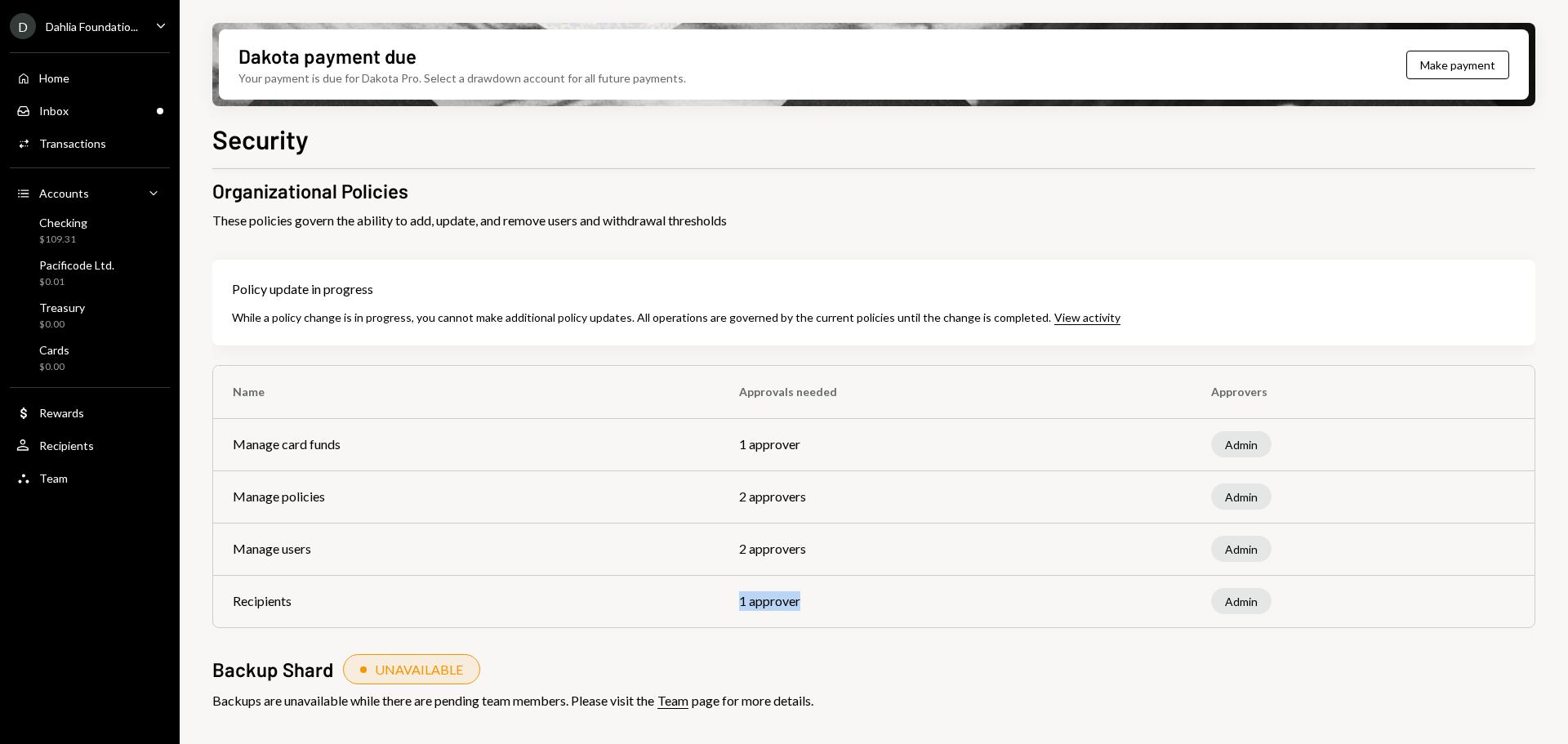
drag, startPoint x: 748, startPoint y: 607, endPoint x: 859, endPoint y: 609, distance: 111.0
click at [858, 609] on td "1 approver" at bounding box center [955, 601] width 472 height 52
click at [302, 676] on h2 "Backup Shard" at bounding box center [272, 668] width 121 height 27
drag, startPoint x: 337, startPoint y: 702, endPoint x: 377, endPoint y: 702, distance: 40.0
click at [341, 702] on div "Backups are unavailable while there are pending team members. Please visit the …" at bounding box center [873, 700] width 1323 height 19
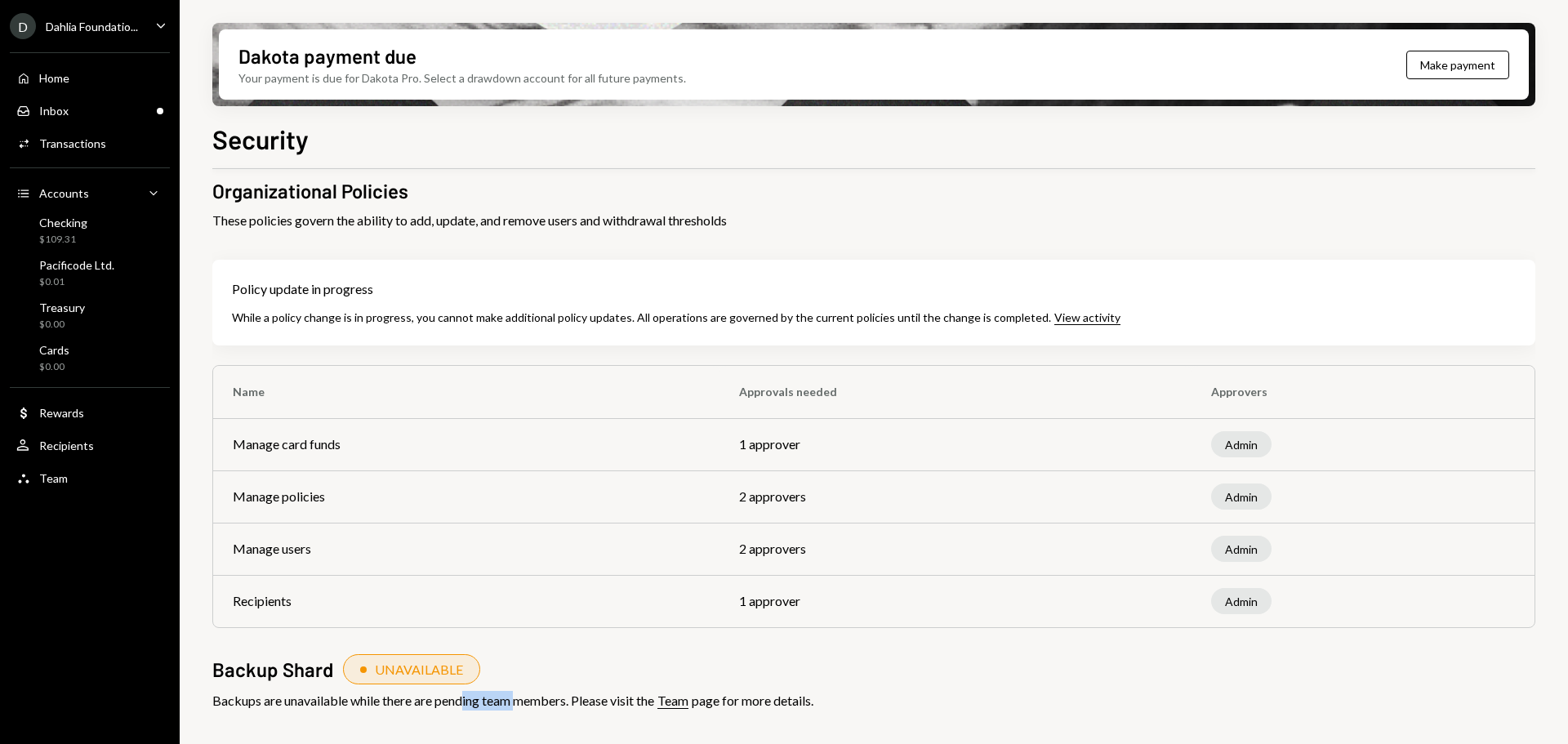
drag, startPoint x: 468, startPoint y: 702, endPoint x: 521, endPoint y: 703, distance: 53.0
click at [521, 703] on div "Backups are unavailable while there are pending team members. Please visit the …" at bounding box center [873, 700] width 1323 height 19
drag, startPoint x: 284, startPoint y: 702, endPoint x: 362, endPoint y: 703, distance: 78.0
click at [358, 703] on div "Backups are unavailable while there are pending team members. Please visit the …" at bounding box center [873, 700] width 1323 height 19
drag, startPoint x: 404, startPoint y: 703, endPoint x: 559, endPoint y: 706, distance: 155.0
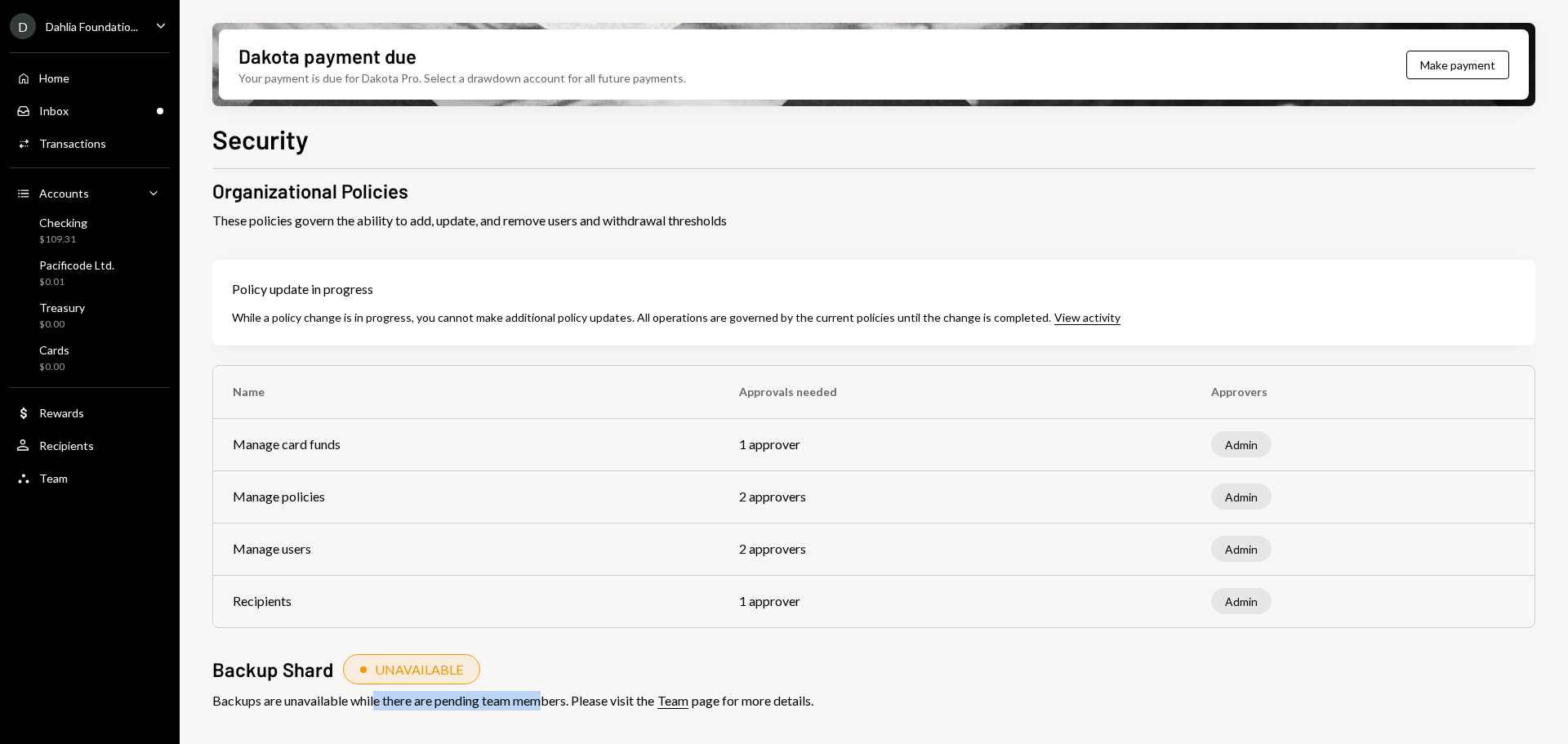
click at [552, 706] on div "Backups are unavailable while there are pending team members. Please visit the …" at bounding box center [873, 700] width 1323 height 19
drag, startPoint x: 620, startPoint y: 706, endPoint x: 641, endPoint y: 704, distance: 21.1
click at [638, 706] on div "Backups are unavailable while there are pending team members. Please visit the …" at bounding box center [873, 700] width 1323 height 19
drag, startPoint x: 262, startPoint y: 495, endPoint x: 665, endPoint y: 506, distance: 403.2
click at [586, 505] on td "Manage policies" at bounding box center [466, 496] width 506 height 52
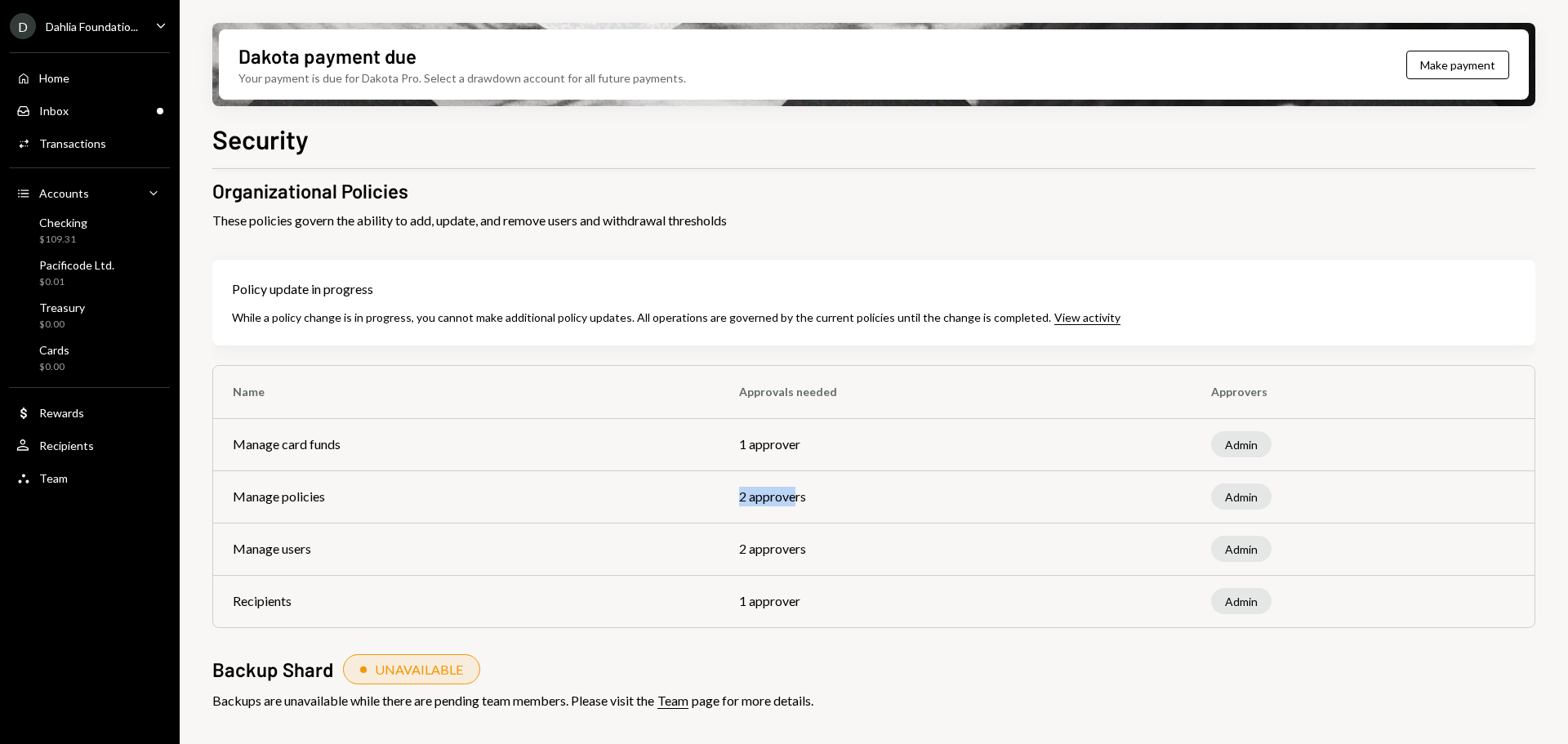
drag, startPoint x: 784, startPoint y: 506, endPoint x: 810, endPoint y: 507, distance: 26.0
click at [809, 506] on td "2 approvers" at bounding box center [955, 496] width 472 height 52
click at [115, 115] on div "Inbox Inbox" at bounding box center [90, 111] width 147 height 15
